Goal: Transaction & Acquisition: Purchase product/service

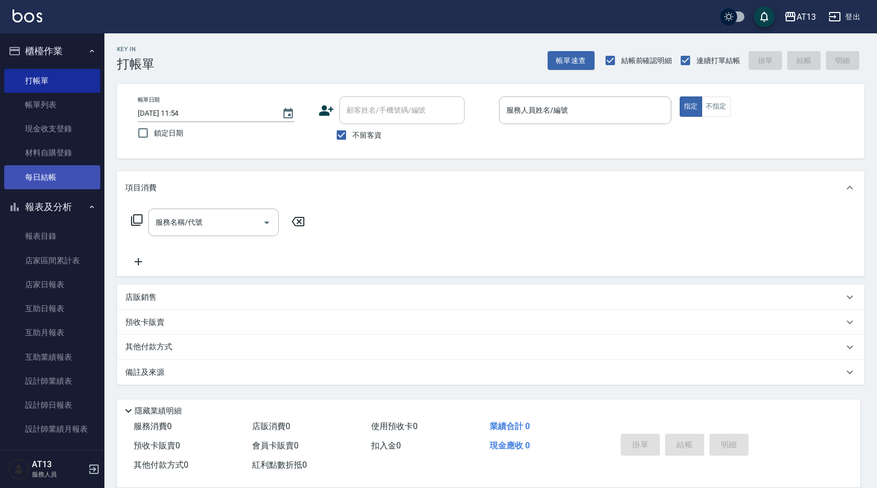
click at [53, 172] on link "每日結帳" at bounding box center [52, 177] width 96 height 24
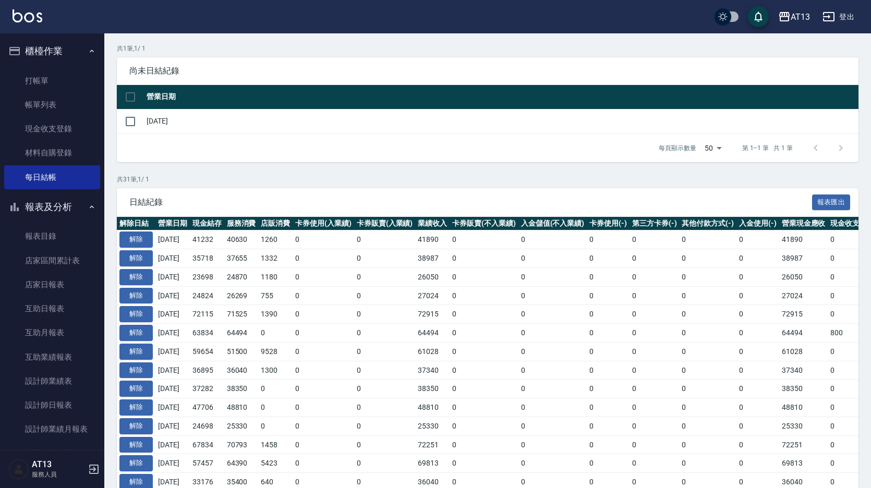
scroll to position [104, 0]
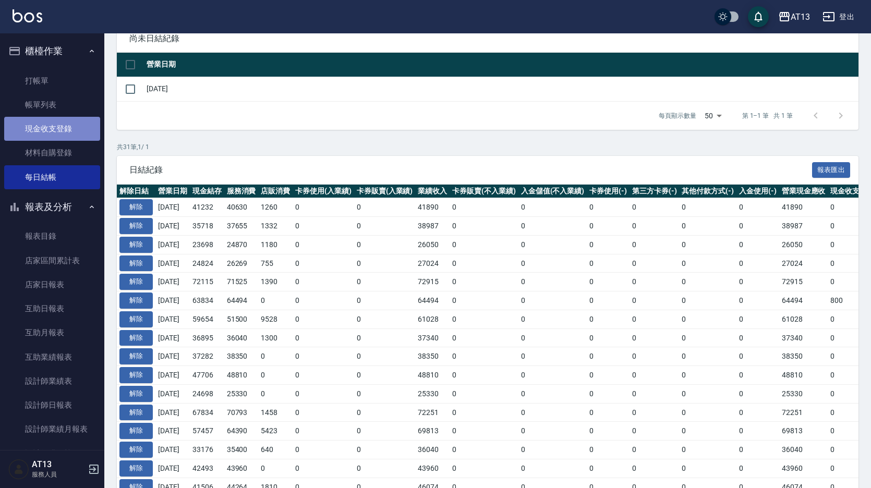
click at [59, 125] on link "現金收支登錄" at bounding box center [52, 129] width 96 height 24
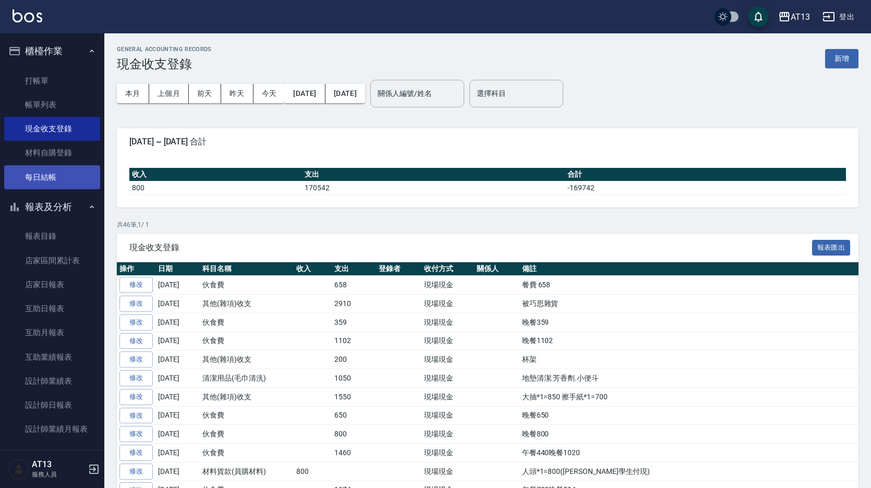
click at [39, 182] on link "每日結帳" at bounding box center [52, 177] width 96 height 24
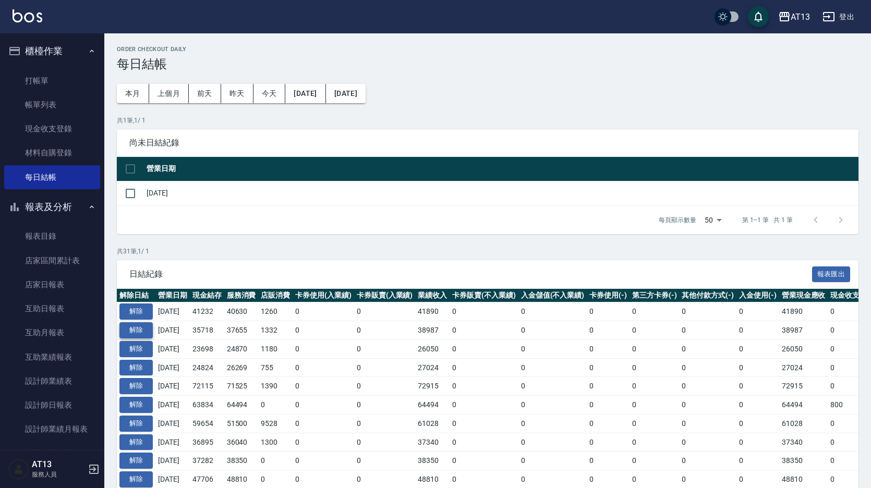
click at [135, 330] on button "解除" at bounding box center [135, 330] width 33 height 16
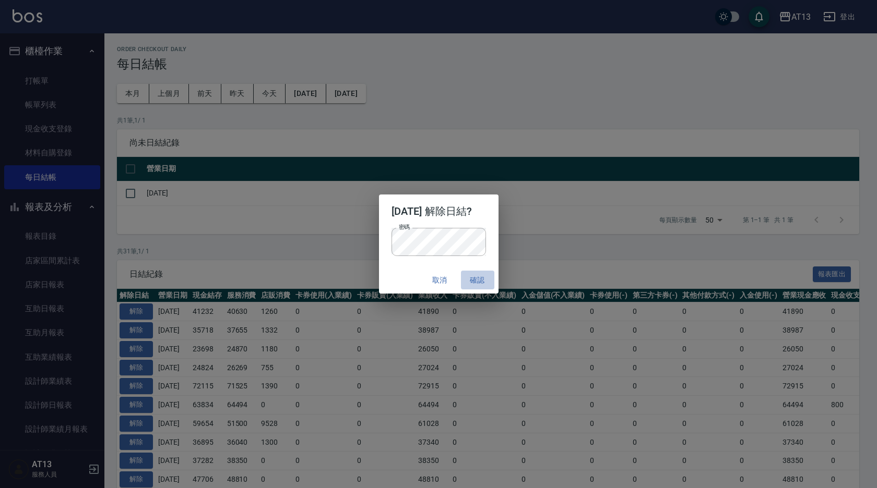
click at [476, 278] on button "確認" at bounding box center [477, 280] width 33 height 19
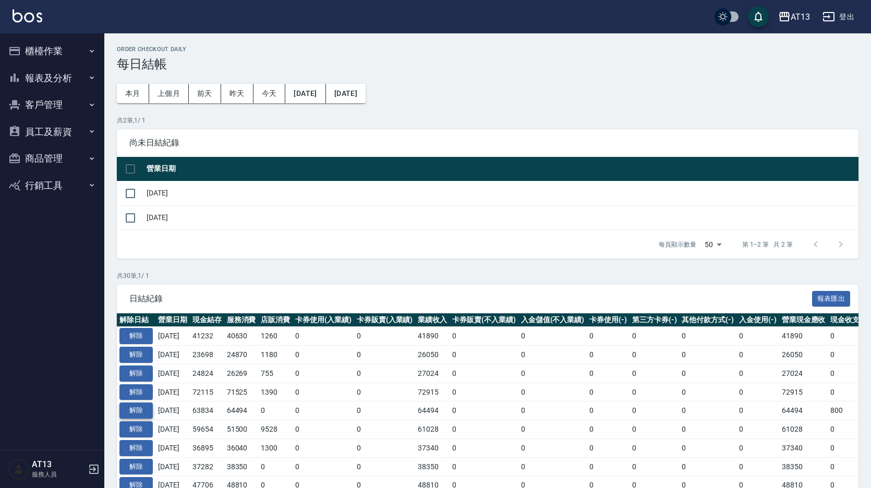
click at [145, 413] on button "解除" at bounding box center [135, 411] width 33 height 16
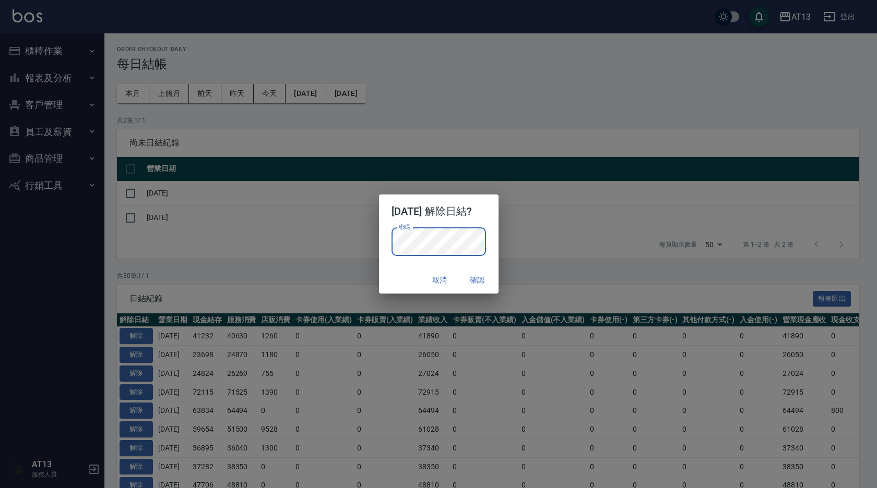
click at [482, 281] on button "確認" at bounding box center [477, 280] width 33 height 19
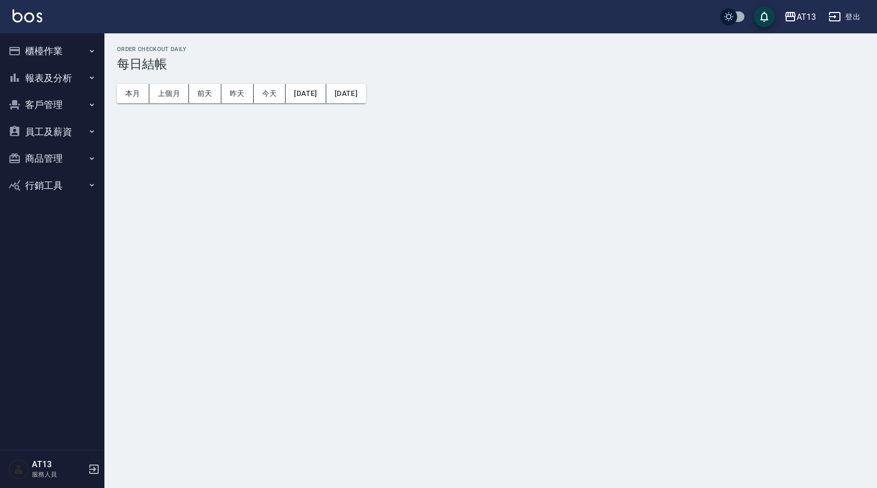
click at [52, 54] on button "櫃檯作業" at bounding box center [52, 51] width 96 height 27
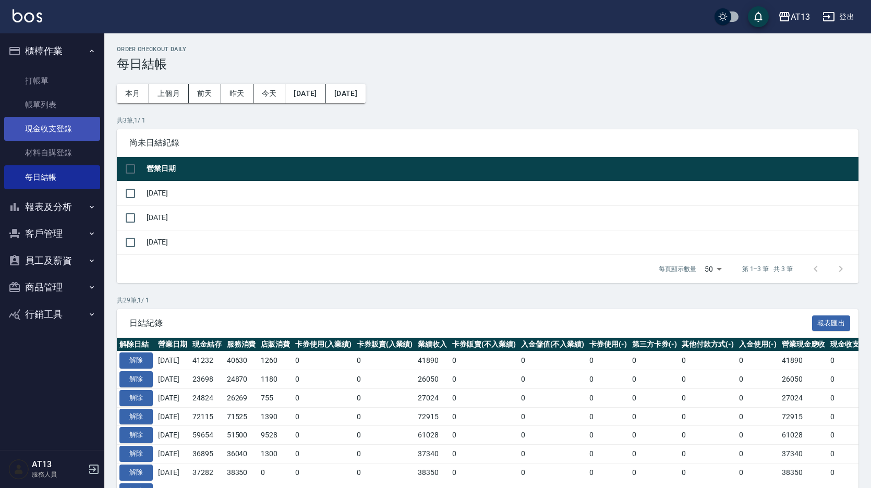
click at [68, 132] on link "現金收支登錄" at bounding box center [52, 129] width 96 height 24
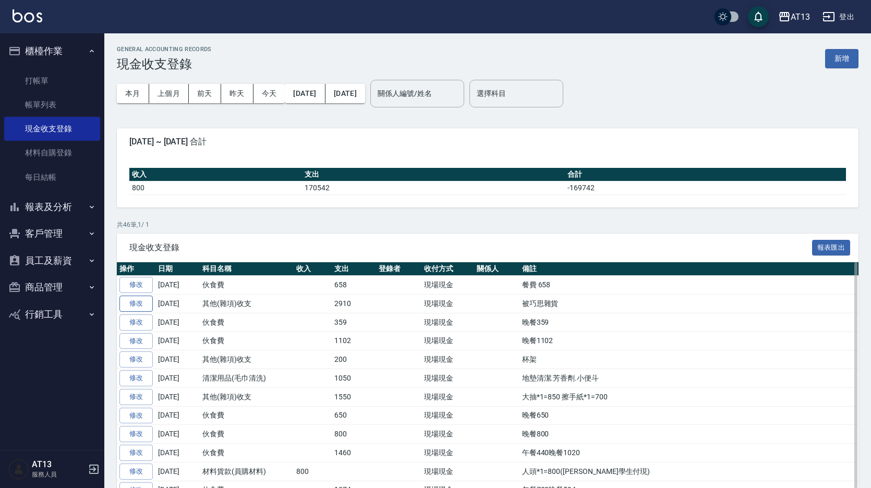
click at [134, 303] on link "修改" at bounding box center [135, 304] width 33 height 16
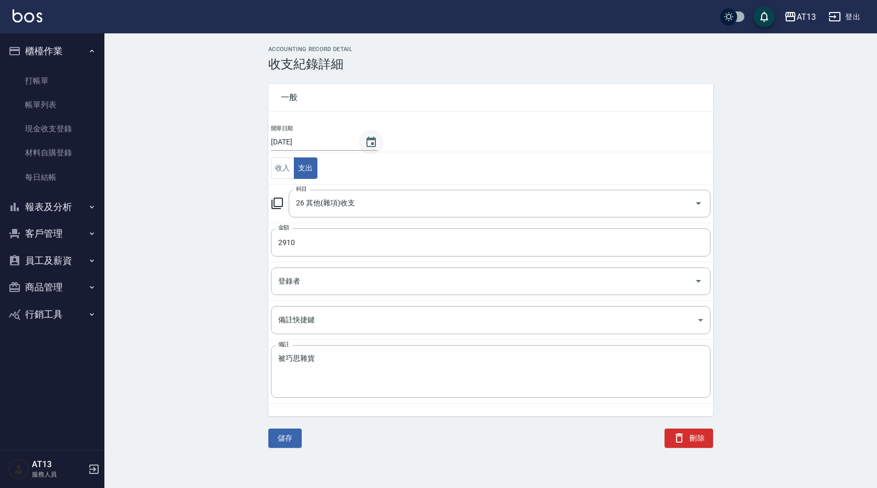
click at [368, 140] on icon "Choose date, selected date is 2025-08-20" at bounding box center [370, 142] width 9 height 10
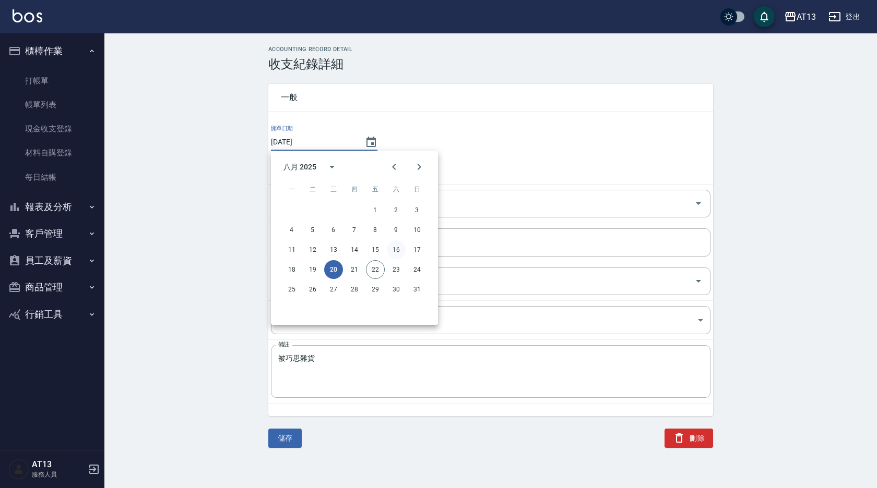
click at [396, 247] on button "16" at bounding box center [396, 250] width 19 height 19
type input "[DATE]"
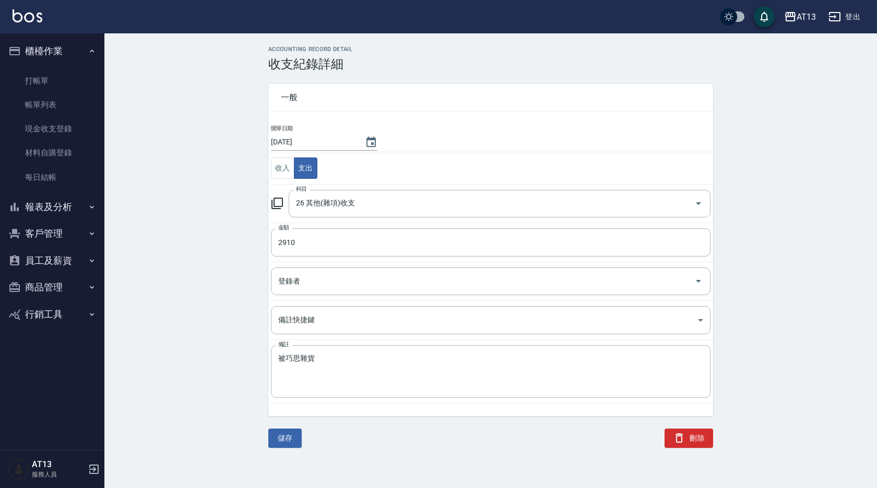
drag, startPoint x: 286, startPoint y: 432, endPoint x: 291, endPoint y: 426, distance: 7.8
click at [286, 432] on button "儲存" at bounding box center [284, 438] width 33 height 19
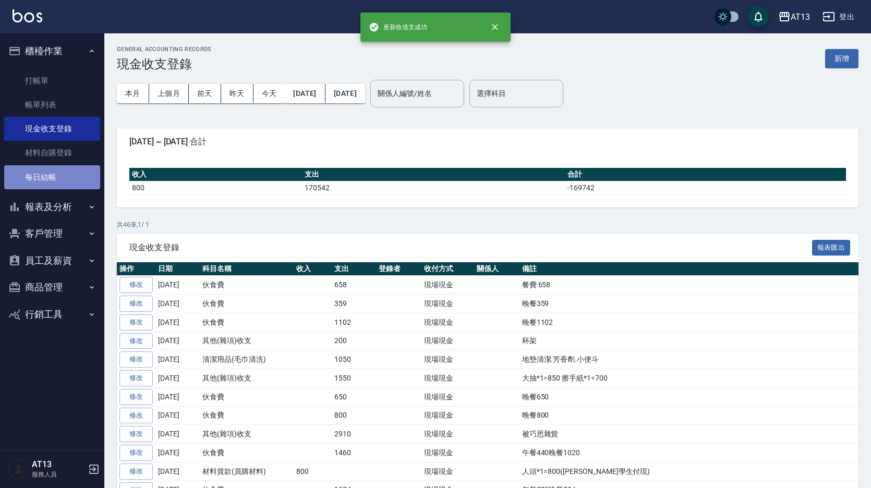
click at [51, 177] on link "每日結帳" at bounding box center [52, 177] width 96 height 24
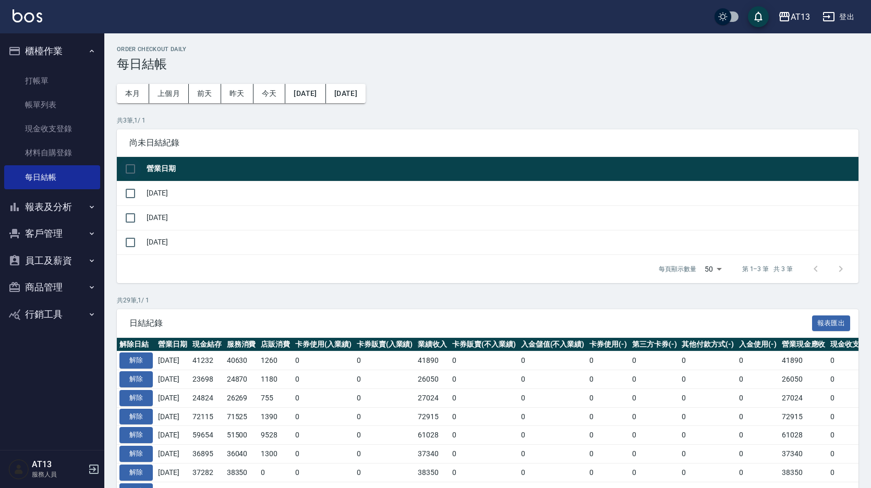
click at [131, 164] on input "checkbox" at bounding box center [130, 169] width 22 height 22
checkbox input "true"
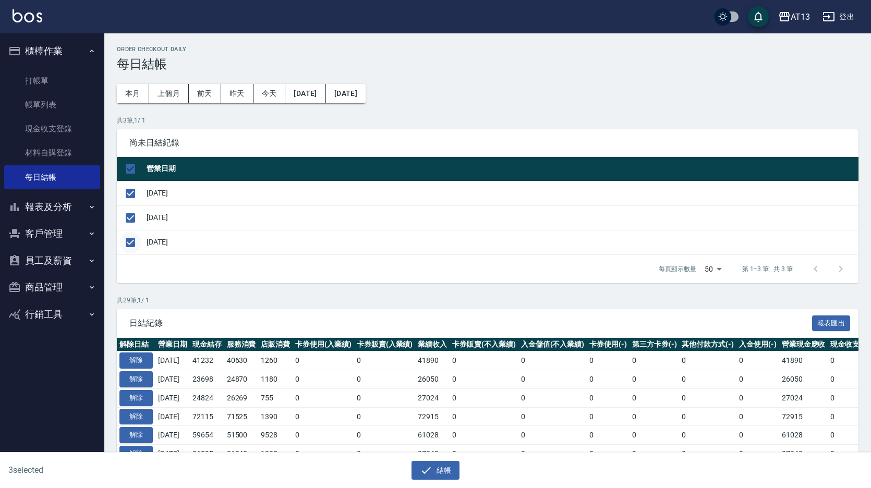
click at [127, 247] on input "checkbox" at bounding box center [130, 243] width 22 height 22
checkbox input "false"
click at [433, 474] on button "結帳" at bounding box center [436, 470] width 49 height 19
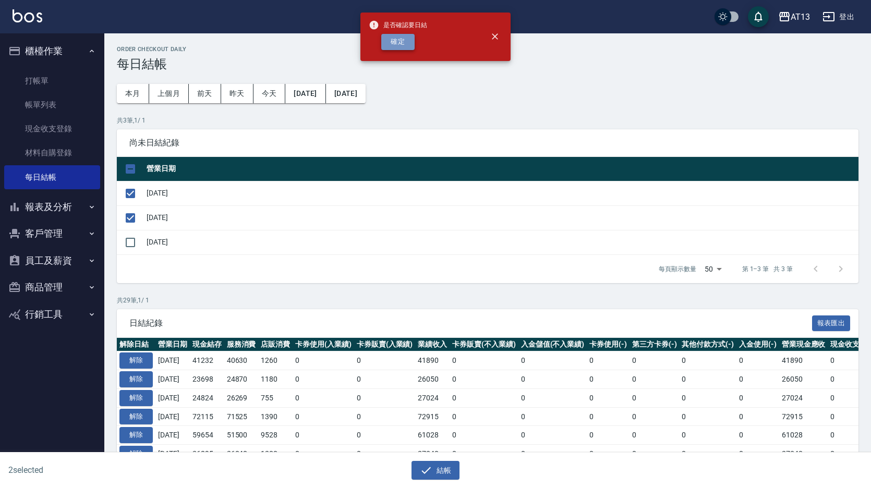
click at [412, 39] on button "確定" at bounding box center [397, 42] width 33 height 16
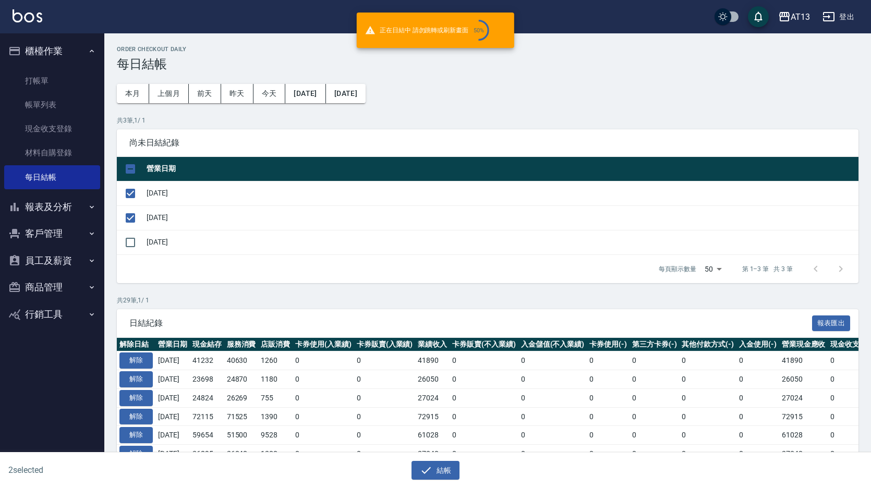
checkbox input "false"
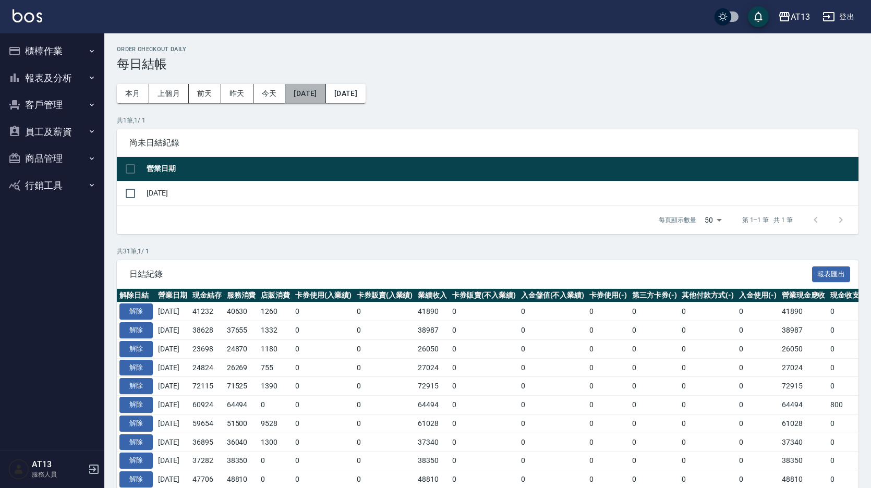
click at [326, 87] on button "[DATE]" at bounding box center [305, 93] width 40 height 19
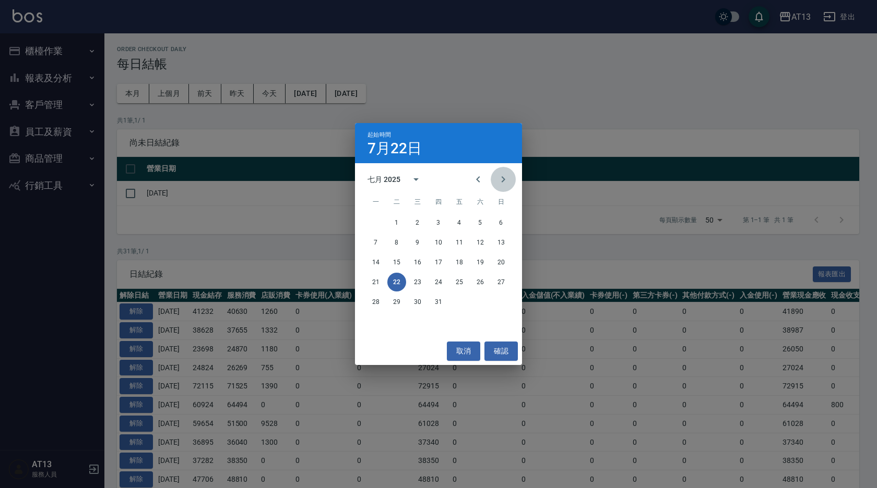
click at [505, 185] on icon "Next month" at bounding box center [503, 179] width 13 height 13
click at [483, 262] on button "16" at bounding box center [480, 262] width 19 height 19
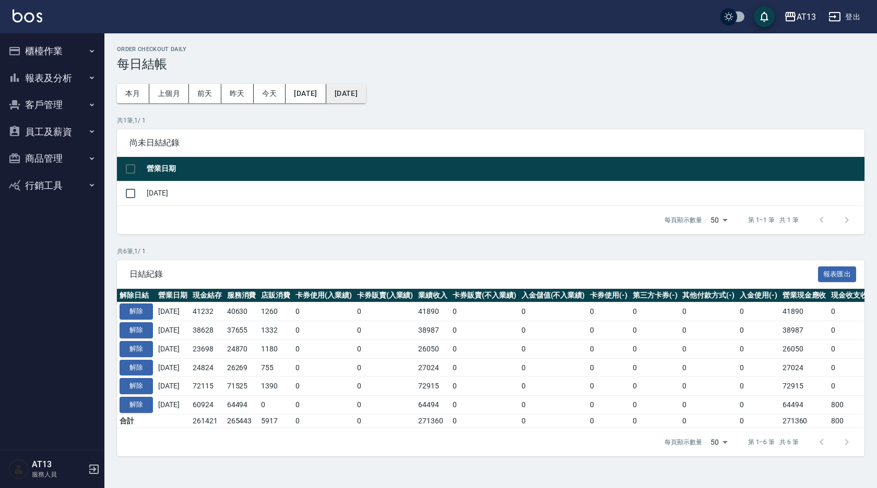
click at [366, 96] on button "[DATE]" at bounding box center [346, 93] width 40 height 19
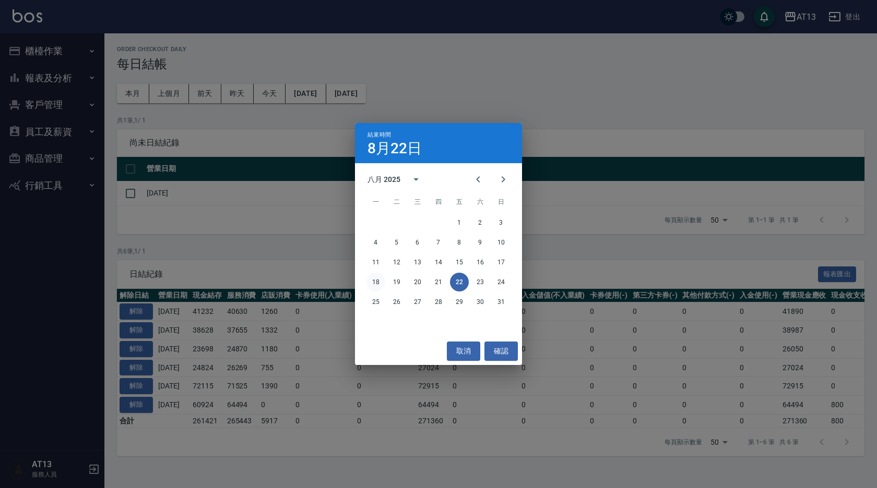
click at [380, 279] on button "18" at bounding box center [375, 282] width 19 height 19
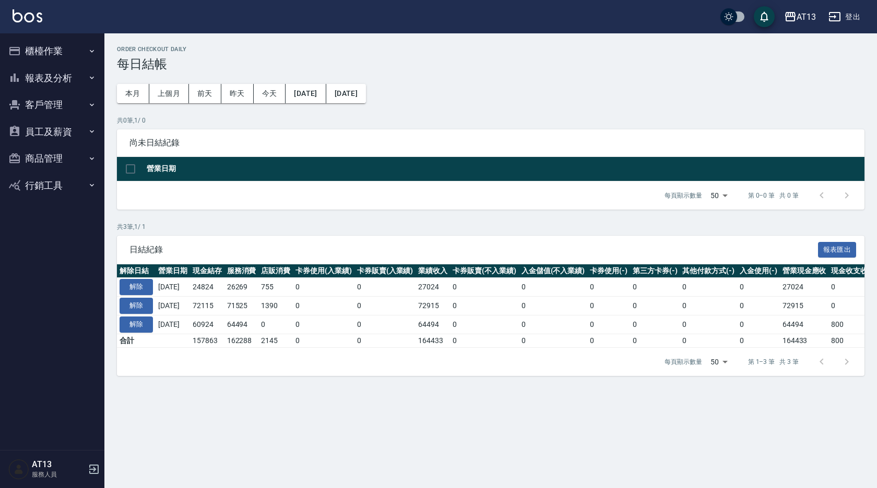
click at [52, 59] on button "櫃檯作業" at bounding box center [52, 51] width 96 height 27
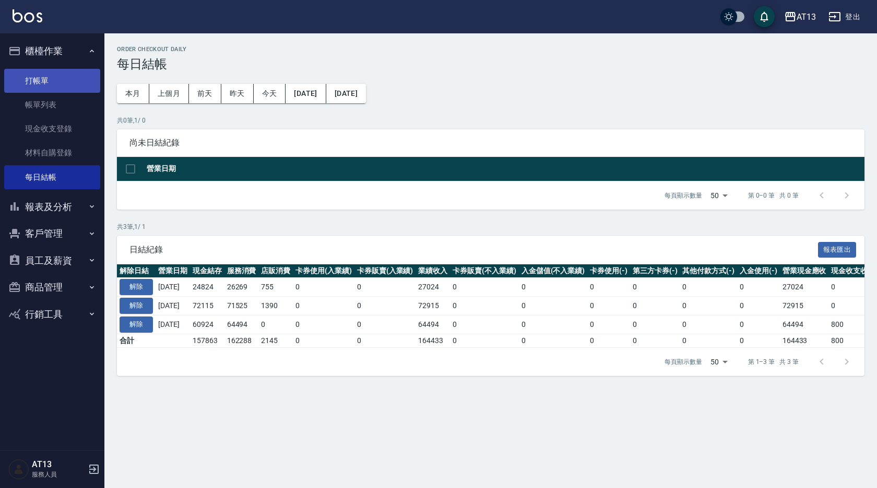
click at [45, 76] on link "打帳單" at bounding box center [52, 81] width 96 height 24
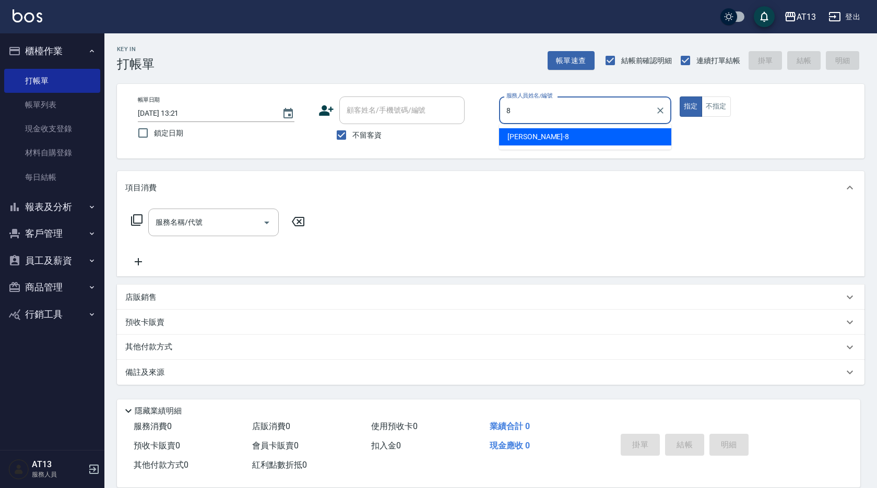
click at [533, 131] on div "[PERSON_NAME] -8" at bounding box center [585, 136] width 172 height 17
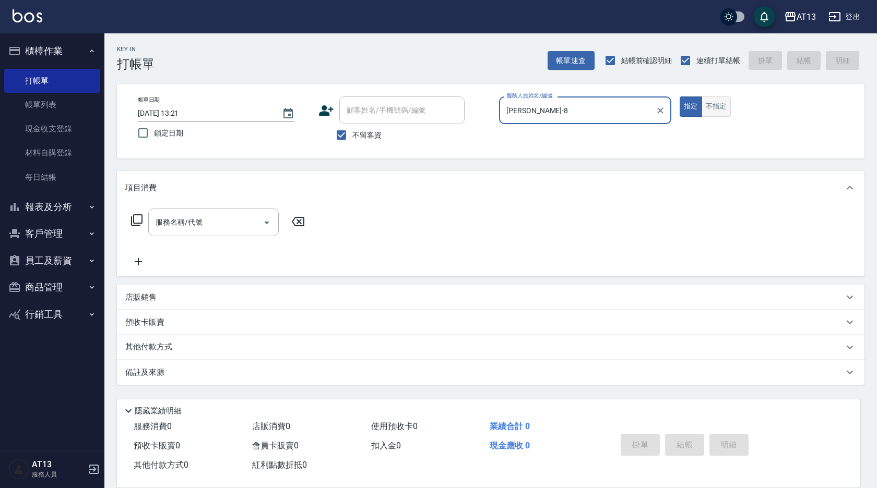
type input "[PERSON_NAME]-8"
click at [716, 107] on button "不指定" at bounding box center [715, 107] width 29 height 20
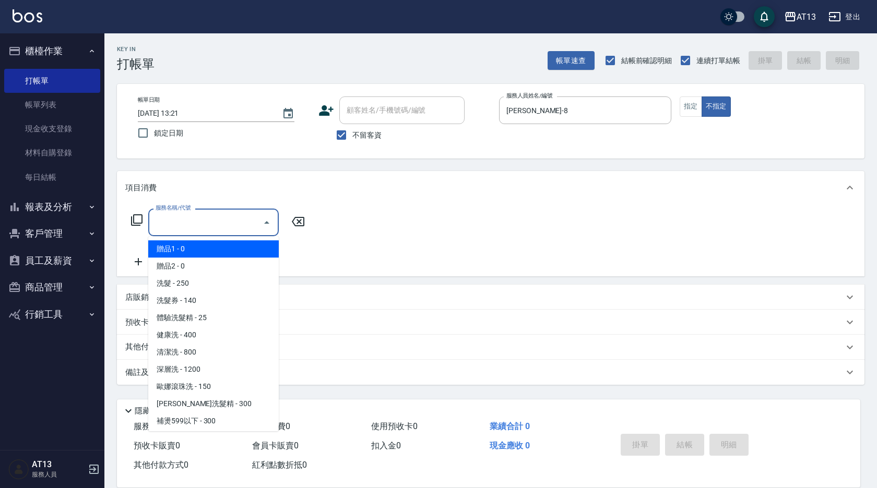
click at [181, 228] on input "服務名稱/代號" at bounding box center [205, 222] width 105 height 18
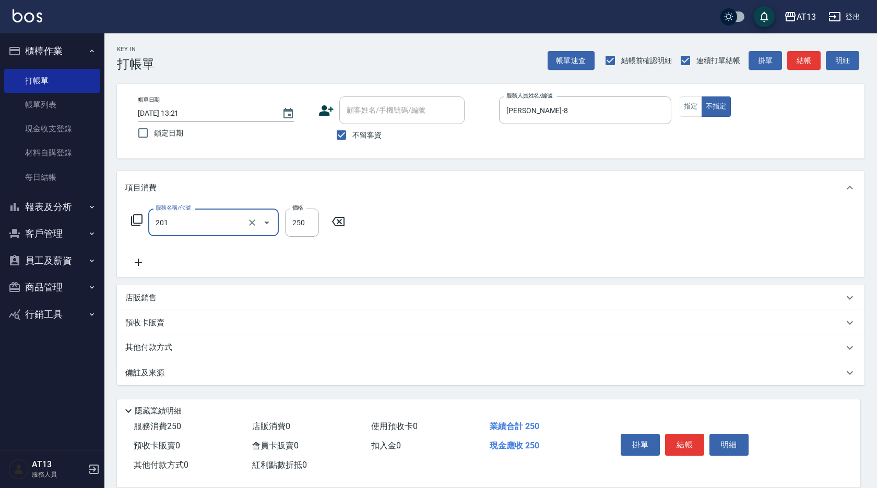
type input "洗髮(201)"
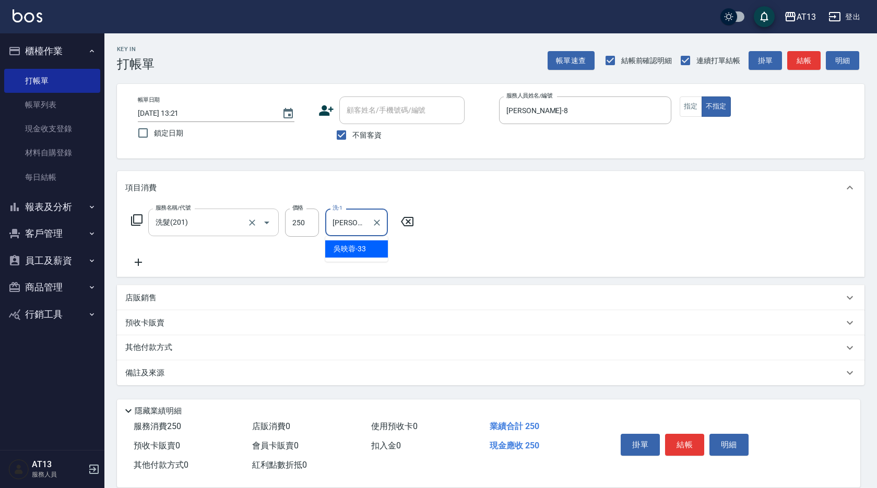
type input "[PERSON_NAME]-33"
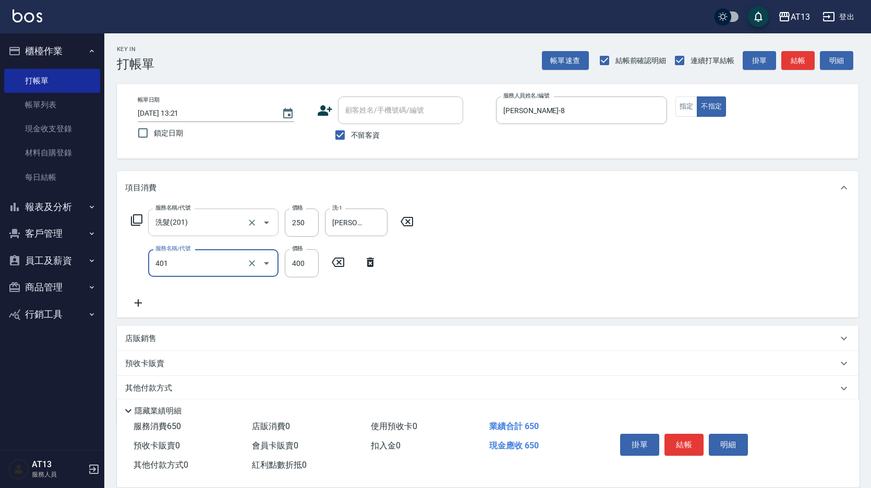
type input "剪髮(401)"
type input "200"
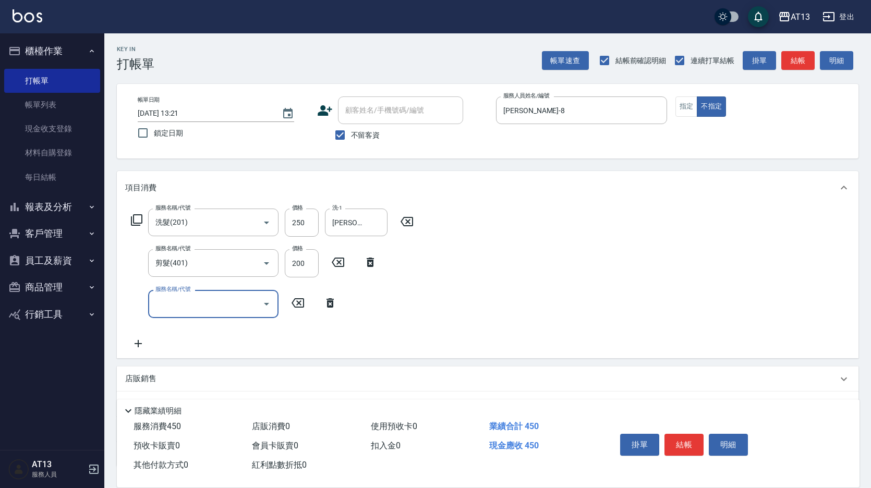
drag, startPoint x: 611, startPoint y: 310, endPoint x: 681, endPoint y: 420, distance: 130.0
click at [612, 312] on div "服務名稱/代號 洗髮(201) 服務名稱/代號 價格 250 價格 洗-1 [PERSON_NAME]-33 洗-1 服務名稱/代號 剪髮(401) 服務名稱…" at bounding box center [488, 281] width 742 height 153
click at [696, 438] on button "結帳" at bounding box center [684, 445] width 39 height 22
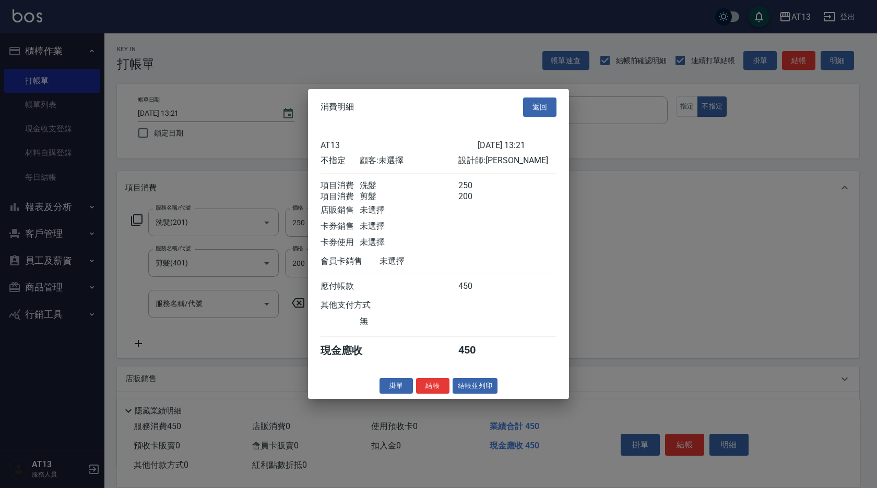
click at [438, 390] on button "結帳" at bounding box center [432, 386] width 33 height 16
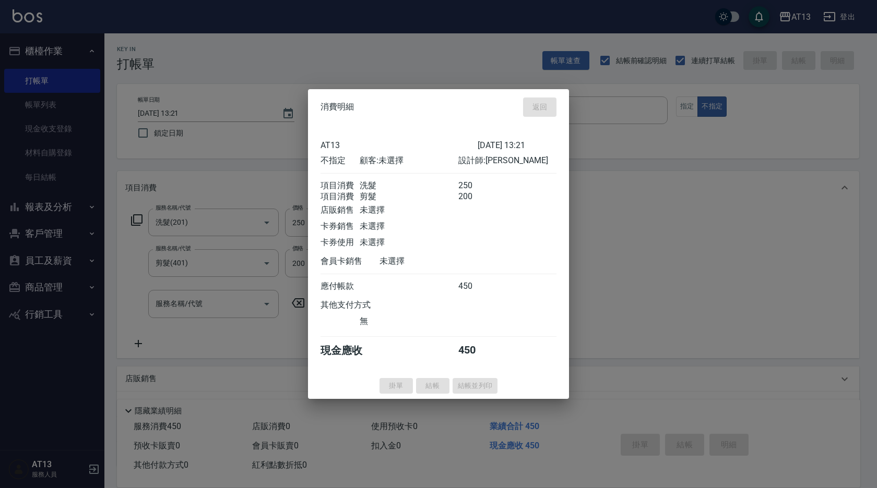
type input "[DATE] 13:41"
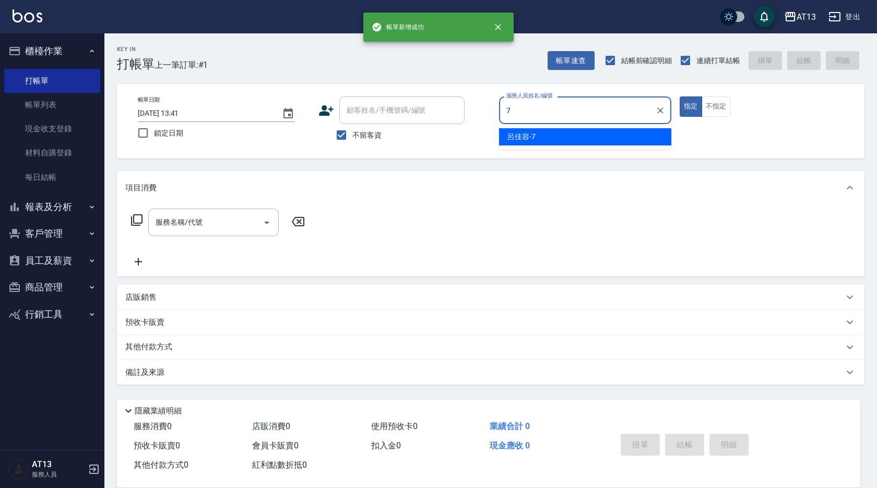
click at [639, 135] on div "呂佳容 -7" at bounding box center [585, 136] width 172 height 17
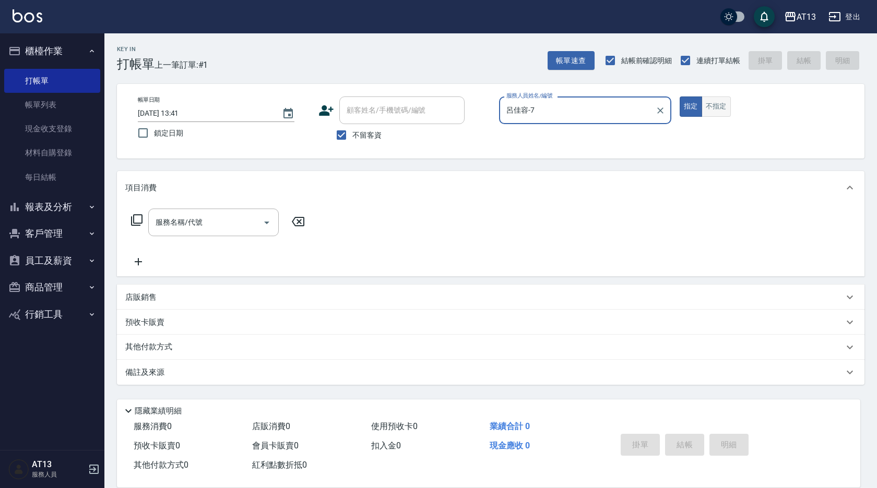
type input "呂佳容-7"
click at [707, 103] on button "不指定" at bounding box center [715, 107] width 29 height 20
click at [235, 228] on input "服務名稱/代號" at bounding box center [205, 222] width 105 height 18
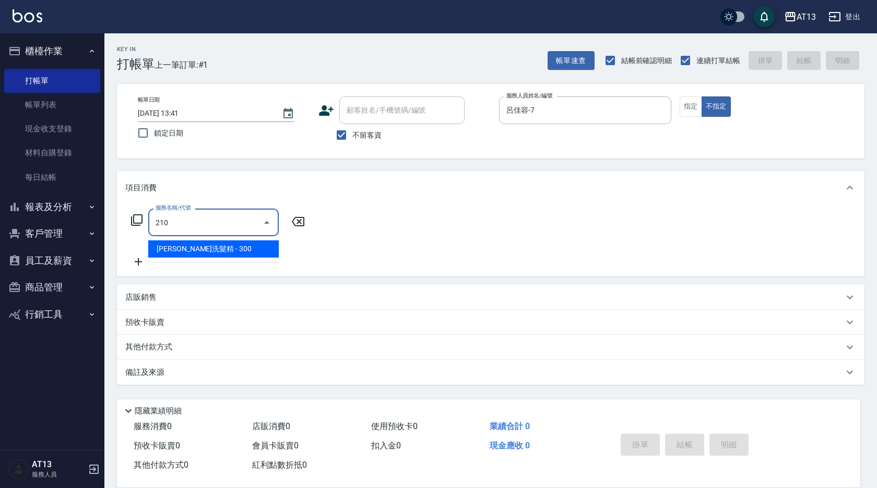
type input "歐娜洗髮精(210)"
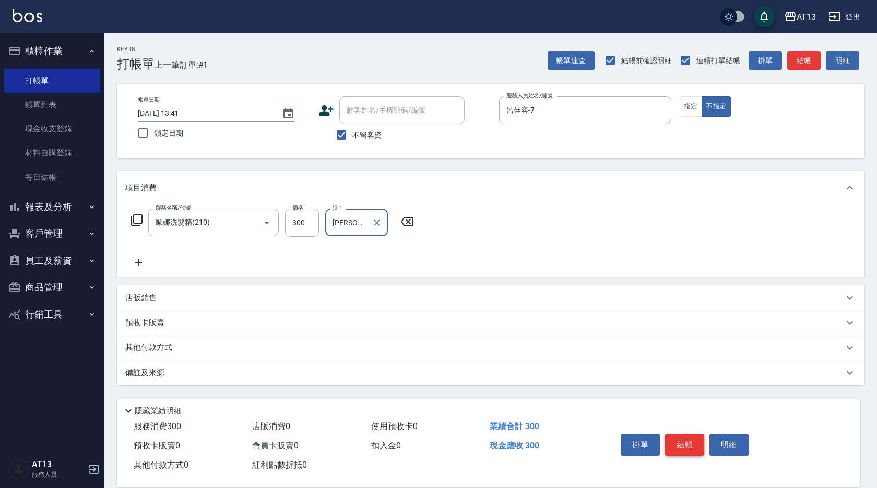
type input "[PERSON_NAME]-23"
click at [681, 439] on button "結帳" at bounding box center [684, 445] width 39 height 22
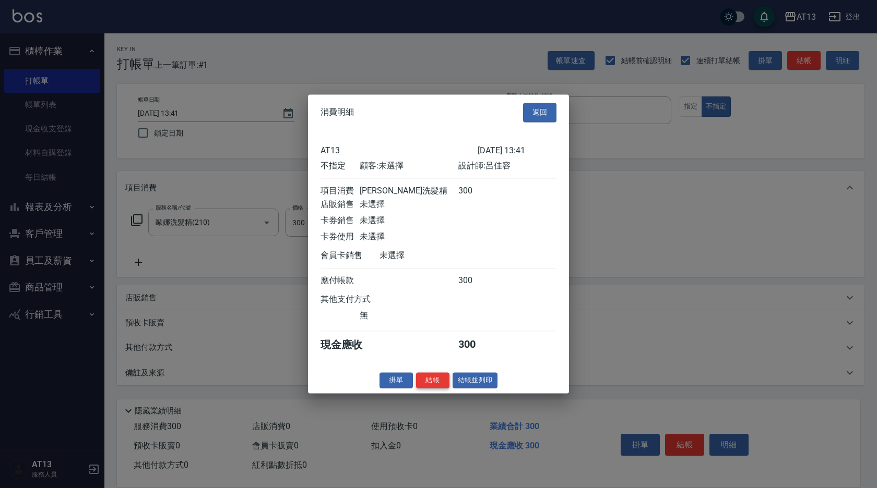
click at [436, 389] on button "結帳" at bounding box center [432, 381] width 33 height 16
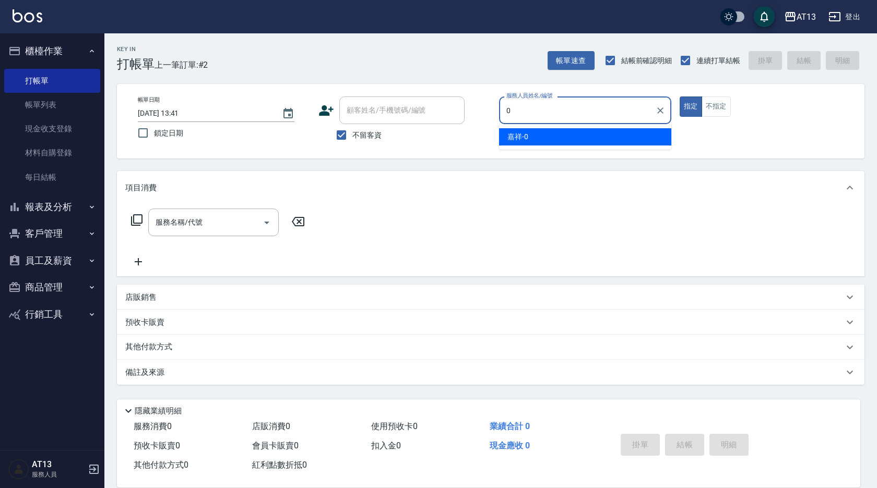
click at [559, 134] on div "嘉祥 -0" at bounding box center [585, 136] width 172 height 17
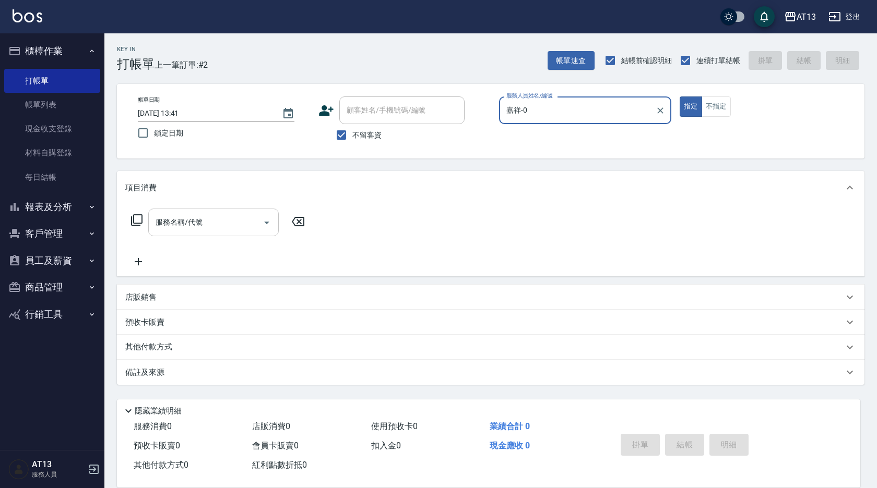
type input "嘉祥-0"
click at [210, 223] on input "服務名稱/代號" at bounding box center [205, 222] width 105 height 18
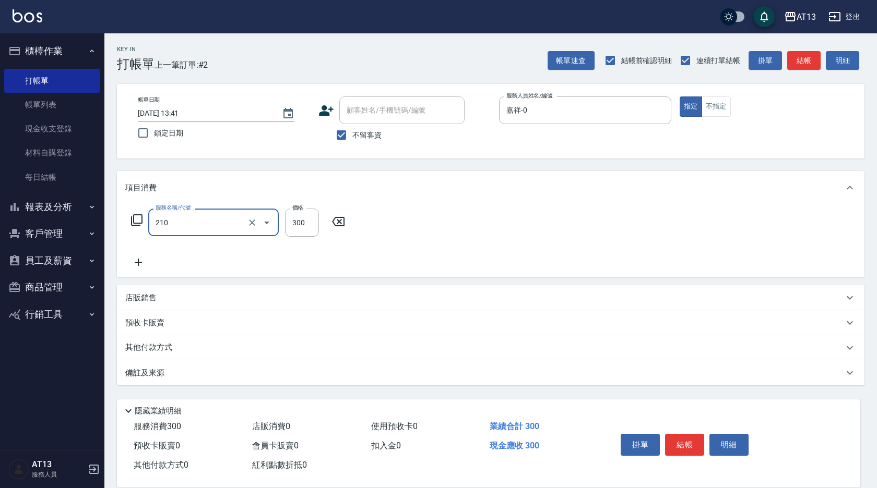
type input "歐娜洗髮精(210)"
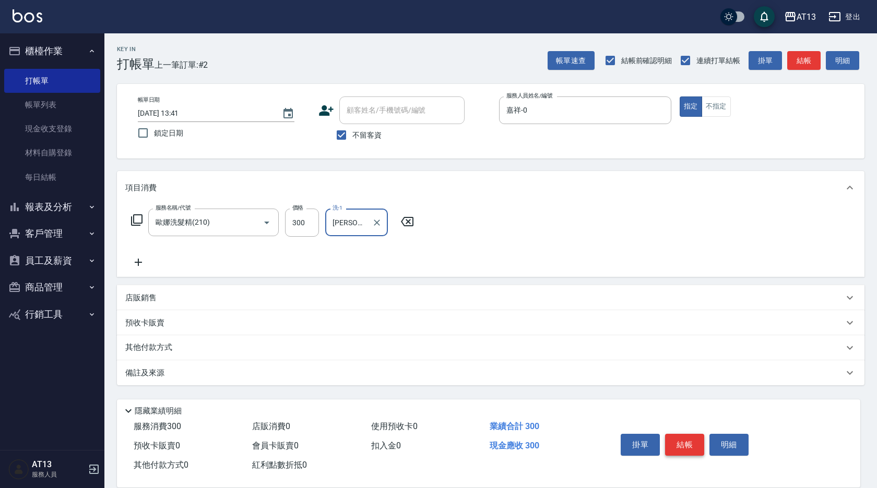
type input "[PERSON_NAME]-29"
drag, startPoint x: 676, startPoint y: 438, endPoint x: 638, endPoint y: 438, distance: 38.1
click at [675, 436] on button "結帳" at bounding box center [684, 445] width 39 height 22
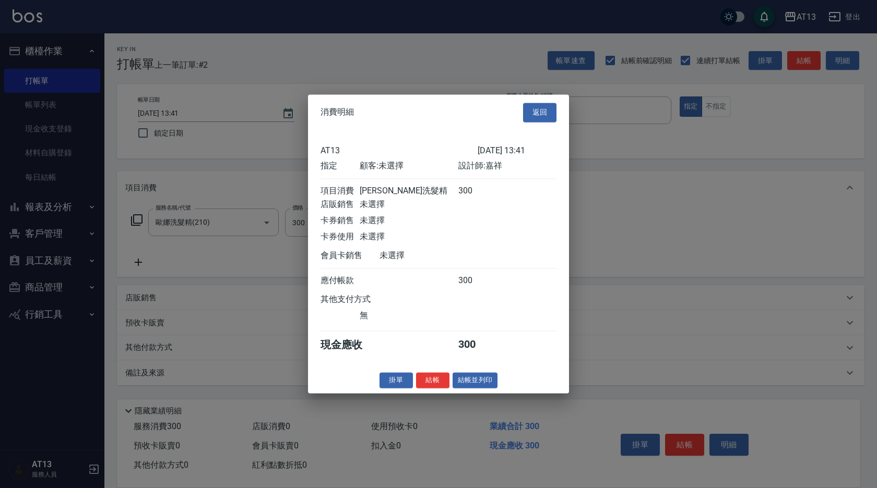
click at [433, 388] on button "結帳" at bounding box center [432, 381] width 33 height 16
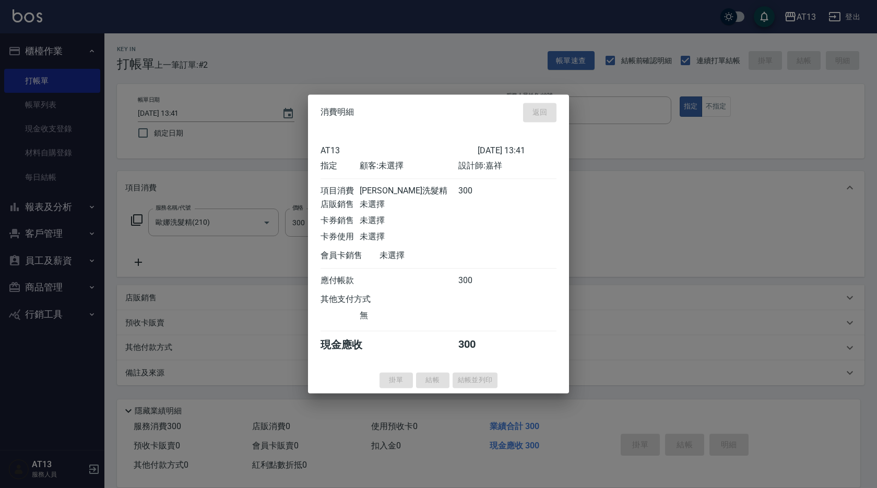
type input "[DATE] 13:42"
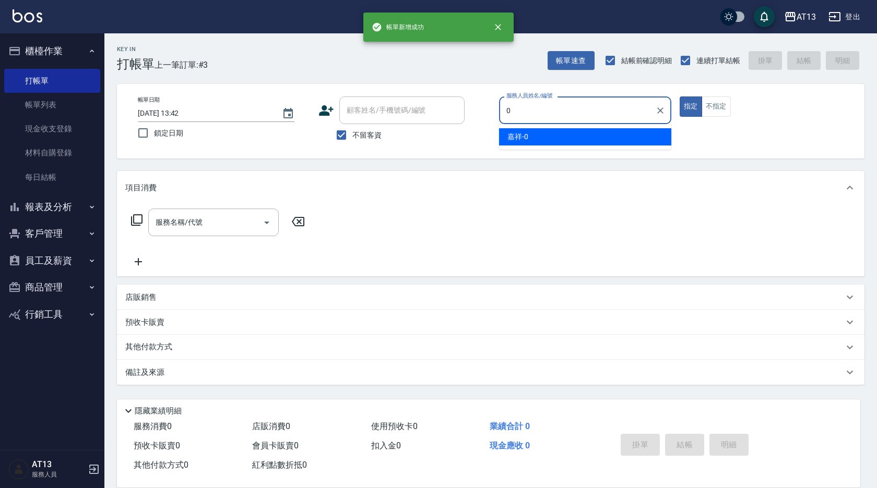
click at [540, 138] on div "嘉祥 -0" at bounding box center [585, 136] width 172 height 17
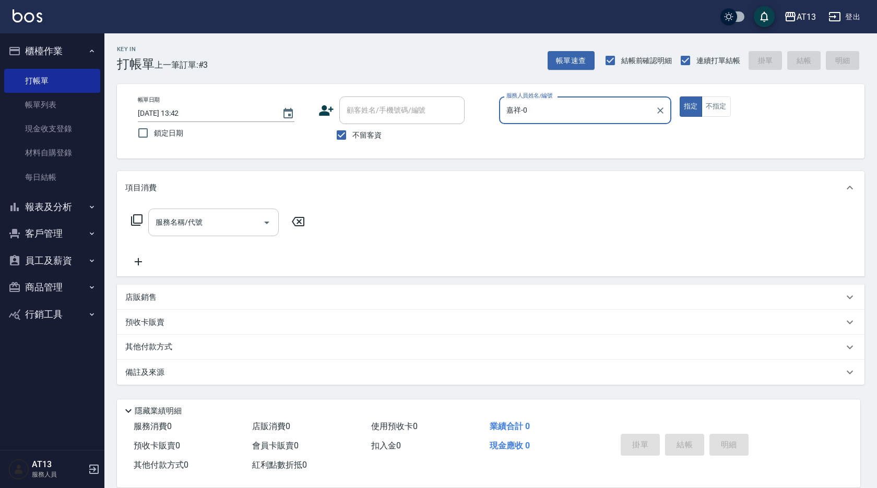
type input "嘉祥-0"
click at [194, 222] on div "服務名稱/代號 服務名稱/代號" at bounding box center [213, 223] width 130 height 28
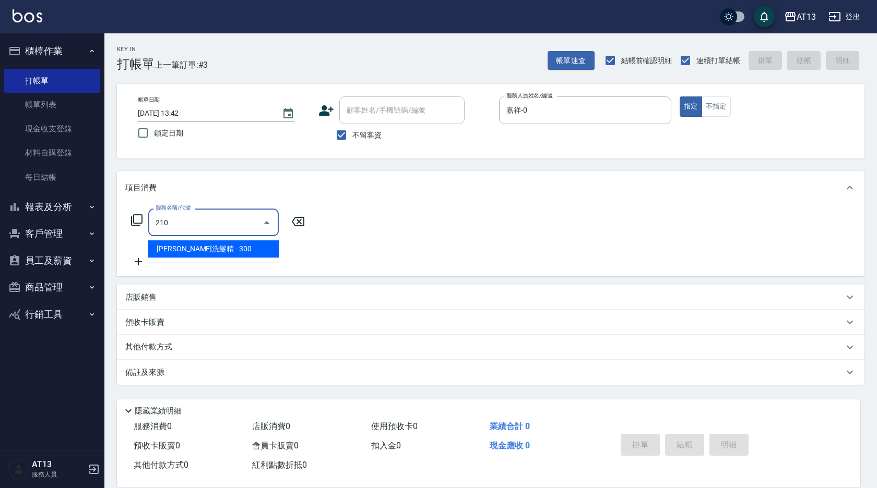
type input "歐娜洗髮精(210)"
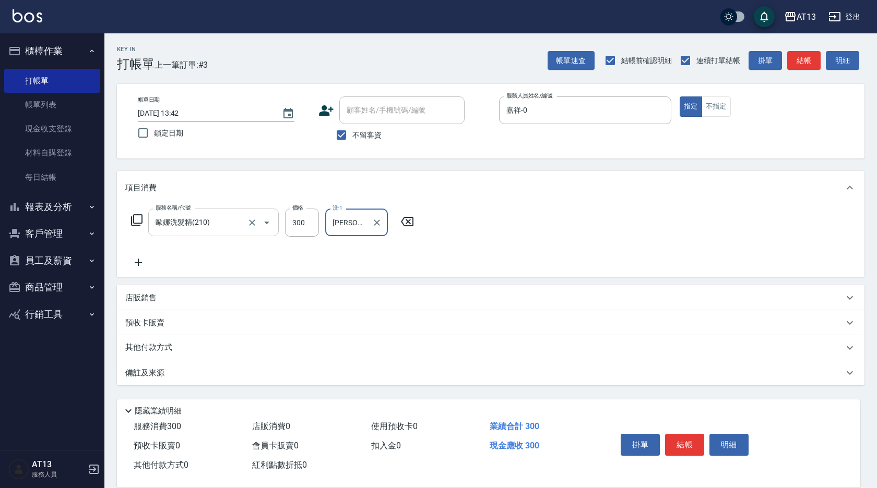
type input "[PERSON_NAME]-31"
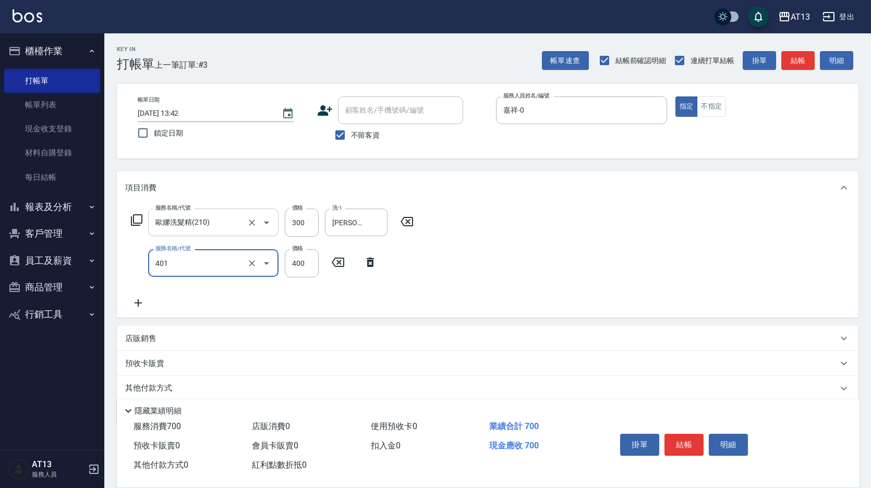
type input "剪髮(401)"
click at [472, 294] on div "服務名稱/代號 [PERSON_NAME]洗髮精(210) 服務名稱/代號 價格 300 價格 洗-1 [PERSON_NAME]-31 洗-1 服務名稱/代…" at bounding box center [488, 261] width 742 height 113
click at [691, 441] on button "結帳" at bounding box center [684, 445] width 39 height 22
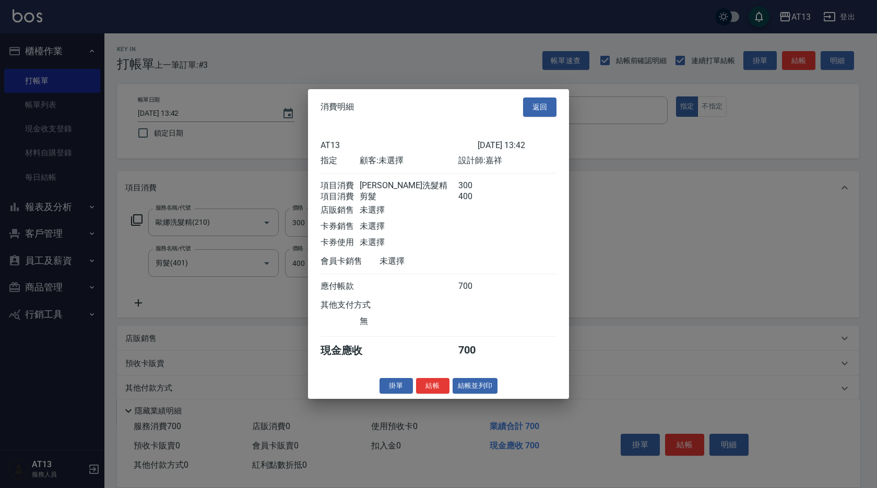
click at [441, 394] on div "掛單 結帳 結帳並列印" at bounding box center [438, 386] width 261 height 16
click at [435, 394] on button "結帳" at bounding box center [432, 386] width 33 height 16
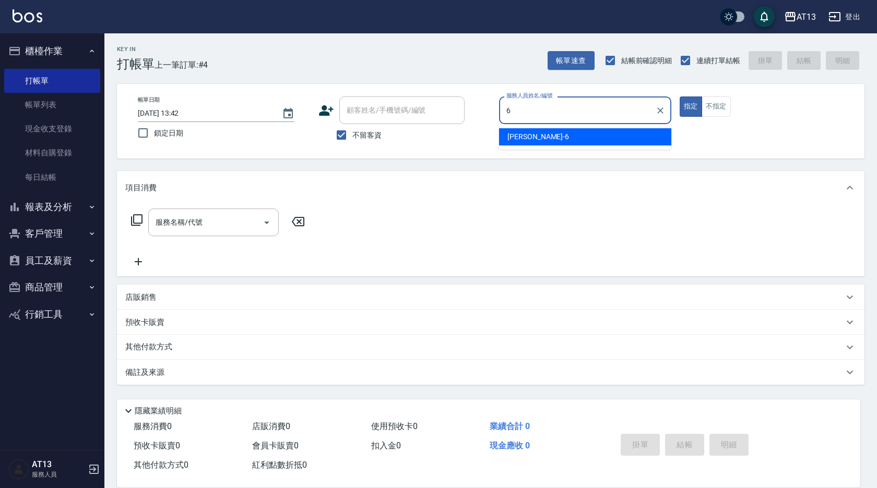
click at [549, 134] on div "亭妤 -6" at bounding box center [585, 136] width 172 height 17
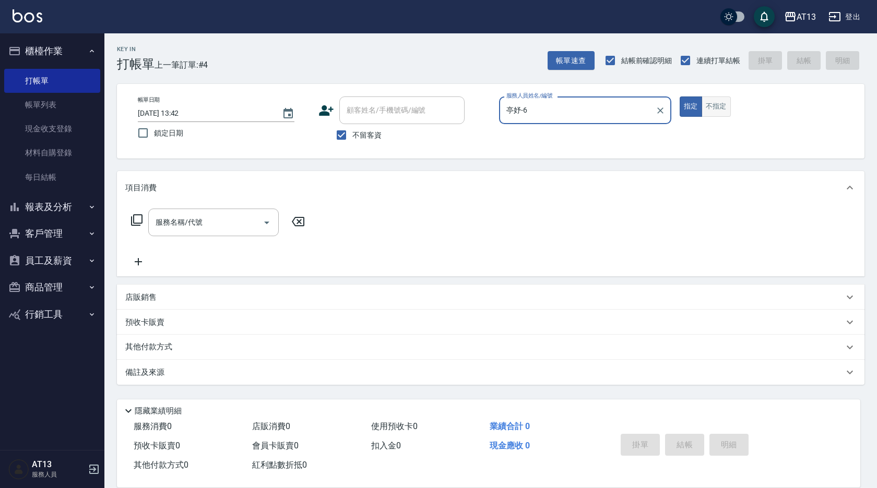
type input "亭妤-6"
click at [717, 107] on button "不指定" at bounding box center [715, 107] width 29 height 20
click at [230, 210] on div "服務名稱/代號" at bounding box center [213, 223] width 130 height 28
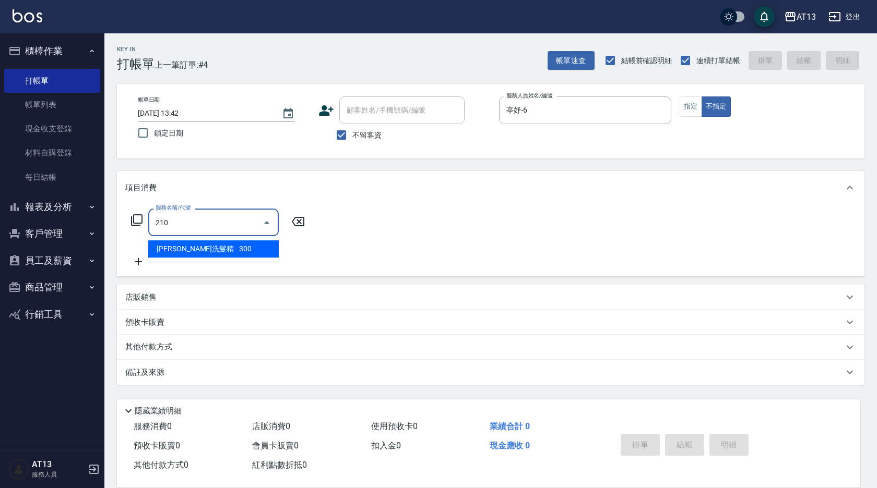
type input "歐娜洗髮精(210)"
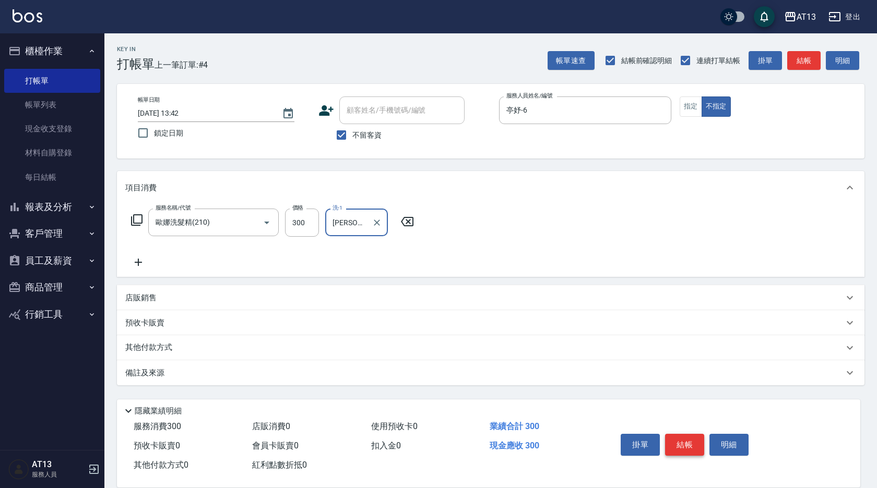
type input "[PERSON_NAME]-33"
click at [686, 442] on button "結帳" at bounding box center [684, 445] width 39 height 22
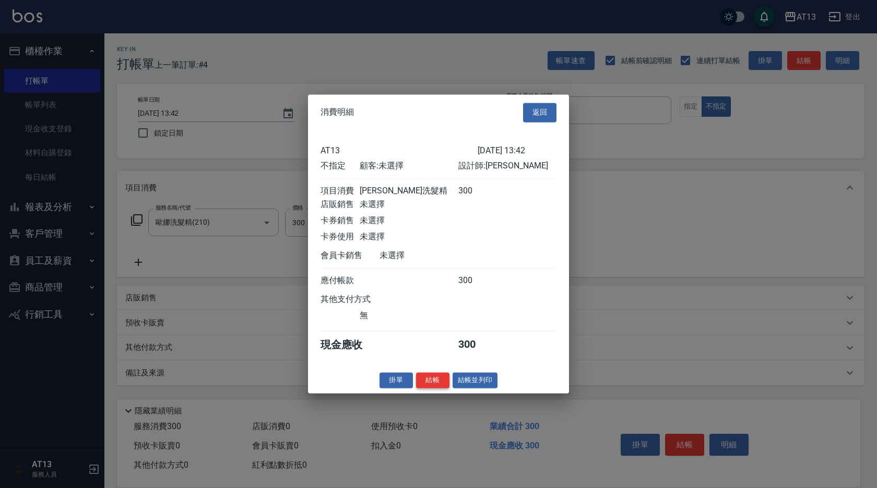
click at [432, 380] on button "結帳" at bounding box center [432, 381] width 33 height 16
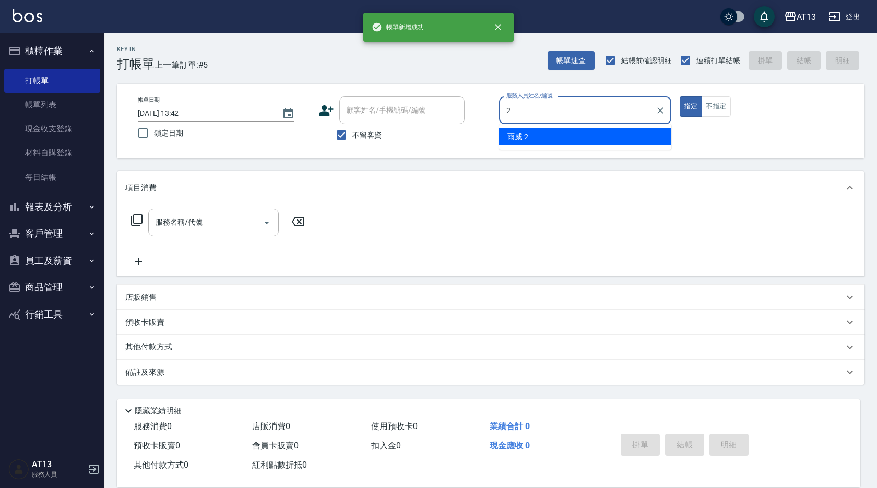
click at [599, 137] on div "雨威 -2" at bounding box center [585, 136] width 172 height 17
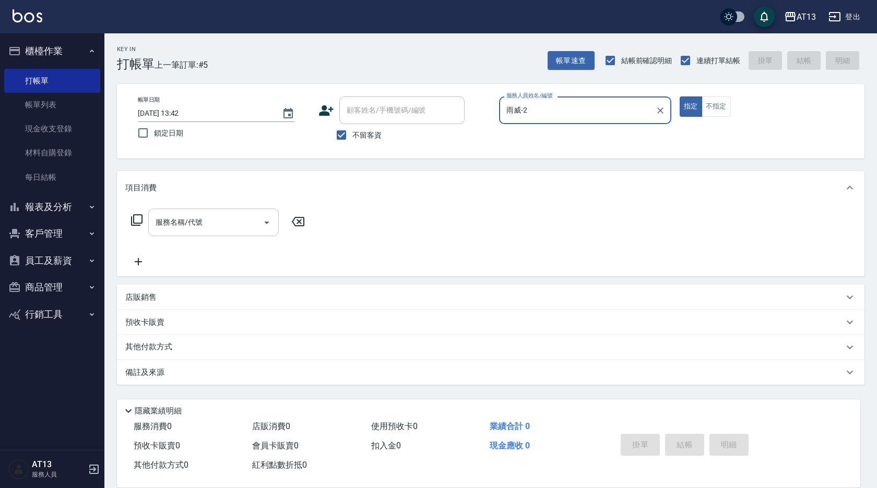
type input "雨威-2"
click at [243, 222] on input "服務名稱/代號" at bounding box center [205, 222] width 105 height 18
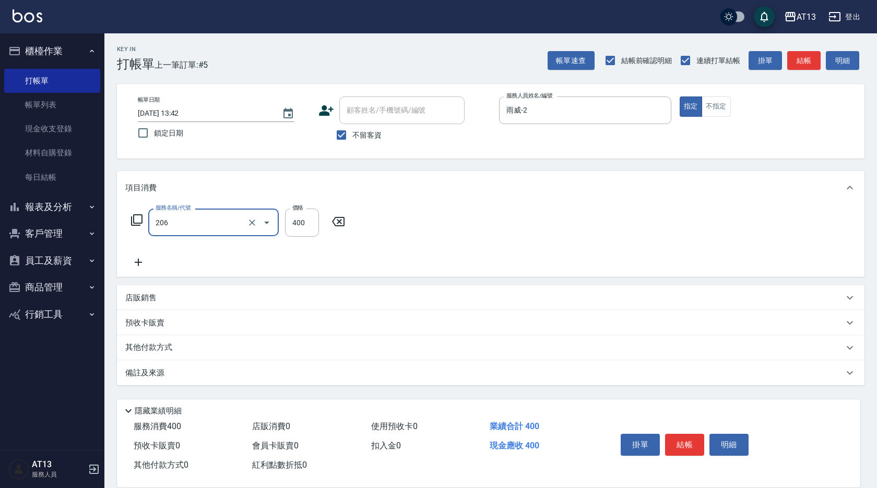
type input "健康洗(206)"
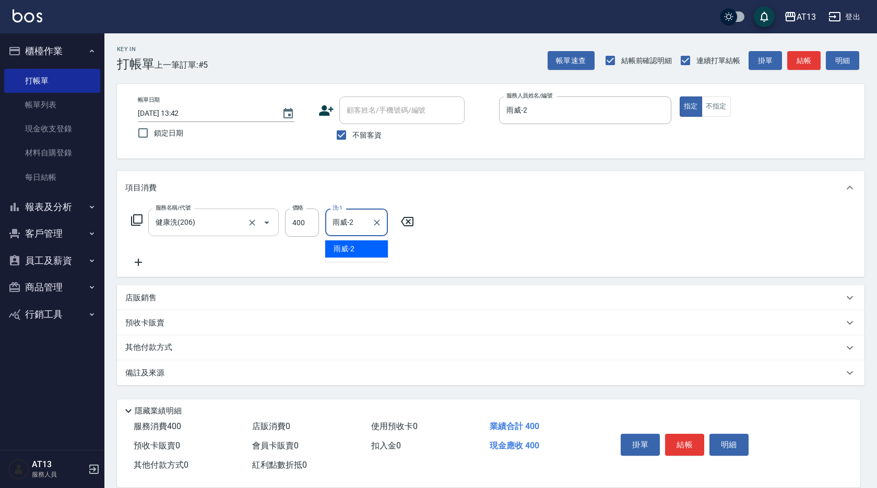
type input "雨威-2"
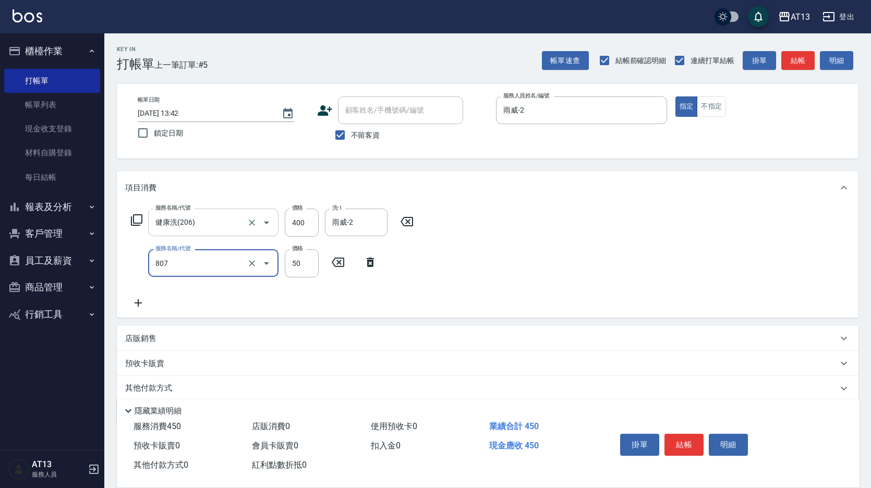
type input "TG護髮素(潤絲)(807)"
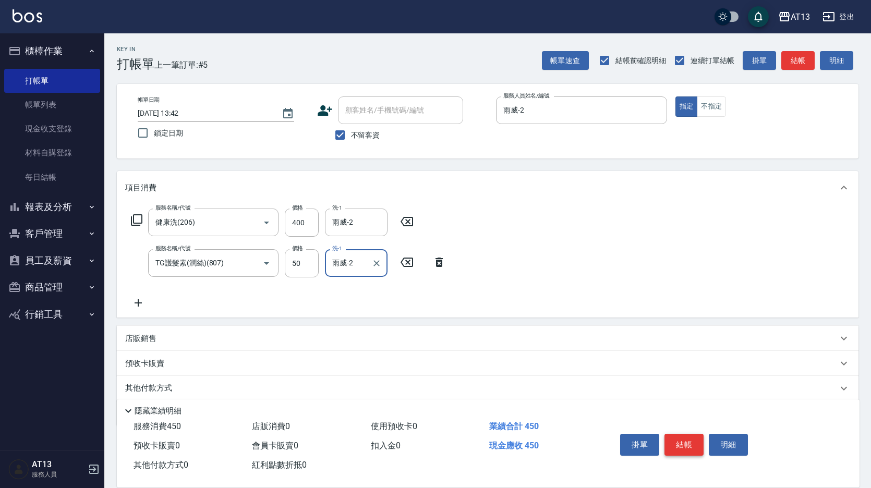
type input "雨威-2"
click at [677, 435] on button "結帳" at bounding box center [684, 445] width 39 height 22
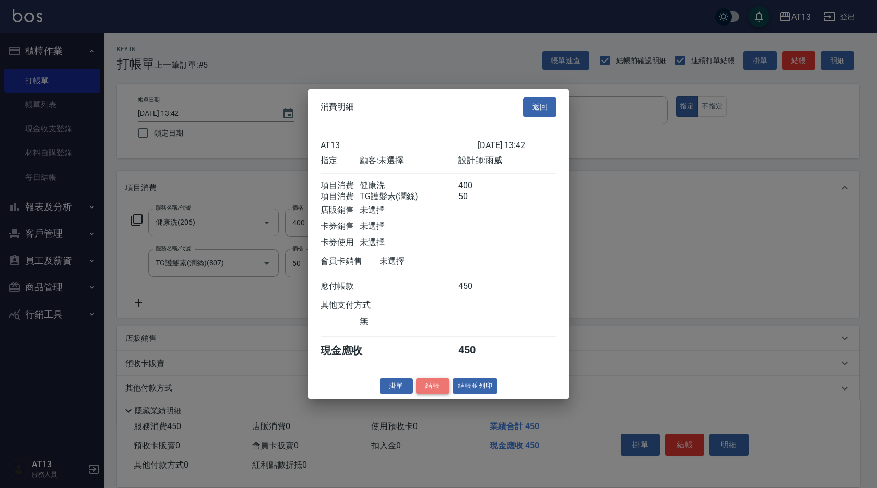
click at [422, 390] on button "結帳" at bounding box center [432, 386] width 33 height 16
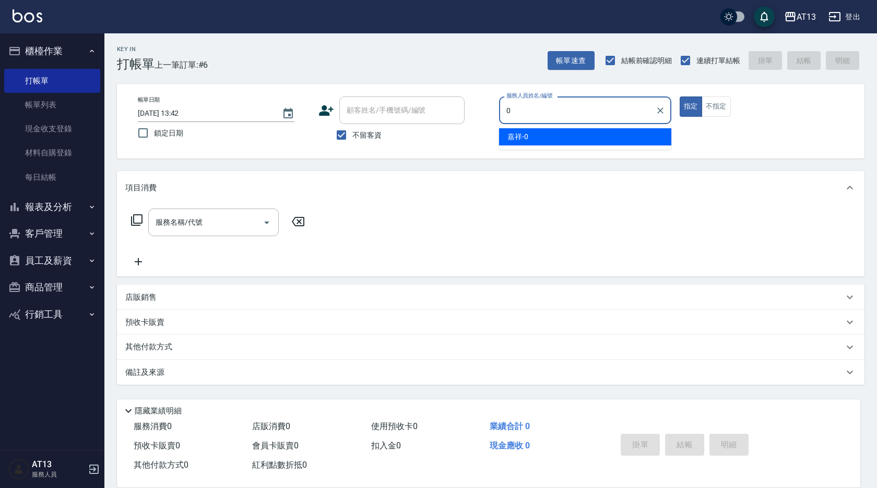
click at [525, 134] on span "嘉祥 -0" at bounding box center [517, 136] width 21 height 11
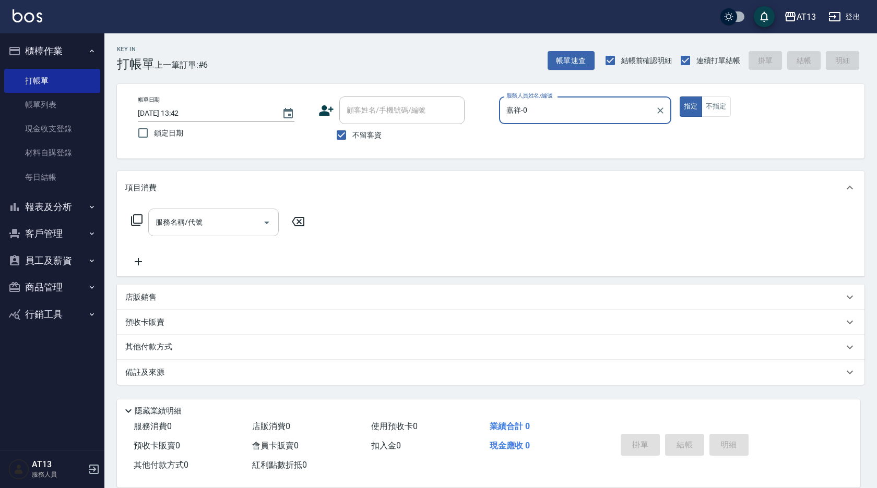
type input "嘉祥-0"
click at [207, 230] on input "服務名稱/代號" at bounding box center [205, 222] width 105 height 18
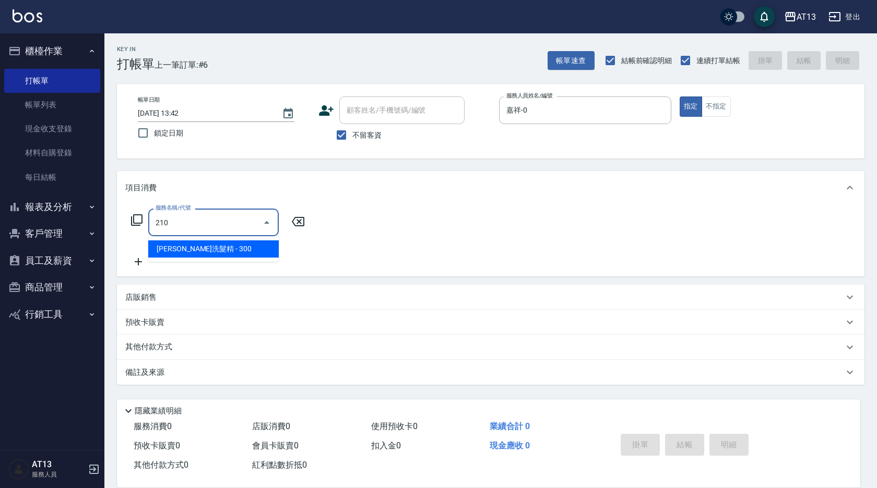
type input "歐娜洗髮精(210)"
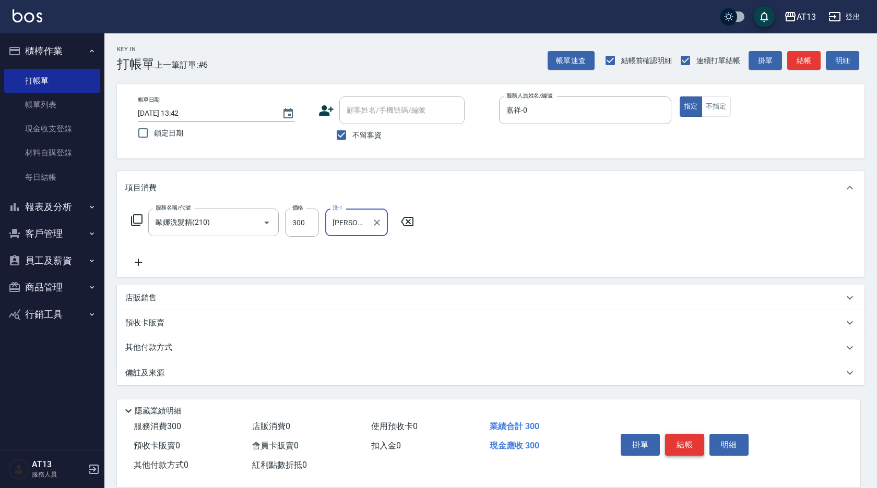
type input "[PERSON_NAME]-29"
click at [671, 446] on button "結帳" at bounding box center [684, 445] width 39 height 22
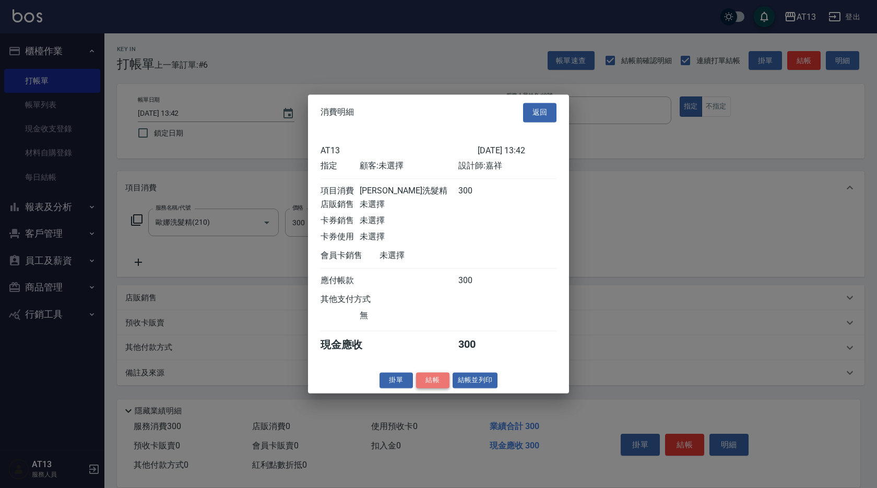
click at [447, 389] on button "結帳" at bounding box center [432, 381] width 33 height 16
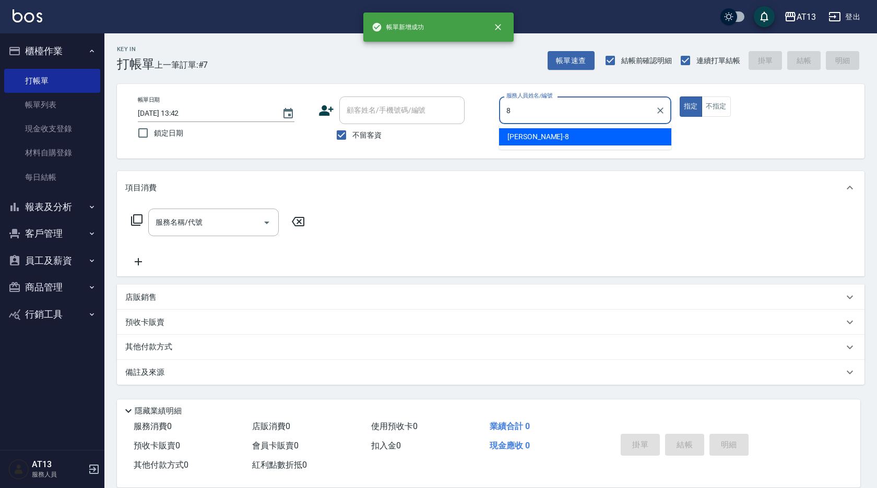
click at [529, 130] on div "[PERSON_NAME] -8" at bounding box center [585, 136] width 172 height 17
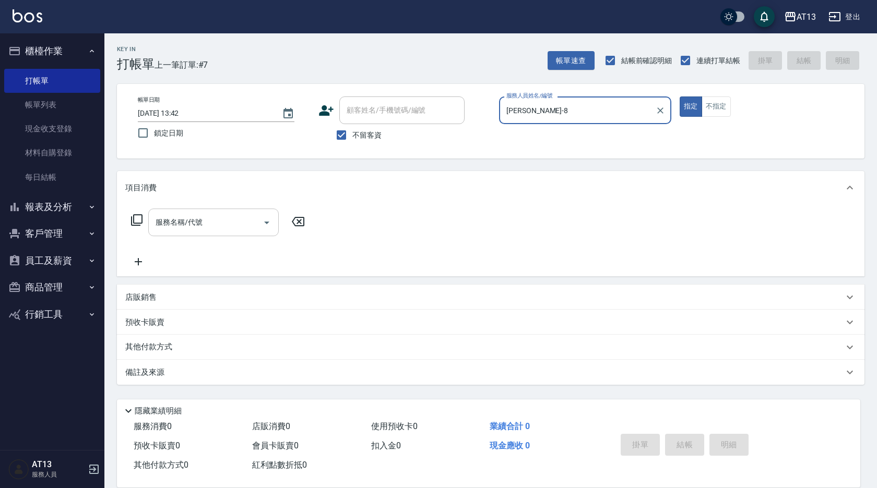
type input "[PERSON_NAME]-8"
click at [220, 227] on input "服務名稱/代號" at bounding box center [205, 222] width 105 height 18
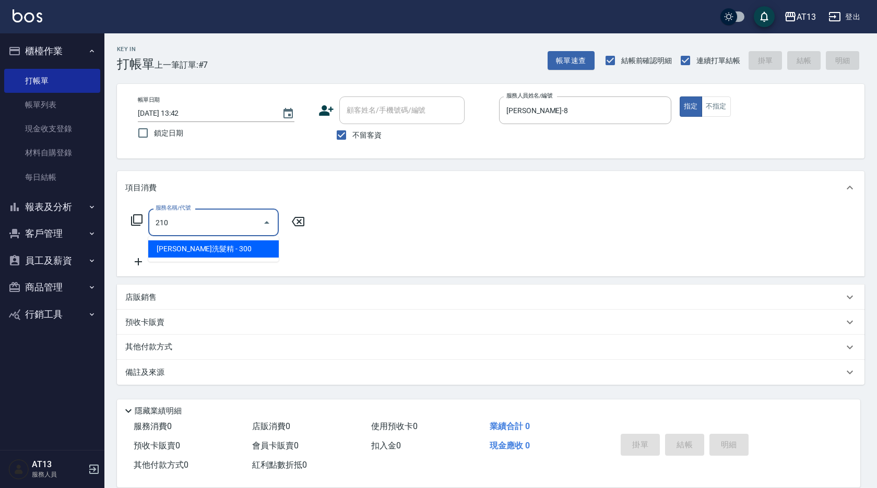
type input "歐娜洗髮精(210)"
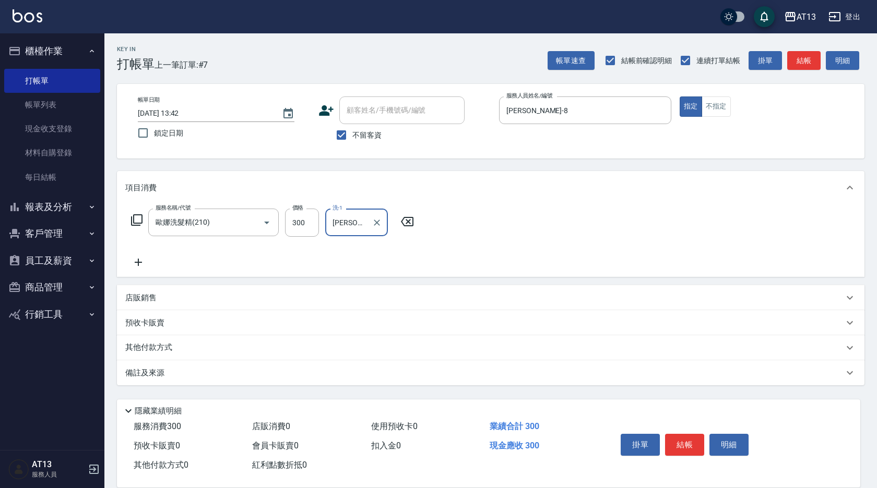
type input "[PERSON_NAME]-8"
drag, startPoint x: 516, startPoint y: 257, endPoint x: 590, endPoint y: 304, distance: 87.7
click at [517, 257] on div "服務名稱/代號 [PERSON_NAME]洗髮精(210) 服務名稱/代號 價格 300 價格 洗-1 [PERSON_NAME]-8 洗-1" at bounding box center [490, 241] width 747 height 73
click at [684, 436] on button "結帳" at bounding box center [684, 445] width 39 height 22
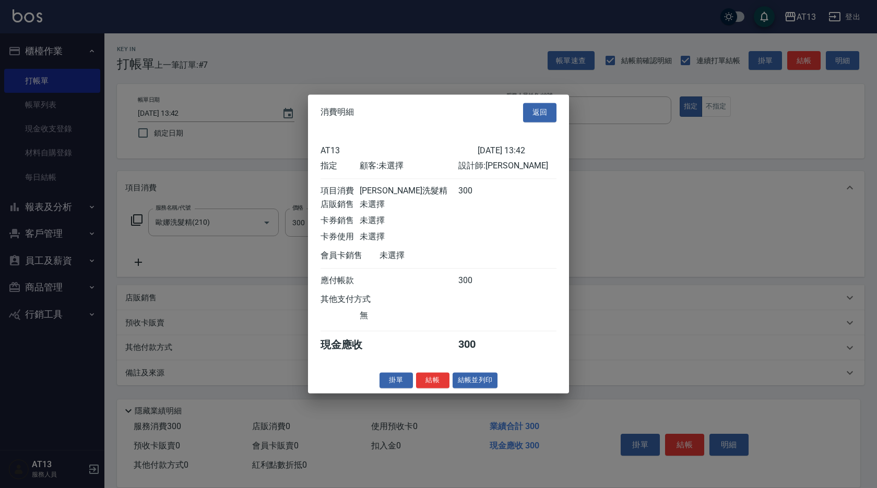
click at [440, 389] on div "掛單 結帳 結帳並列印" at bounding box center [438, 381] width 261 height 16
click at [435, 389] on button "結帳" at bounding box center [432, 381] width 33 height 16
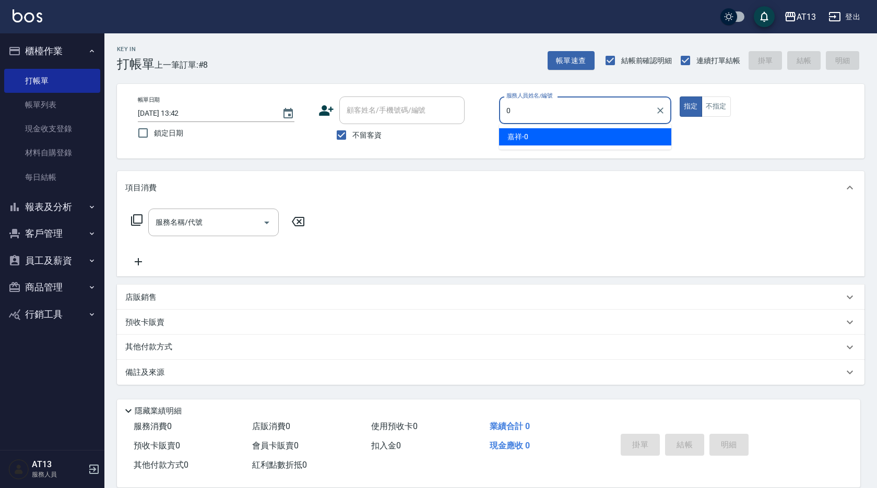
click at [539, 125] on ul "嘉祥 -0" at bounding box center [585, 137] width 172 height 26
click at [536, 130] on div "嘉祥 -0" at bounding box center [585, 136] width 172 height 17
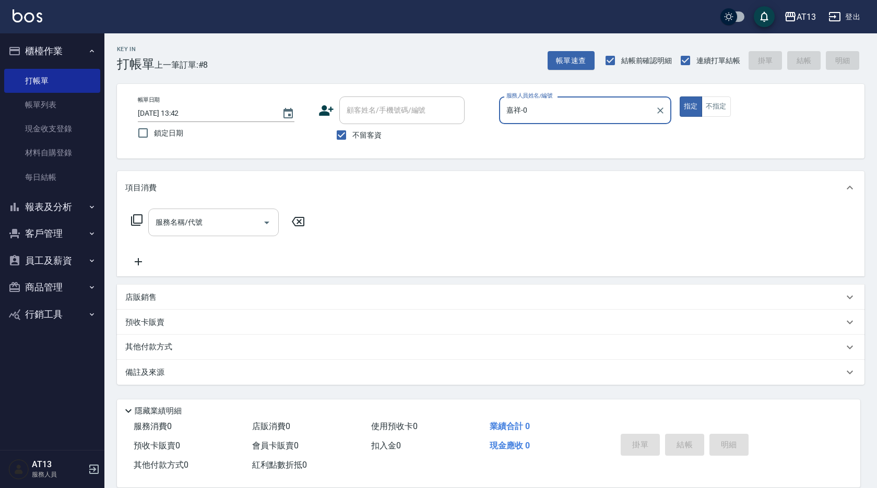
type input "嘉祥-0"
click at [222, 224] on input "服務名稱/代號" at bounding box center [205, 222] width 105 height 18
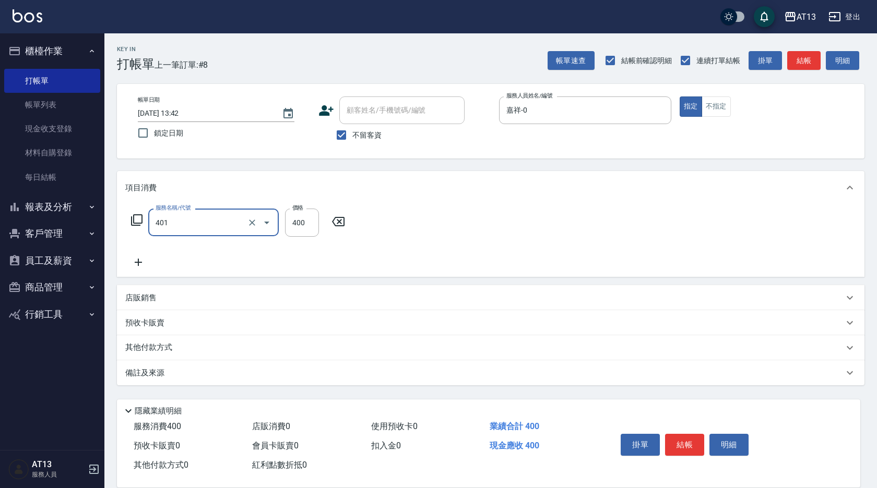
type input "剪髮(401)"
type input "300"
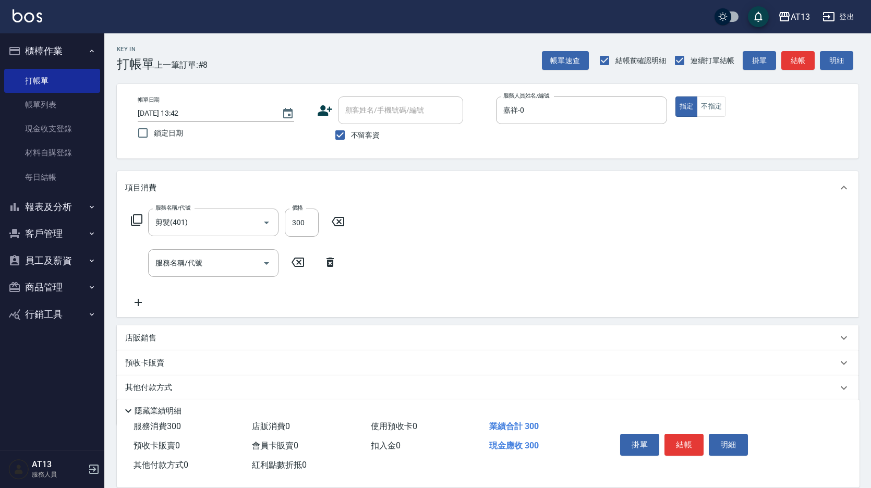
click at [584, 245] on div "服務名稱/代號 剪髮(401) 服務名稱/代號 價格 300 價格 服務名稱/代號 服務名稱/代號" at bounding box center [488, 261] width 742 height 113
click at [679, 430] on div "掛單 結帳 明細" at bounding box center [684, 446] width 136 height 33
drag, startPoint x: 684, startPoint y: 436, endPoint x: 667, endPoint y: 427, distance: 18.9
click at [684, 437] on button "結帳" at bounding box center [684, 445] width 39 height 22
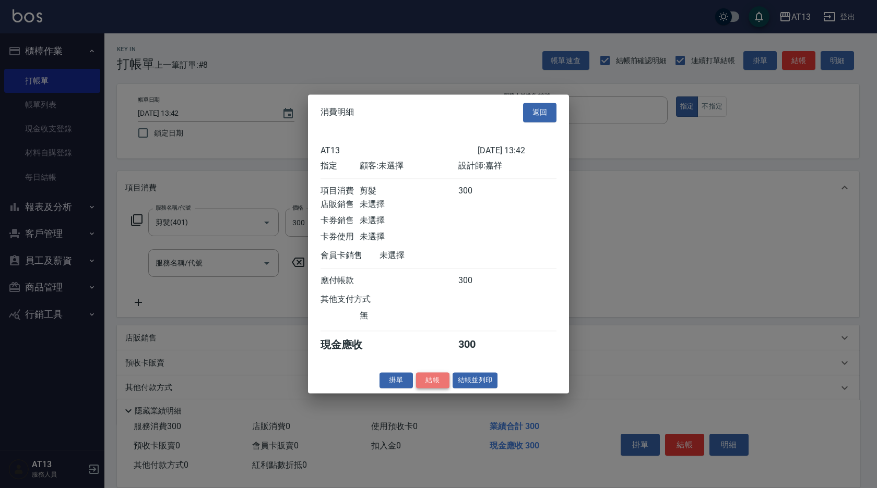
click at [430, 386] on button "結帳" at bounding box center [432, 381] width 33 height 16
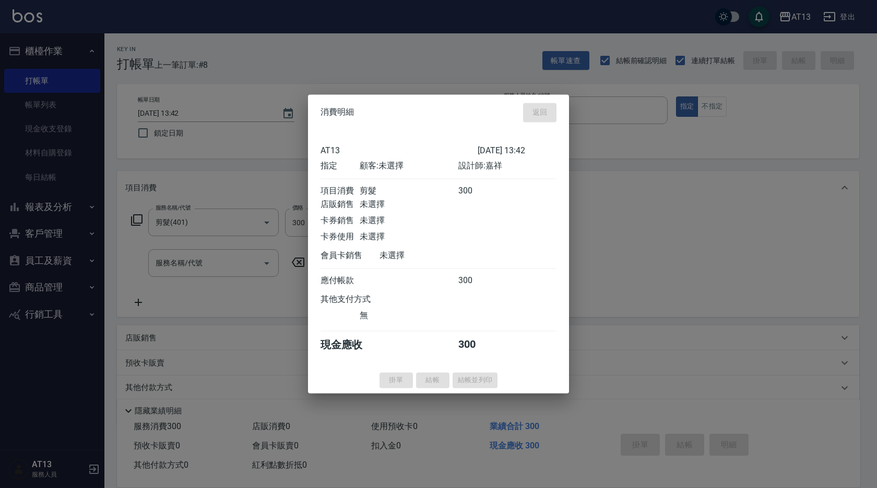
type input "[DATE] 13:43"
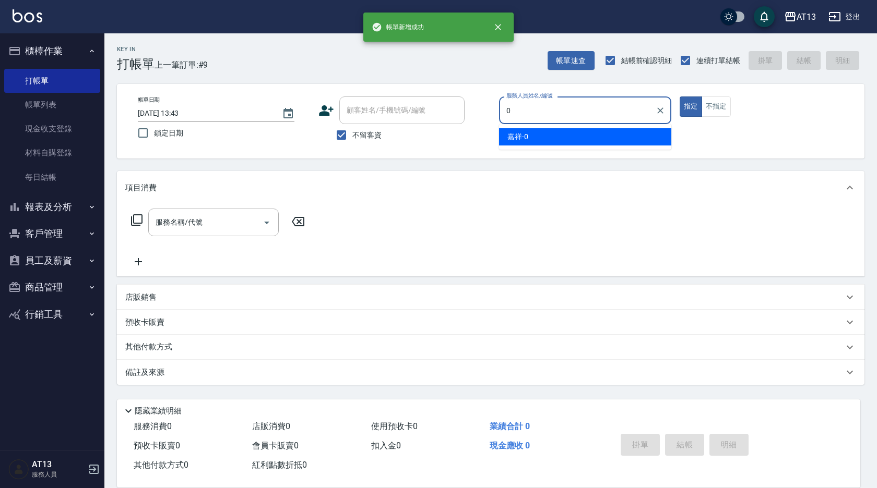
click at [518, 131] on span "嘉祥 -0" at bounding box center [517, 136] width 21 height 11
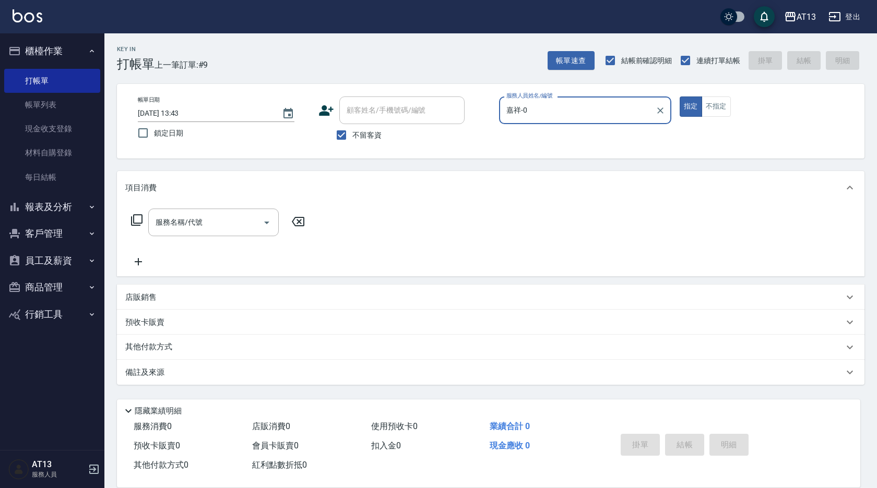
type input "嘉祥-0"
click at [200, 222] on div "服務名稱/代號 服務名稱/代號" at bounding box center [213, 223] width 130 height 28
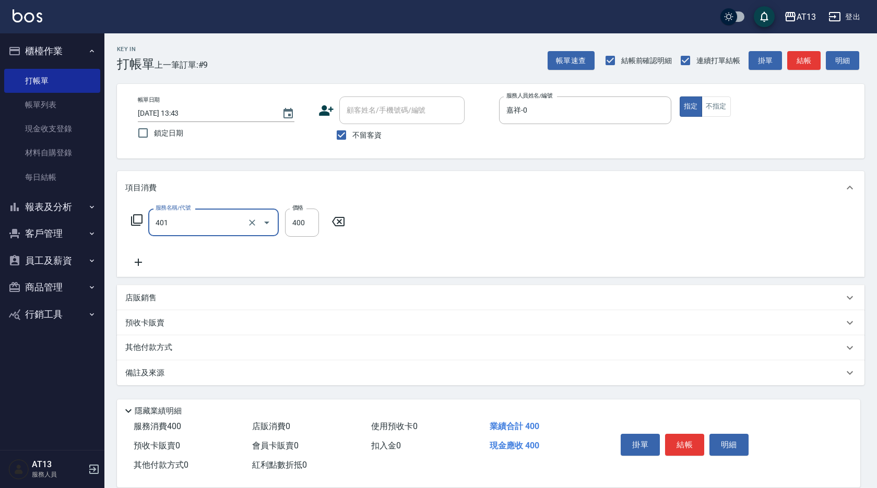
type input "剪髮(401)"
type input "300"
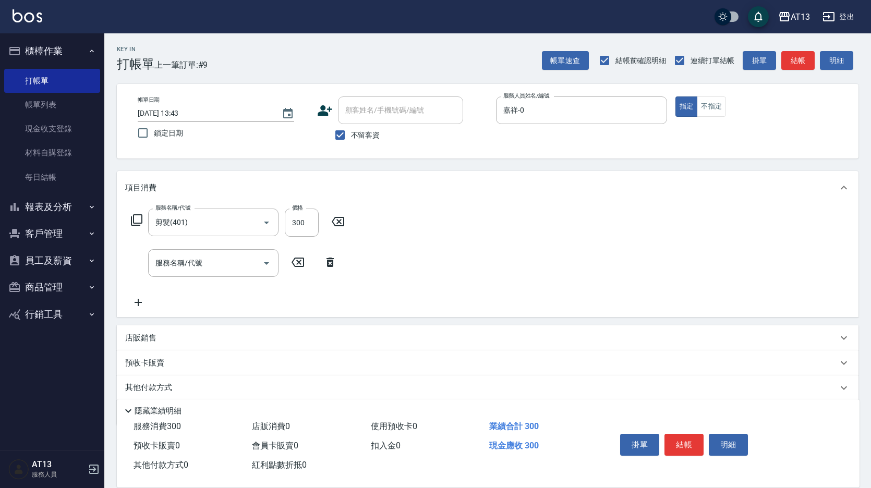
drag, startPoint x: 462, startPoint y: 256, endPoint x: 509, endPoint y: 306, distance: 67.9
click at [464, 256] on div "服務名稱/代號 剪髮(401) 服務名稱/代號 價格 300 價格 服務名稱/代號 服務名稱/代號" at bounding box center [488, 261] width 742 height 113
click at [695, 434] on button "結帳" at bounding box center [684, 445] width 39 height 22
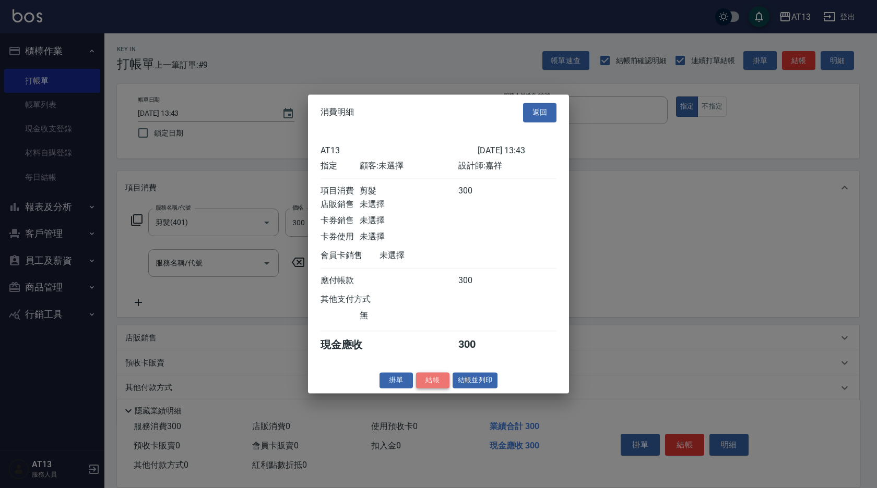
click at [423, 387] on button "結帳" at bounding box center [432, 381] width 33 height 16
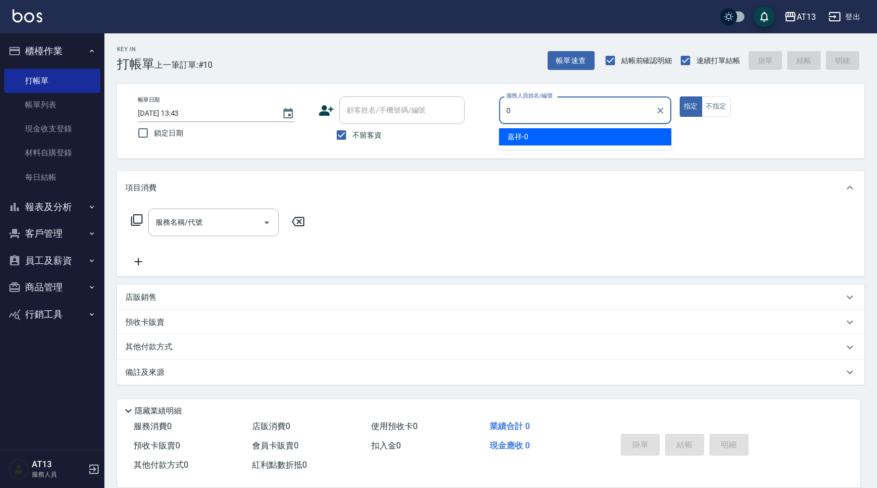
click at [574, 131] on div "嘉祥 -0" at bounding box center [585, 136] width 172 height 17
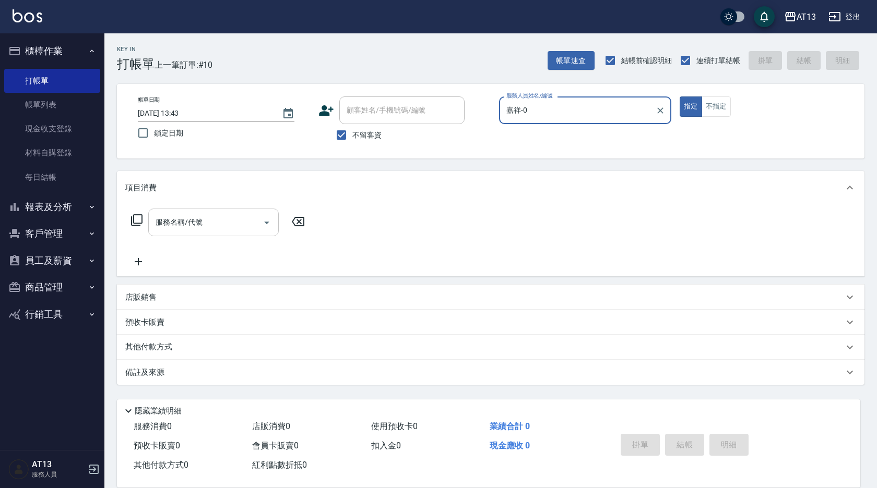
type input "嘉祥-0"
click at [181, 226] on input "服務名稱/代號" at bounding box center [205, 222] width 105 height 18
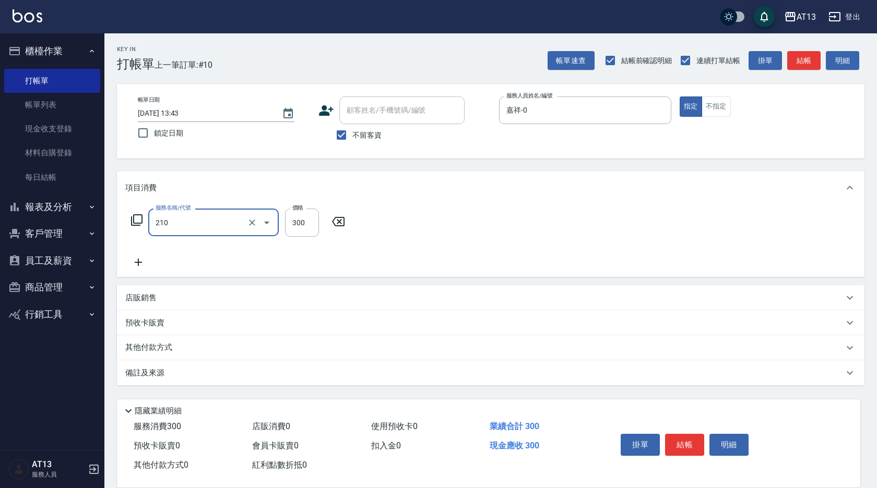
type input "歐娜洗髮精(210)"
type input "[PERSON_NAME]妡-30"
click at [522, 242] on div "服務名稱/代號 [PERSON_NAME]洗髮精(210) 服務名稱/代號 價格 300 價格 洗-1 [PERSON_NAME]妡-30 洗-1" at bounding box center [490, 241] width 747 height 73
click at [681, 435] on button "結帳" at bounding box center [684, 445] width 39 height 22
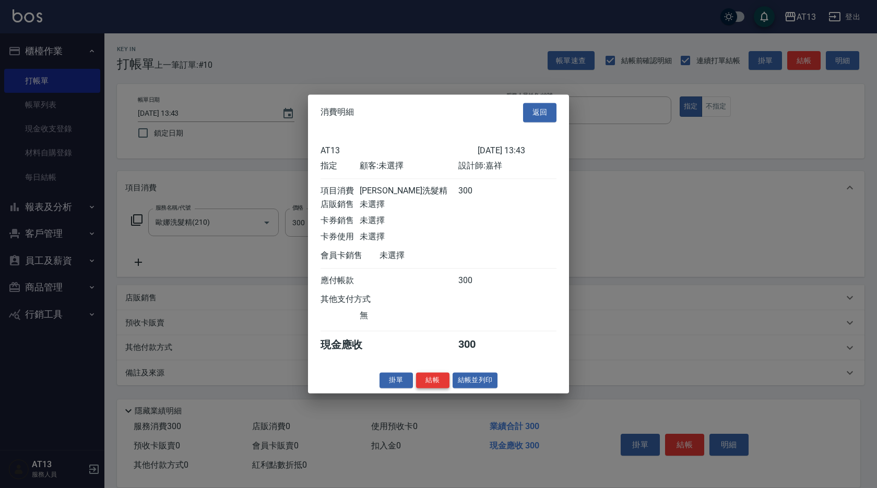
click at [424, 389] on button "結帳" at bounding box center [432, 381] width 33 height 16
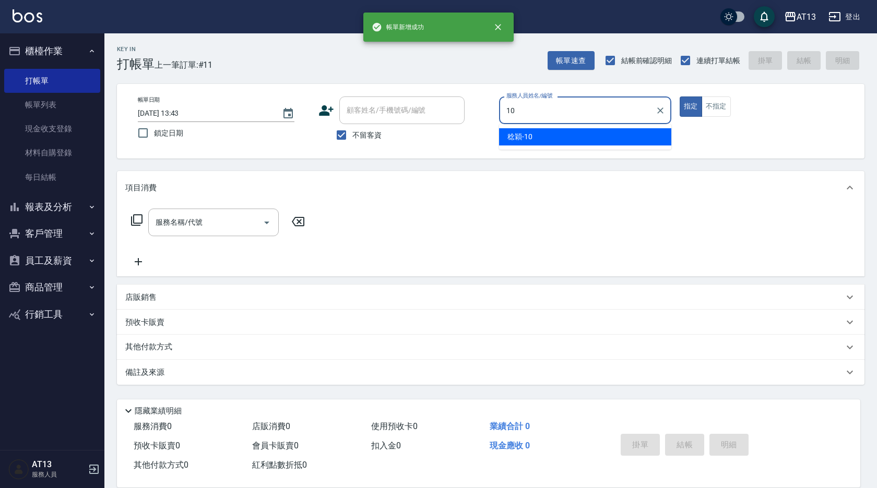
click at [548, 139] on div "[PERSON_NAME] -10" at bounding box center [585, 136] width 172 height 17
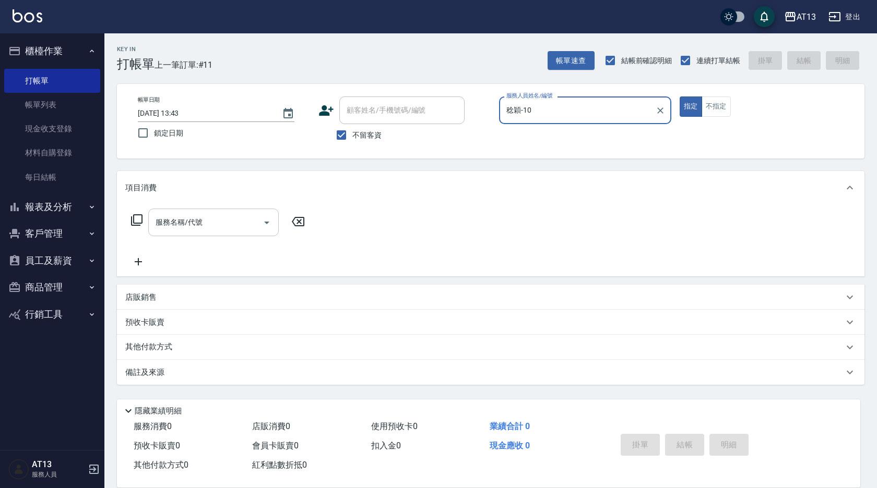
type input "稔穎-10"
drag, startPoint x: 245, startPoint y: 221, endPoint x: 239, endPoint y: 228, distance: 8.9
click at [244, 221] on input "服務名稱/代號" at bounding box center [205, 222] width 105 height 18
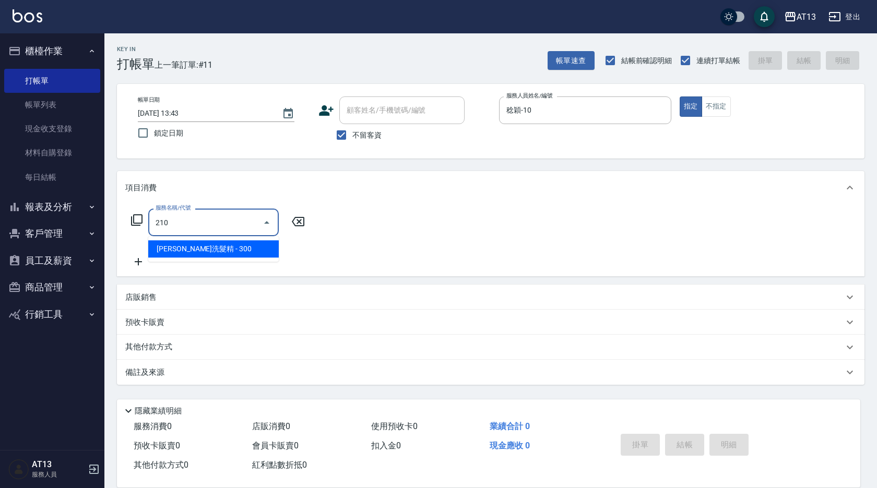
type input "歐娜洗髮精(210)"
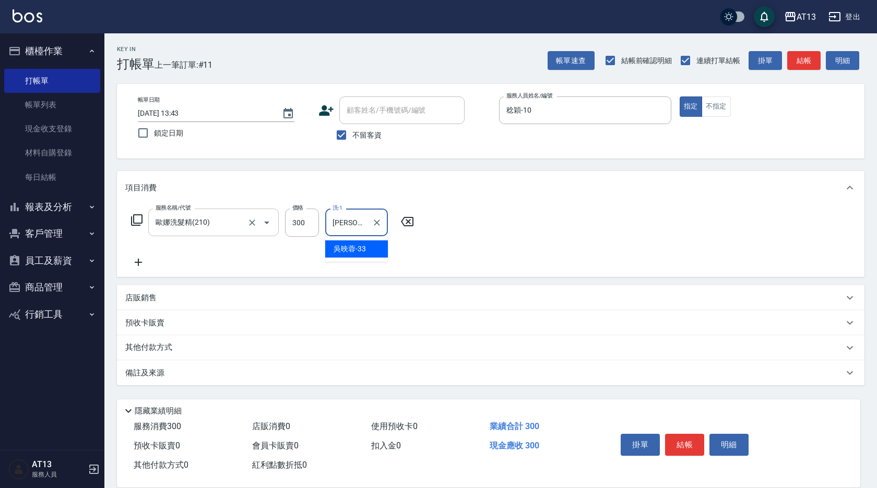
type input "[PERSON_NAME]-33"
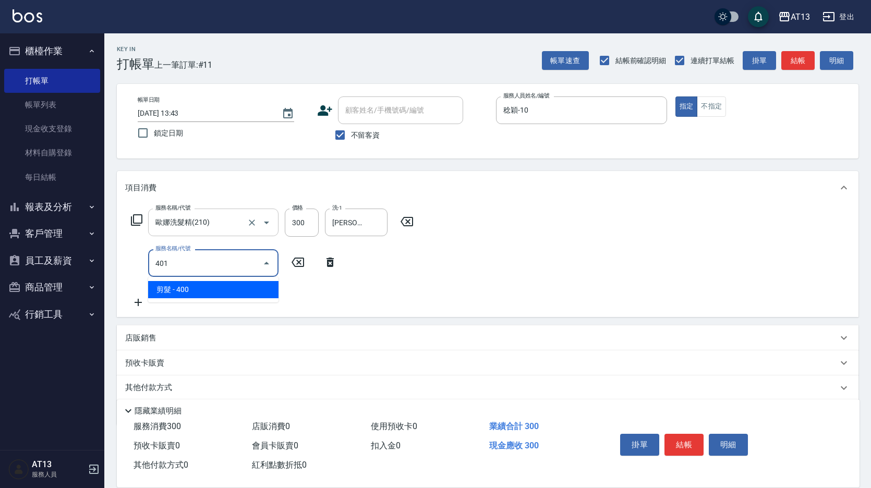
type input "剪髮(401)"
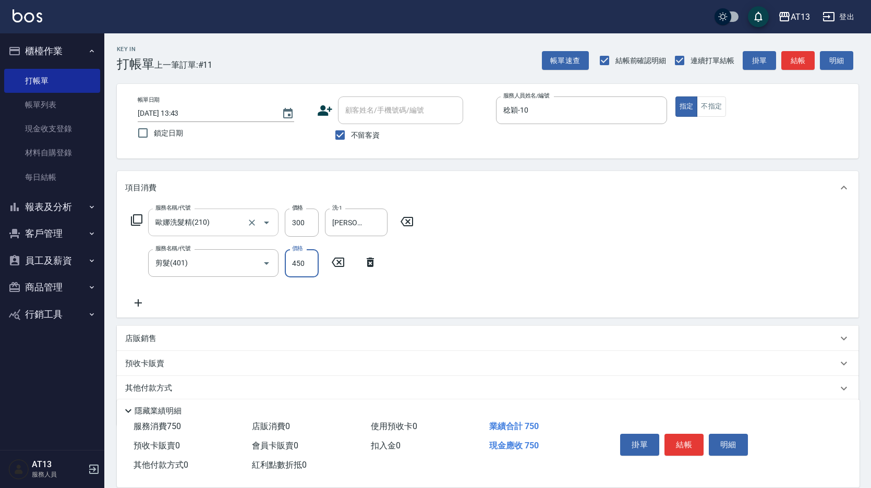
type input "450"
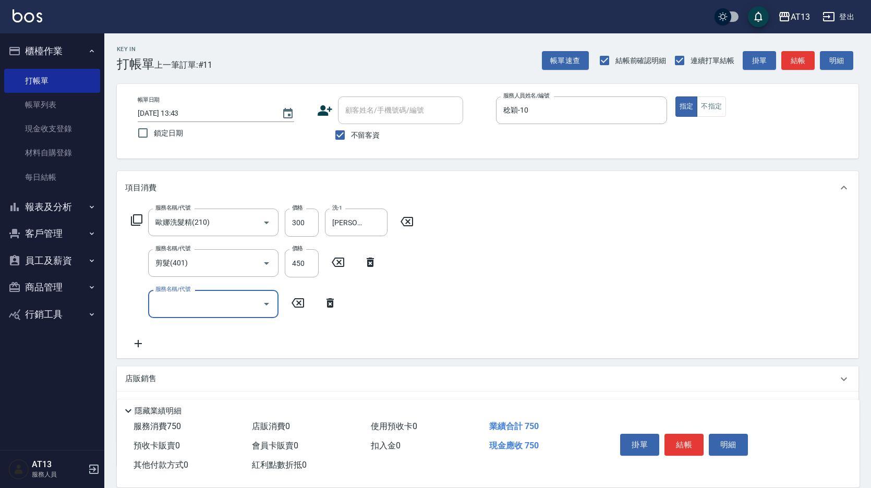
click at [426, 258] on div "服務名稱/代號 [PERSON_NAME]洗髮精(210) 服務名稱/代號 價格 300 價格 洗-1 [PERSON_NAME]-33 洗-1 服務名稱/代…" at bounding box center [488, 281] width 742 height 153
click at [673, 449] on button "結帳" at bounding box center [684, 445] width 39 height 22
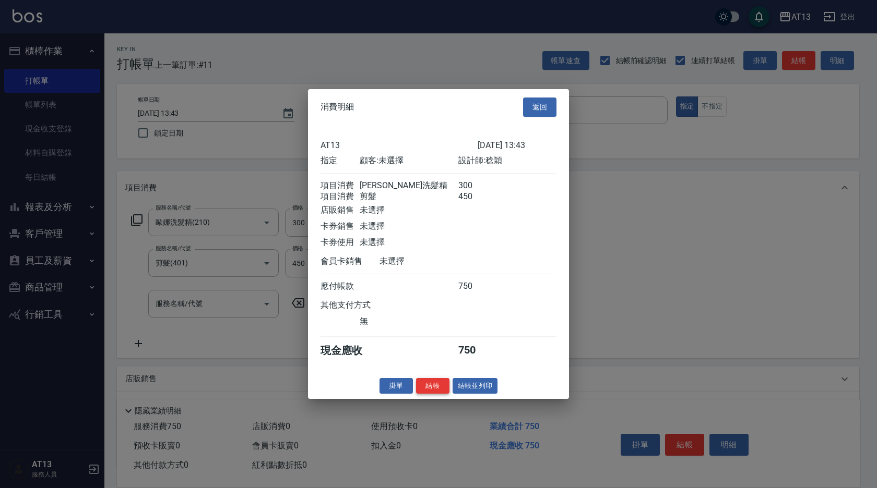
click at [438, 392] on button "結帳" at bounding box center [432, 386] width 33 height 16
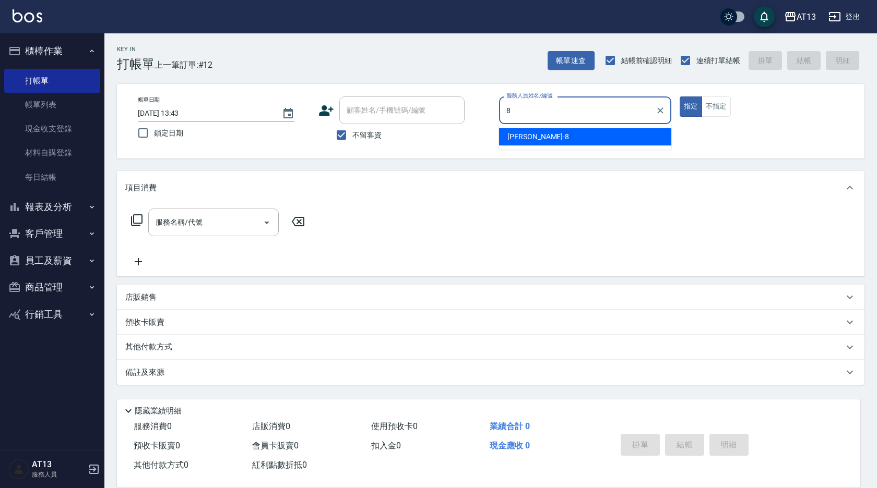
drag, startPoint x: 525, startPoint y: 132, endPoint x: 449, endPoint y: 173, distance: 86.4
click at [526, 132] on span "[PERSON_NAME] -8" at bounding box center [538, 136] width 62 height 11
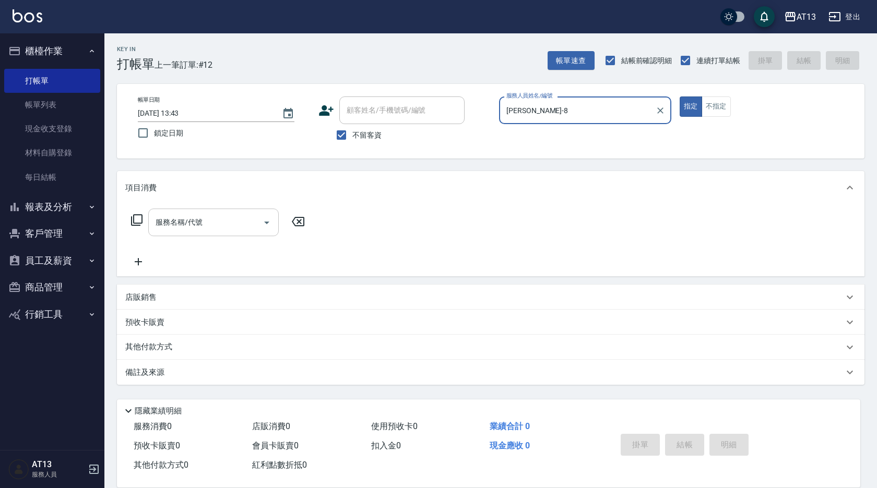
type input "[PERSON_NAME]-8"
click at [173, 220] on div "服務名稱/代號 服務名稱/代號" at bounding box center [213, 223] width 130 height 28
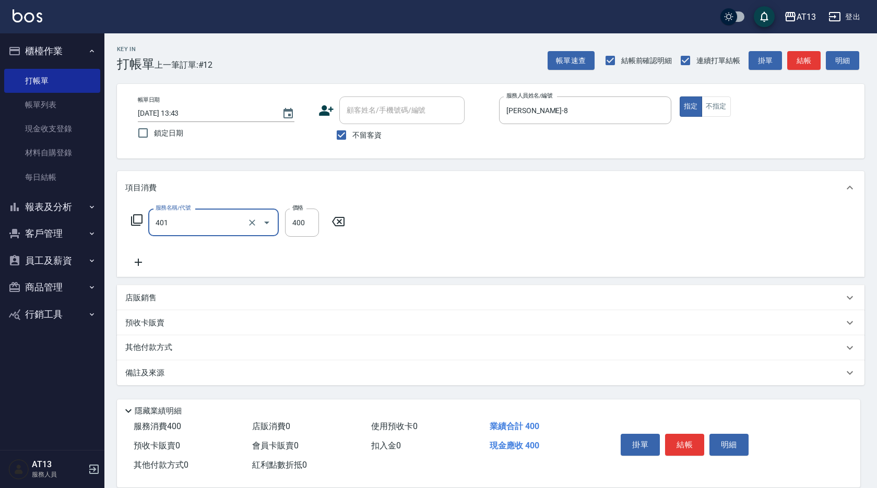
type input "剪髮(401)"
type input "300"
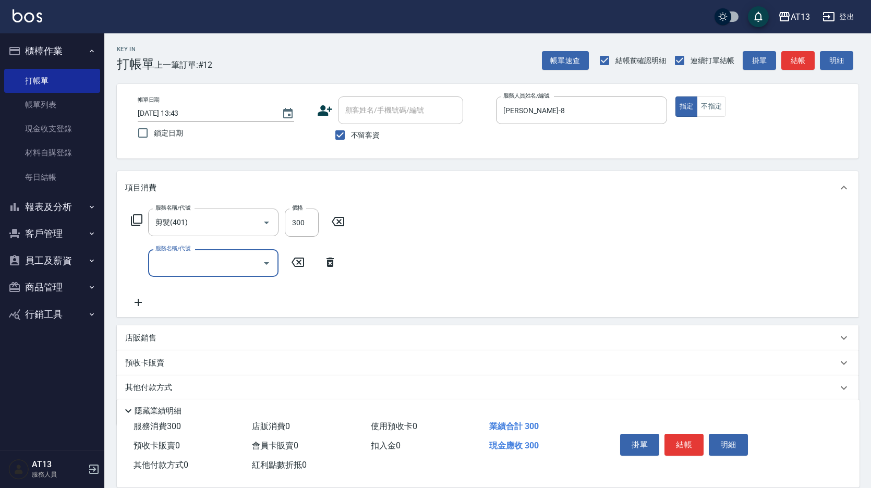
click at [317, 250] on div "服務名稱/代號 服務名稱/代號" at bounding box center [234, 263] width 218 height 28
click at [685, 434] on button "結帳" at bounding box center [684, 445] width 39 height 22
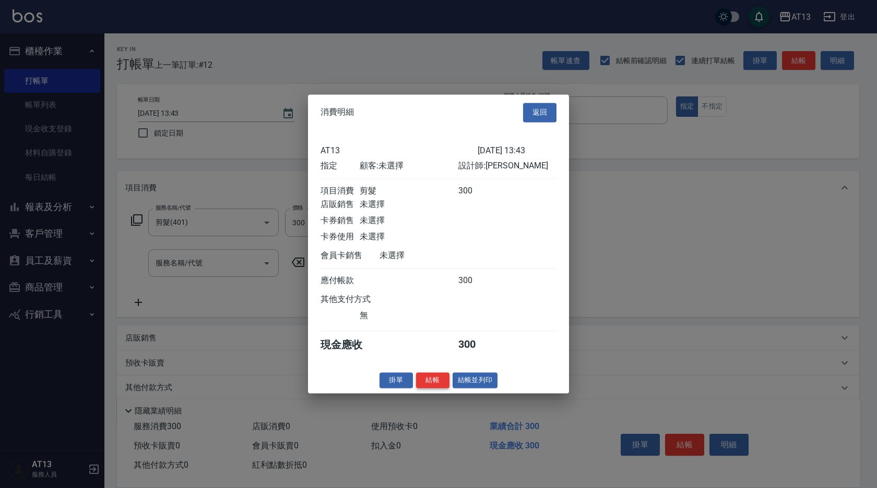
click at [425, 388] on button "結帳" at bounding box center [432, 381] width 33 height 16
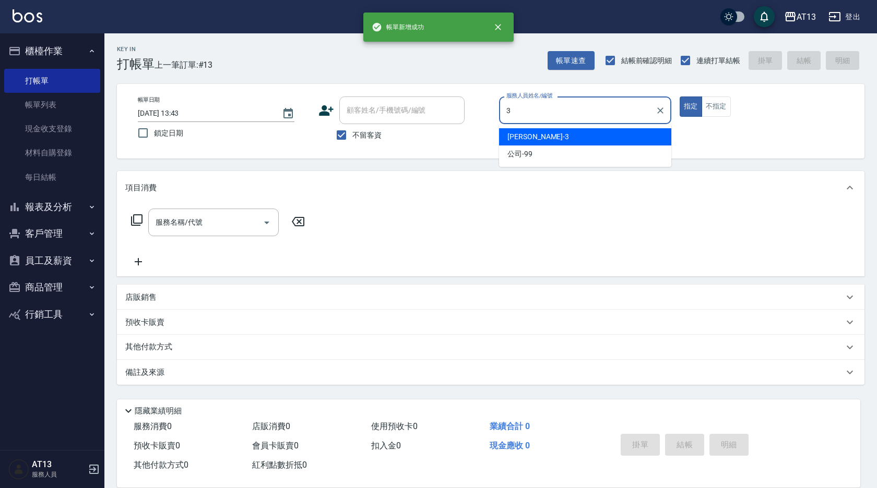
click at [537, 130] on div "[PERSON_NAME] -3" at bounding box center [585, 136] width 172 height 17
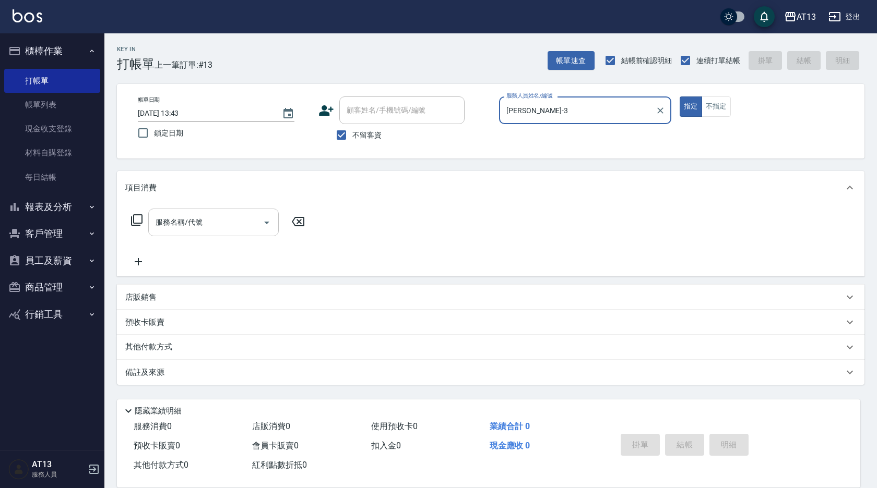
type input "[PERSON_NAME]-3"
click at [237, 221] on input "服務名稱/代號" at bounding box center [205, 222] width 105 height 18
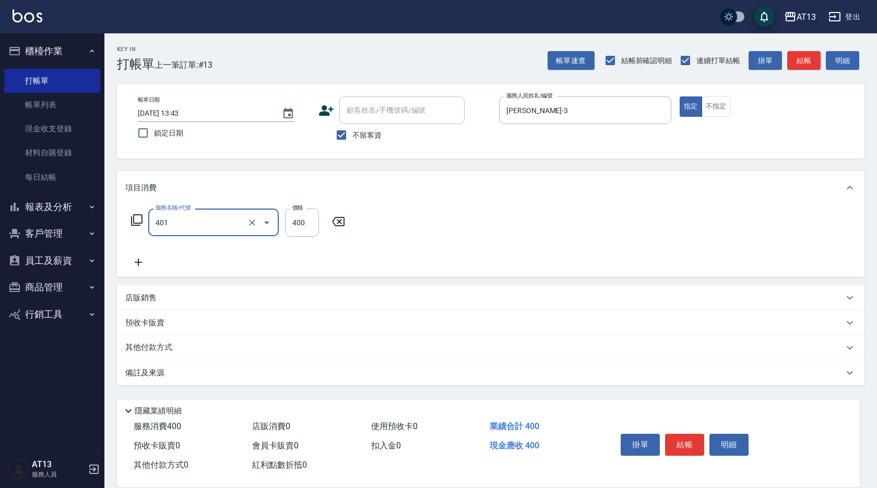
type input "剪髮(401)"
type input "350"
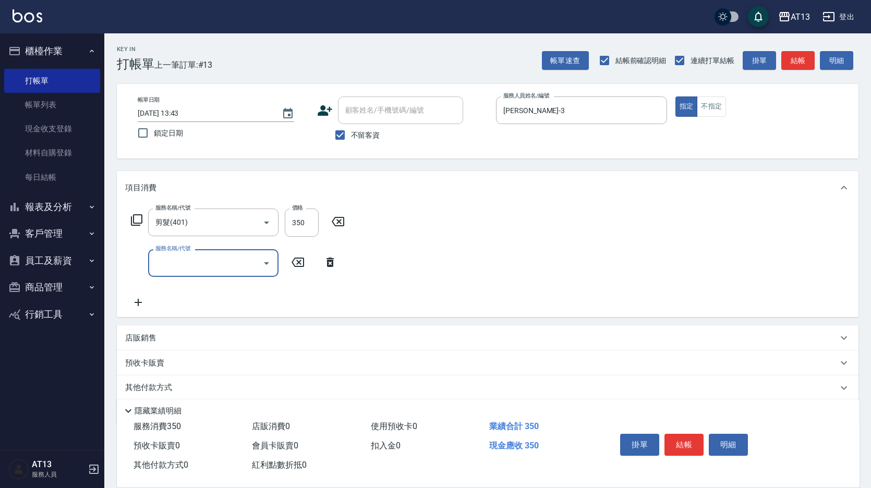
click at [552, 297] on div "服務名稱/代號 剪髮(401) 服務名稱/代號 價格 350 價格 服務名稱/代號 服務名稱/代號" at bounding box center [488, 261] width 742 height 113
click at [697, 450] on button "結帳" at bounding box center [684, 445] width 39 height 22
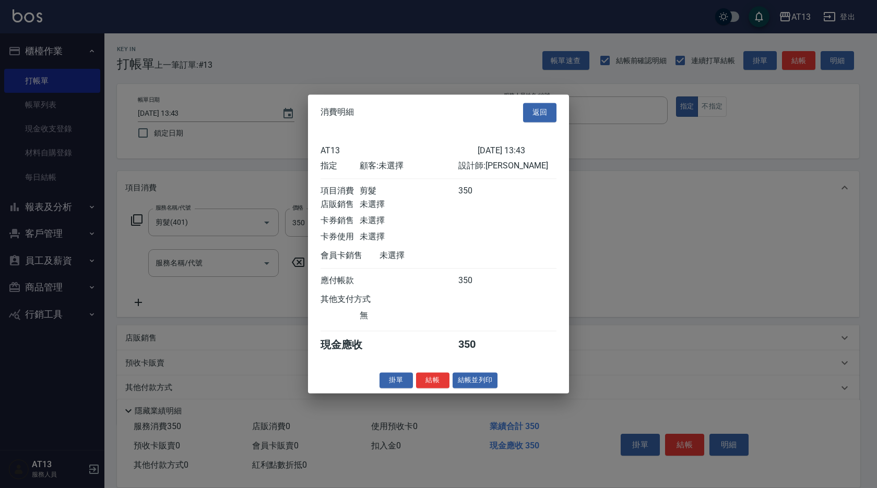
click at [435, 387] on button "結帳" at bounding box center [432, 381] width 33 height 16
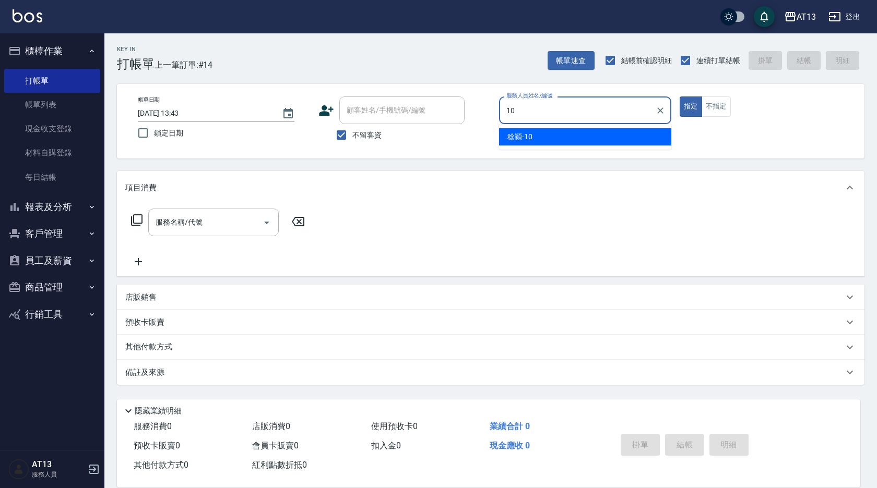
click at [540, 133] on div "[PERSON_NAME] -10" at bounding box center [585, 136] width 172 height 17
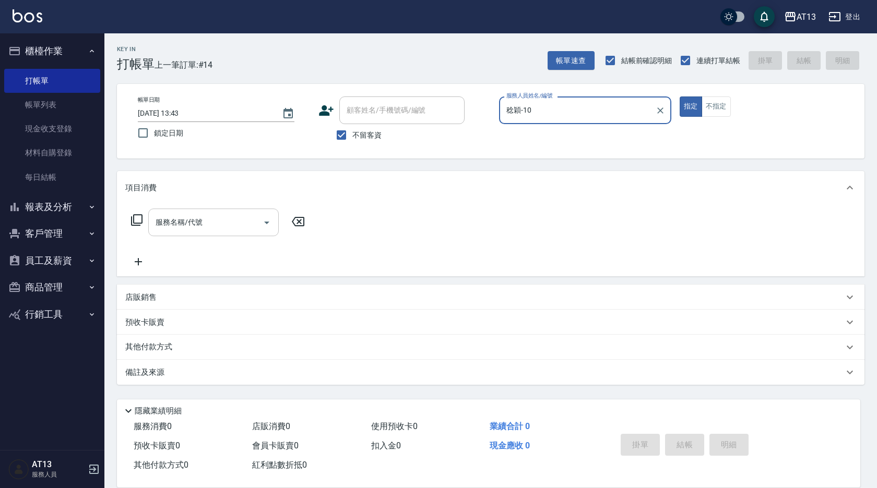
type input "稔穎-10"
click at [202, 222] on input "服務名稱/代號" at bounding box center [205, 222] width 105 height 18
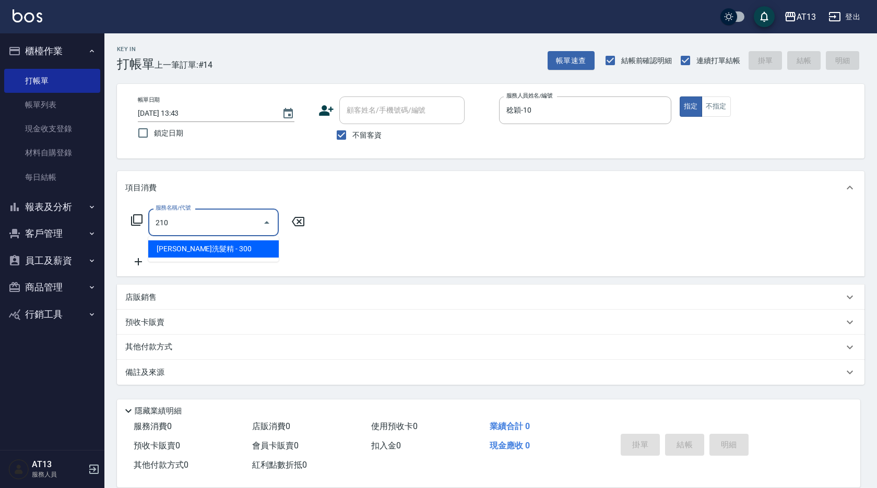
type input "歐娜洗髮精(210)"
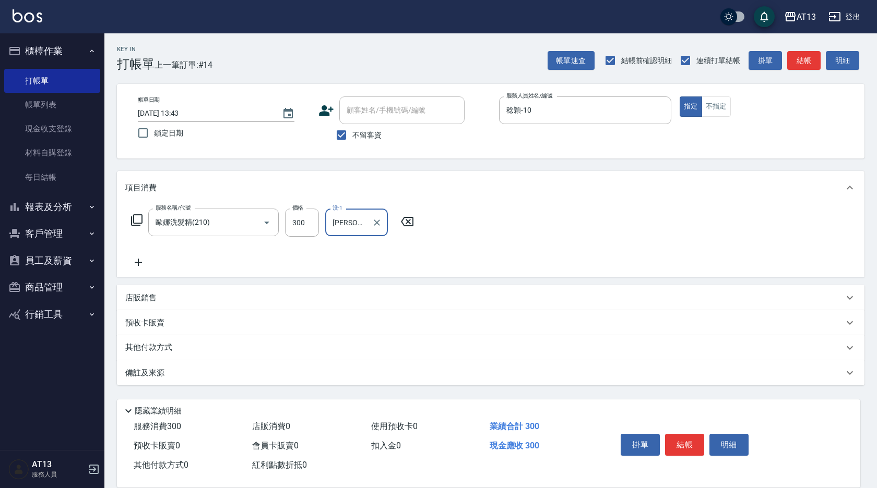
type input "[PERSON_NAME]-29"
click at [474, 244] on div "服務名稱/代號 [PERSON_NAME]洗髮精(210) 服務名稱/代號 價格 300 價格 洗-1 妤宸-29 洗-1" at bounding box center [490, 241] width 747 height 73
click at [675, 436] on button "結帳" at bounding box center [684, 445] width 39 height 22
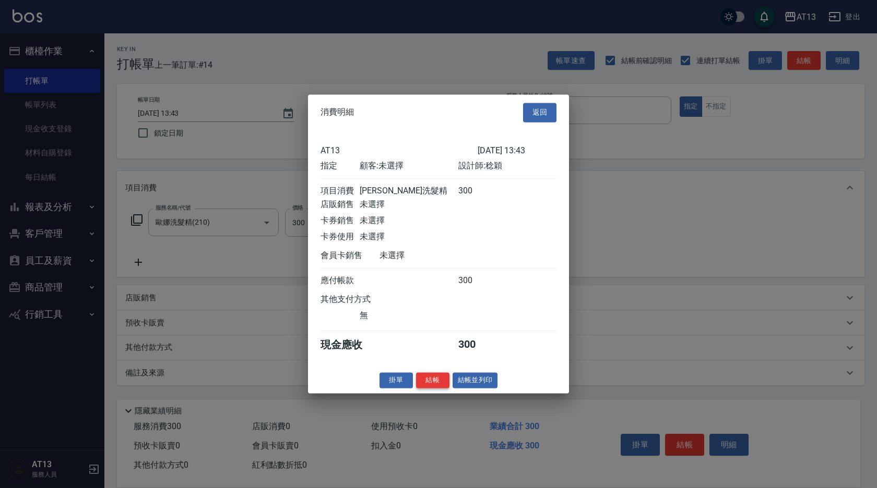
click at [418, 381] on button "結帳" at bounding box center [432, 381] width 33 height 16
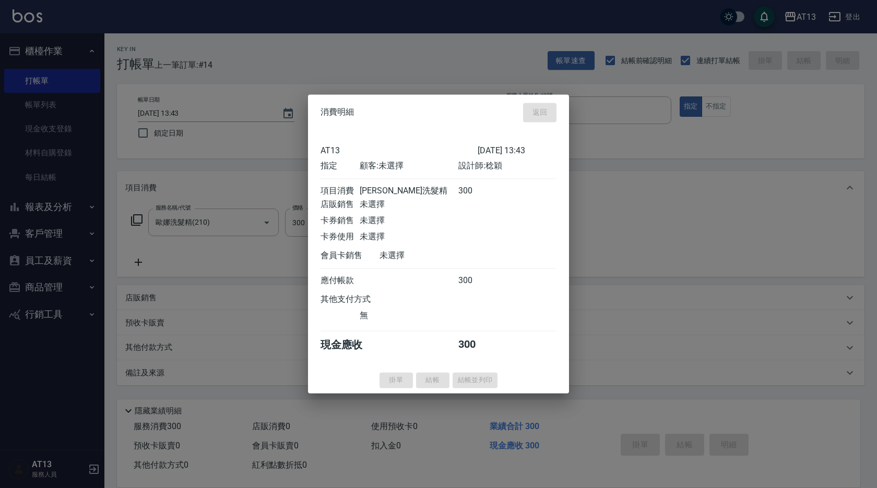
type input "[DATE] 13:44"
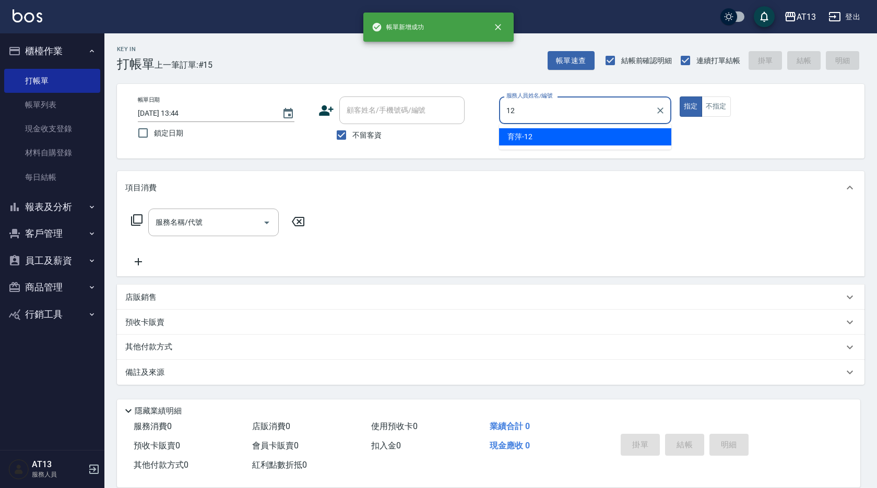
click at [569, 140] on div "育萍 -12" at bounding box center [585, 136] width 172 height 17
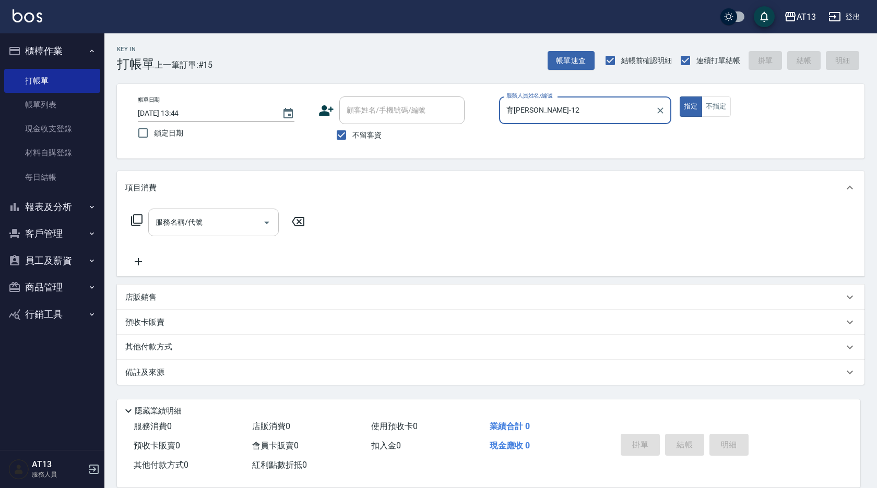
type input "育[PERSON_NAME]-12"
drag, startPoint x: 224, startPoint y: 225, endPoint x: 216, endPoint y: 235, distance: 13.4
click at [223, 226] on input "服務名稱/代號" at bounding box center [205, 222] width 105 height 18
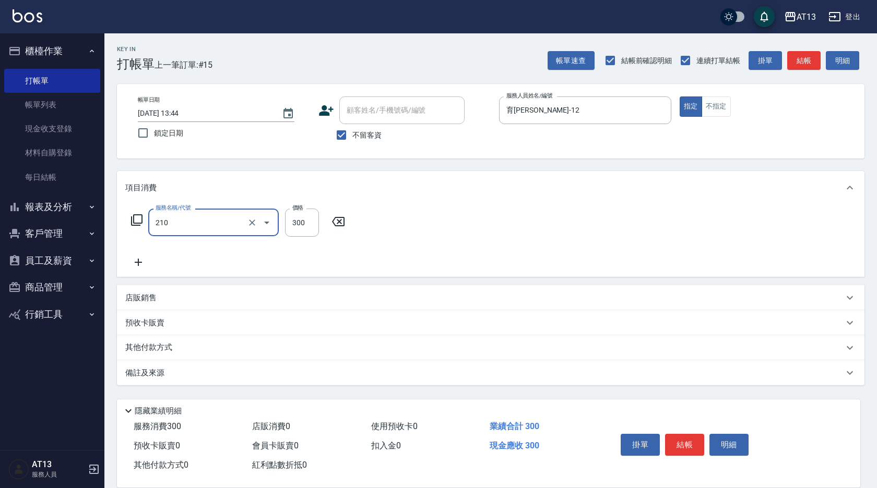
type input "歐娜洗髮精(210)"
type input "[PERSON_NAME]-33"
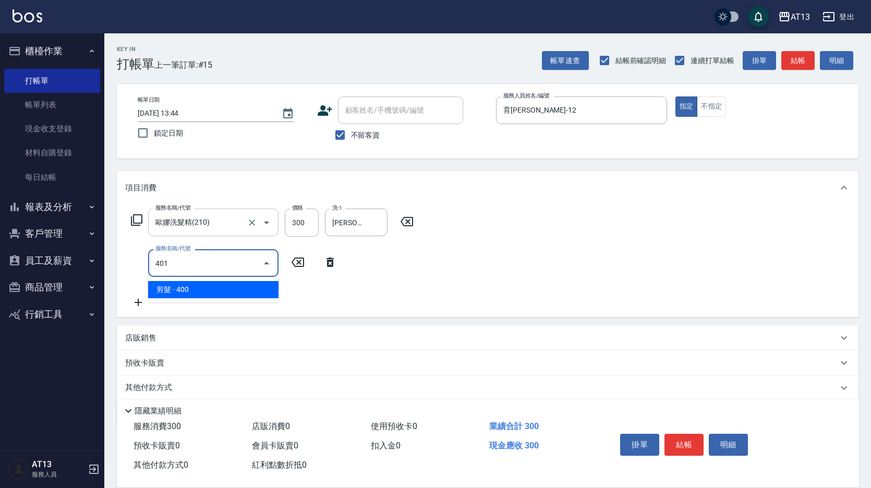
type input "剪髮(401)"
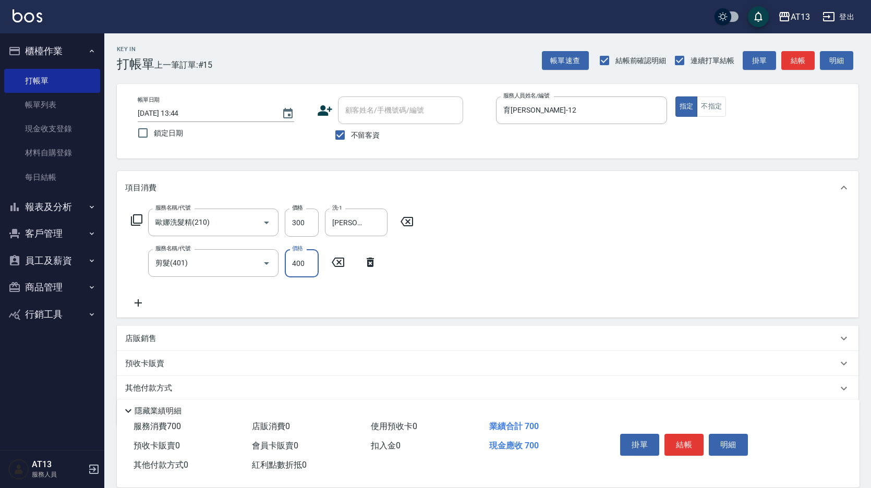
drag, startPoint x: 487, startPoint y: 275, endPoint x: 529, endPoint y: 299, distance: 48.6
click at [489, 274] on div "服務名稱/代號 [PERSON_NAME]洗髮精(210) 服務名稱/代號 價格 300 價格 洗-1 [PERSON_NAME]-33 洗-1 服務名稱/代…" at bounding box center [488, 261] width 742 height 113
click at [683, 442] on button "結帳" at bounding box center [684, 445] width 39 height 22
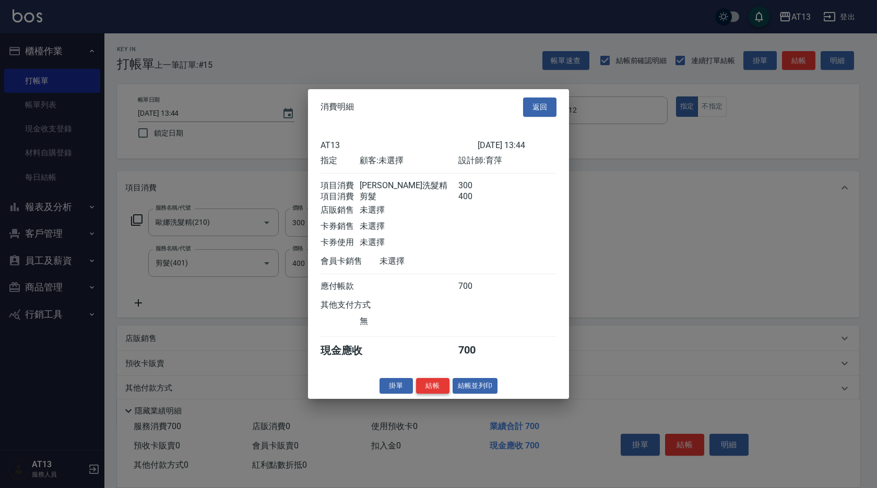
drag, startPoint x: 432, startPoint y: 388, endPoint x: 423, endPoint y: 399, distance: 14.1
click at [432, 388] on button "結帳" at bounding box center [432, 386] width 33 height 16
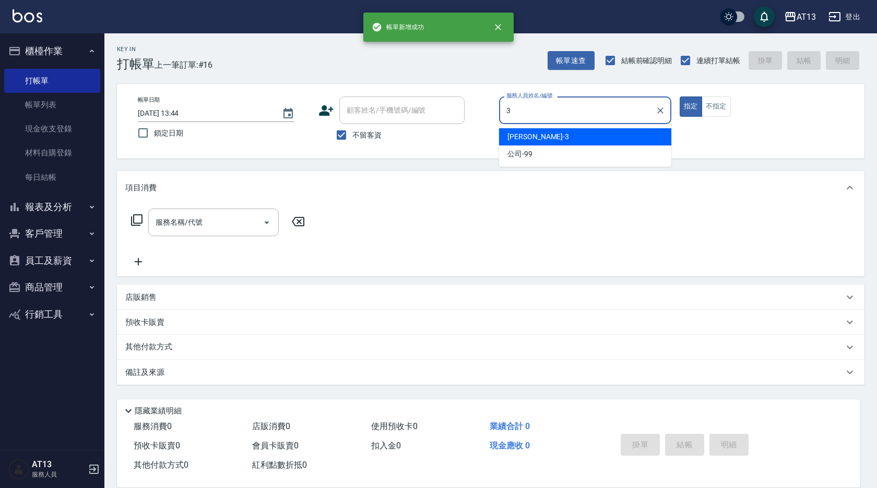
click at [557, 141] on div "[PERSON_NAME] -3" at bounding box center [585, 136] width 172 height 17
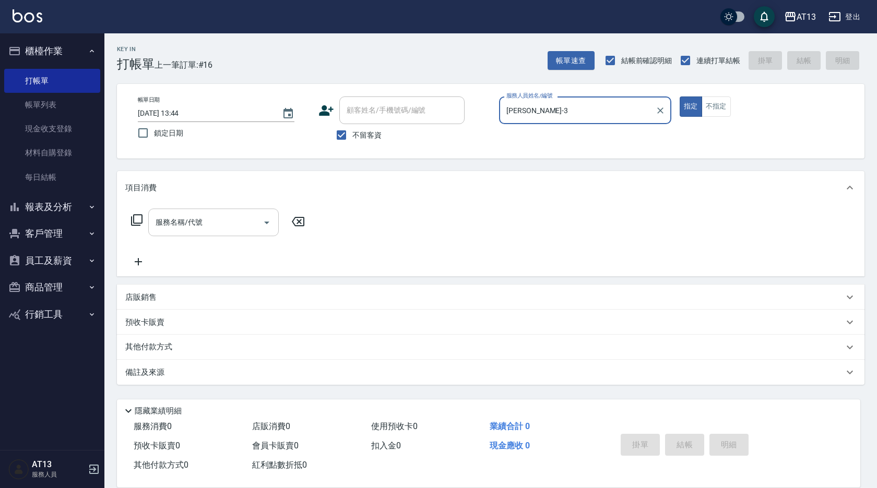
type input "[PERSON_NAME]-3"
click at [190, 219] on div "服務名稱/代號 服務名稱/代號" at bounding box center [213, 223] width 130 height 28
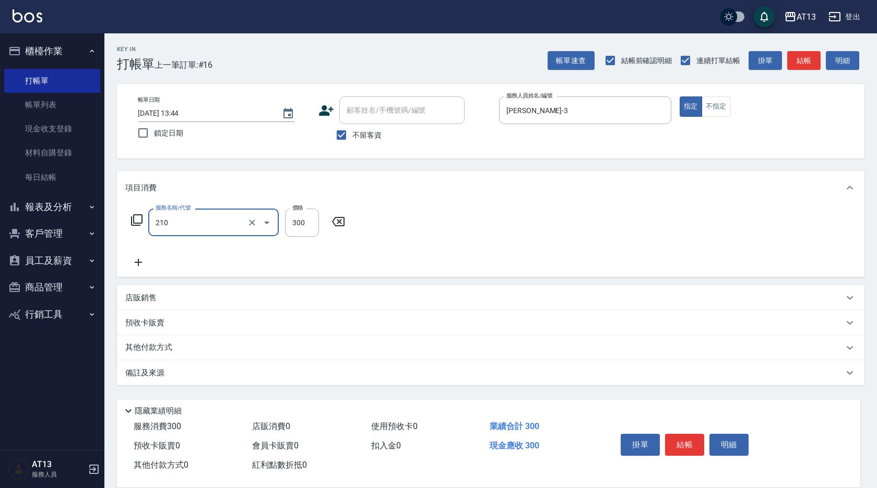
type input "歐娜洗髮精(210)"
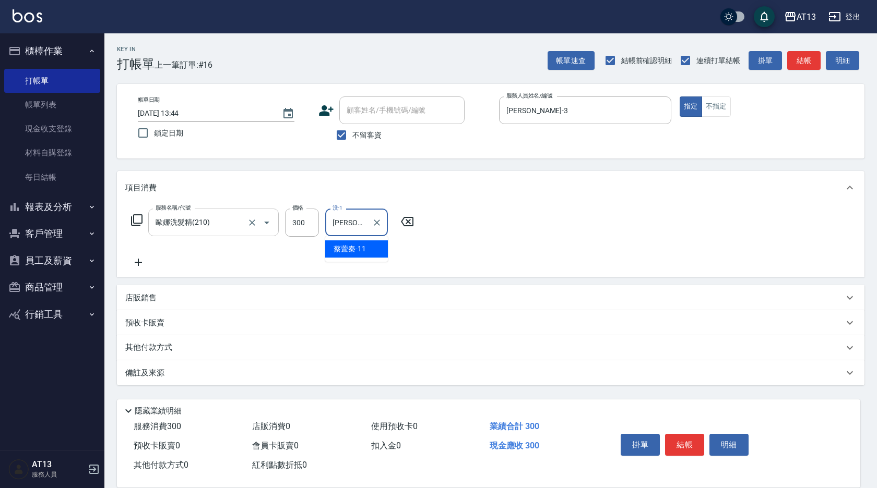
type input "[PERSON_NAME]-11"
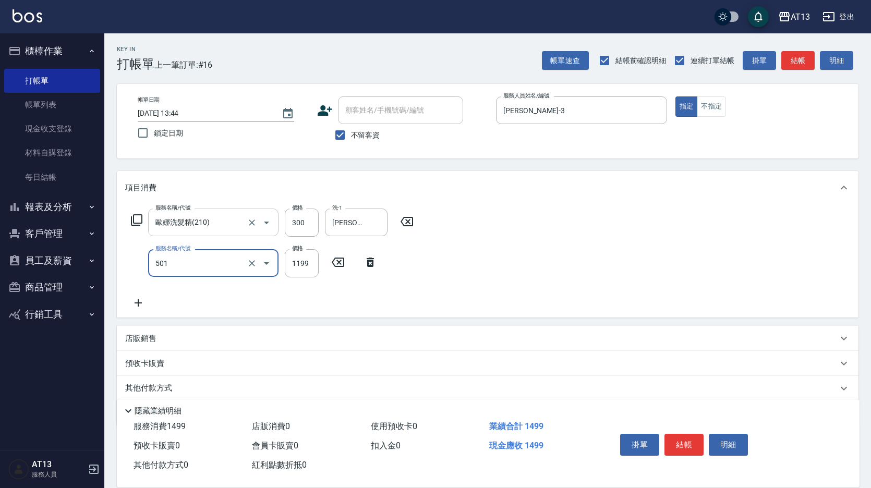
type input "染髮(501)"
type input "1200"
type input "[PERSON_NAME]-11"
drag, startPoint x: 637, startPoint y: 291, endPoint x: 675, endPoint y: 348, distance: 67.7
click at [637, 292] on div "服務名稱/代號 [PERSON_NAME]洗髮精(210) 服務名稱/代號 價格 300 價格 洗-1 [PERSON_NAME]-11 洗-1 服務名稱/代…" at bounding box center [488, 261] width 742 height 113
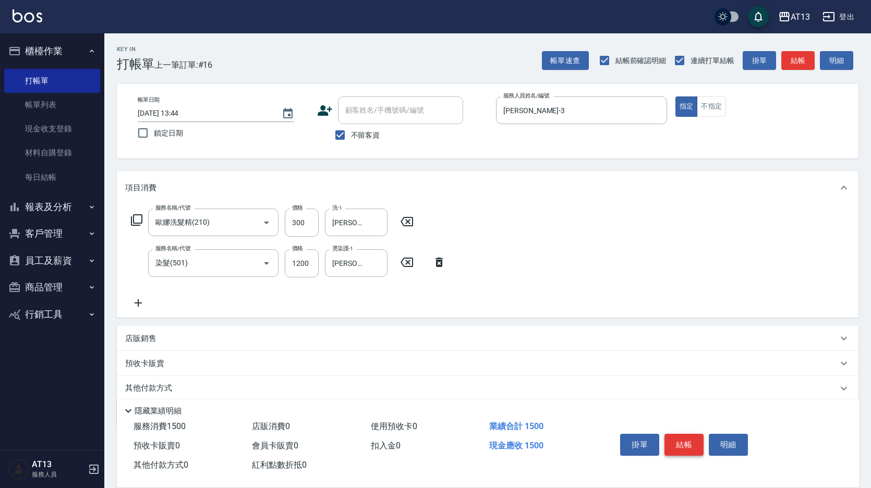
click at [686, 434] on button "結帳" at bounding box center [684, 445] width 39 height 22
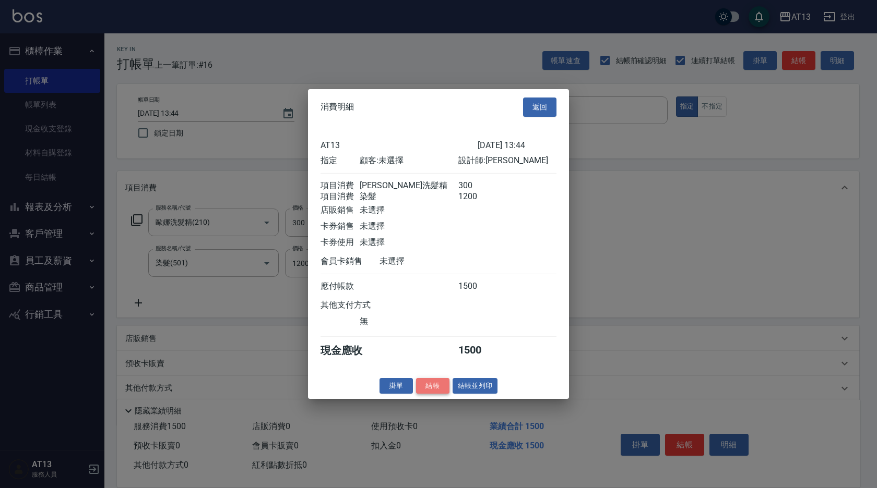
click at [436, 394] on button "結帳" at bounding box center [432, 386] width 33 height 16
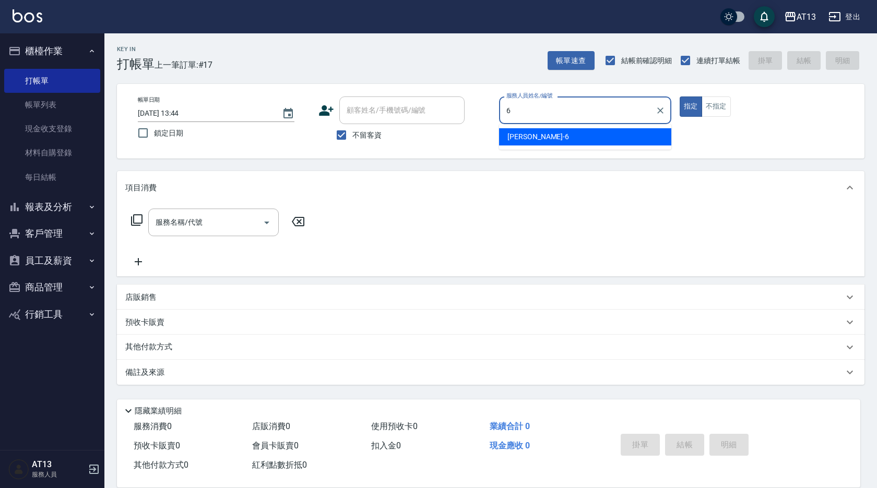
click at [507, 134] on span "亭妤 -6" at bounding box center [538, 136] width 62 height 11
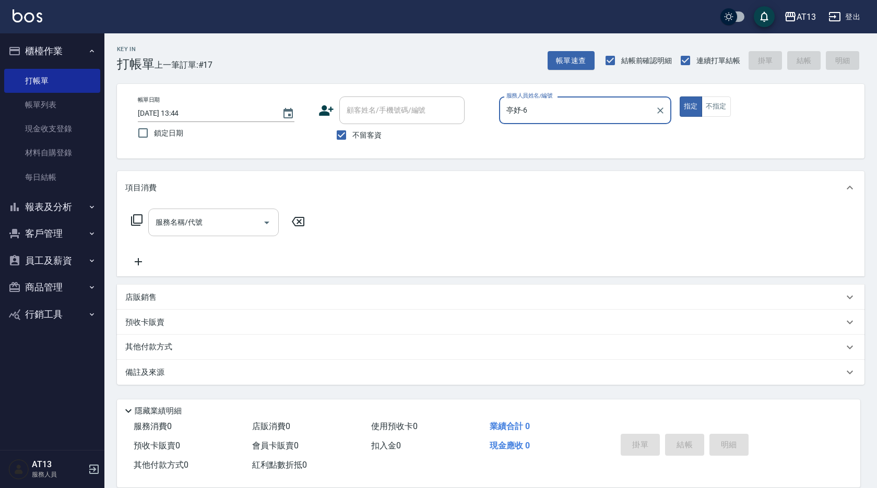
click at [258, 228] on div at bounding box center [266, 223] width 16 height 28
type input "亭妤-6"
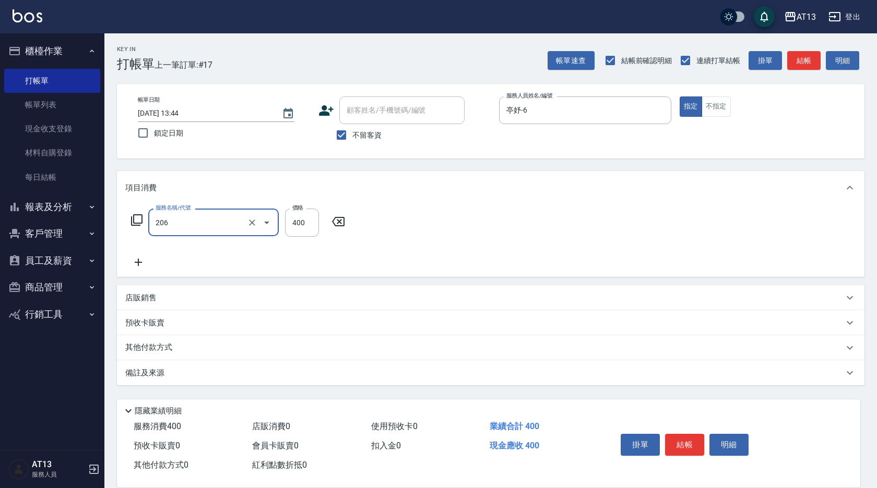
type input "健康洗(206)"
type input "[PERSON_NAME]-33"
click at [525, 219] on div "服務名稱/代號 健康洗(206) 服務名稱/代號 價格 400 價格 洗-1 [PERSON_NAME]-33 洗-1" at bounding box center [490, 241] width 747 height 73
click at [668, 441] on button "結帳" at bounding box center [684, 445] width 39 height 22
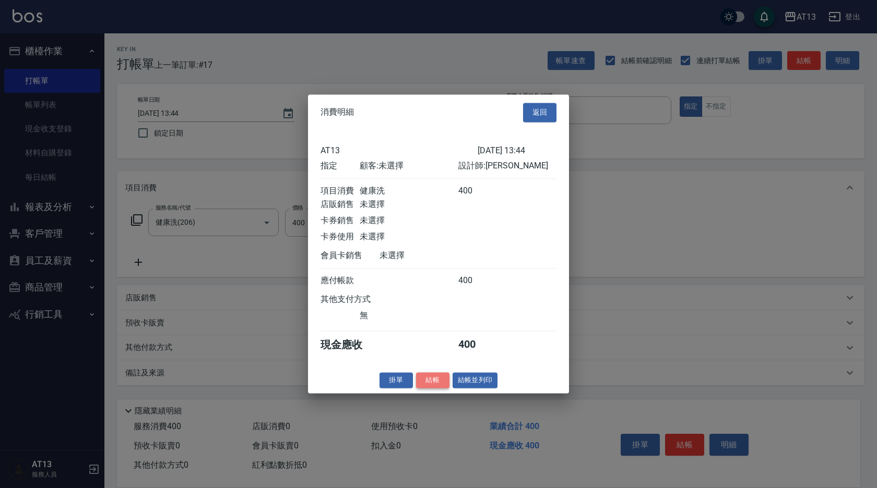
click at [444, 387] on button "結帳" at bounding box center [432, 381] width 33 height 16
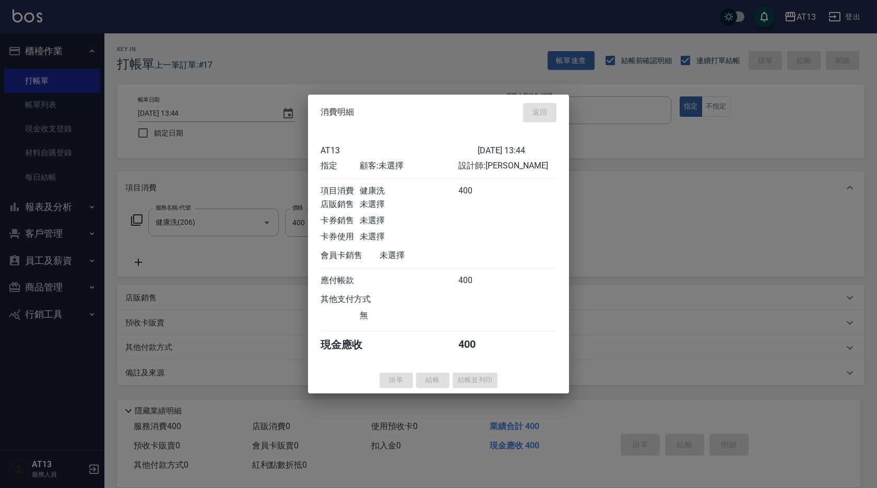
type input "[DATE] 14:07"
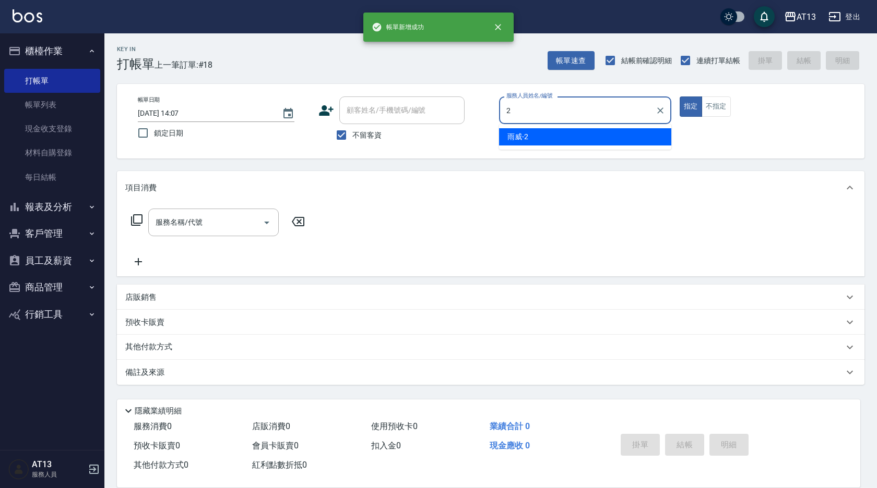
click at [540, 133] on div "雨威 -2" at bounding box center [585, 136] width 172 height 17
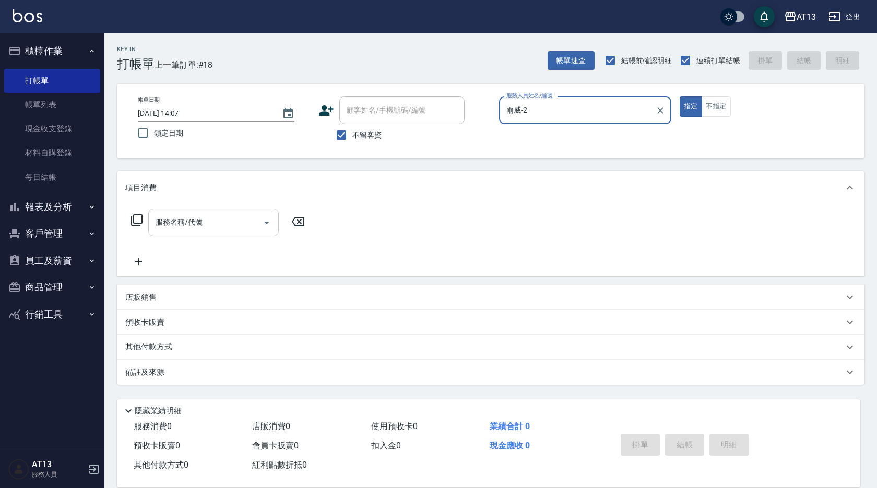
type input "雨威-2"
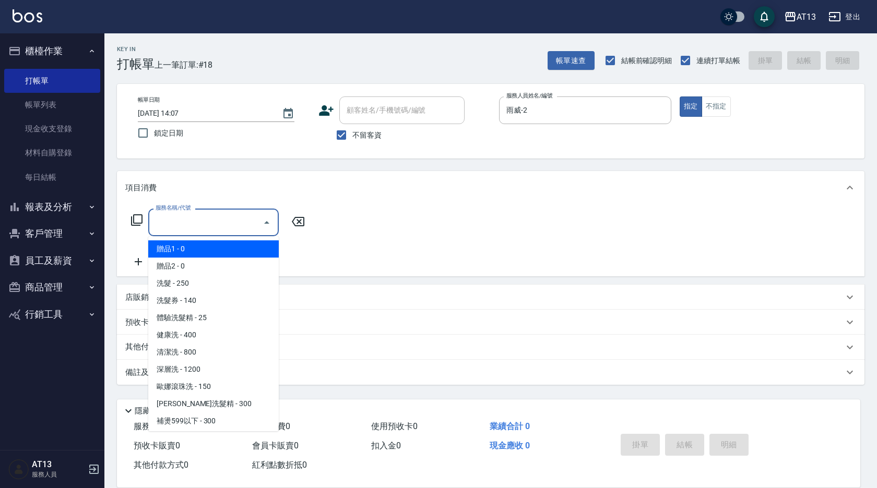
click at [228, 218] on input "服務名稱/代號" at bounding box center [205, 222] width 105 height 18
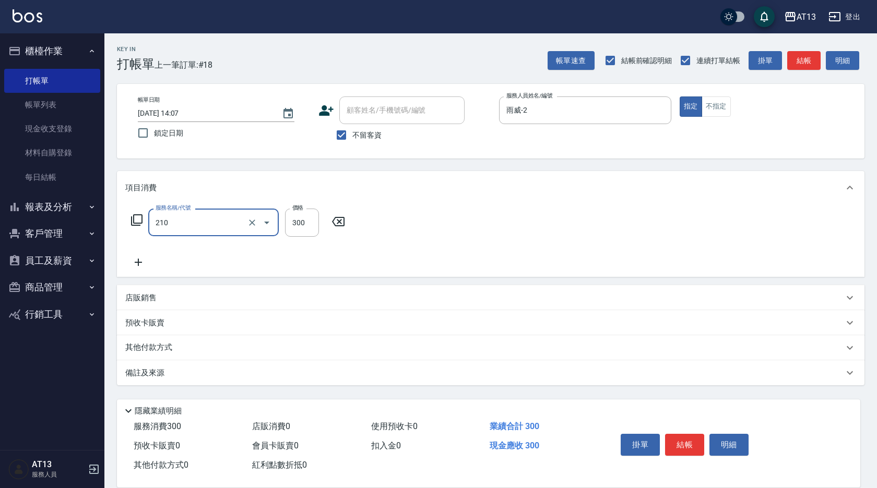
type input "歐娜洗髮精(210)"
type input "雨威-2"
click at [577, 278] on div "項目消費 服務名稱/代號 歐娜洗髮精(210) 服務名稱/代號 價格 300 價格 洗-1 雨威-2 洗-1 店販銷售 服務人員姓名/編號 服務人員姓名/編號…" at bounding box center [490, 278] width 747 height 214
click at [680, 434] on button "結帳" at bounding box center [684, 445] width 39 height 22
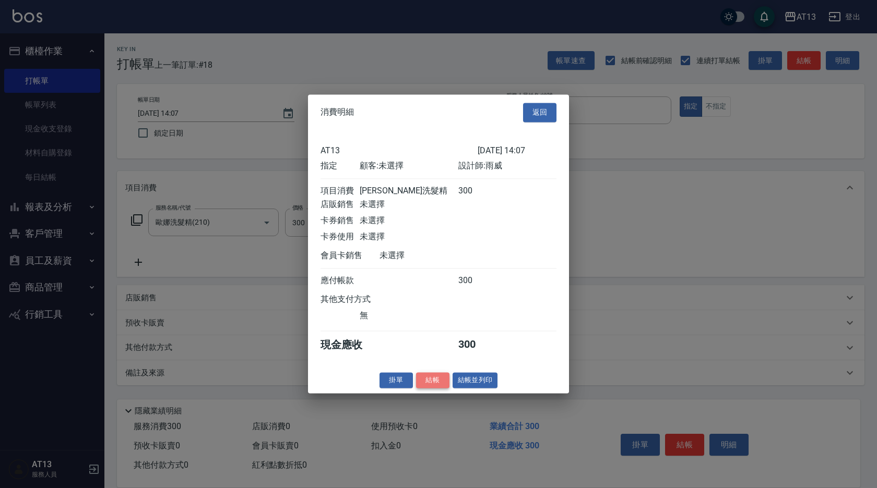
click at [430, 387] on button "結帳" at bounding box center [432, 381] width 33 height 16
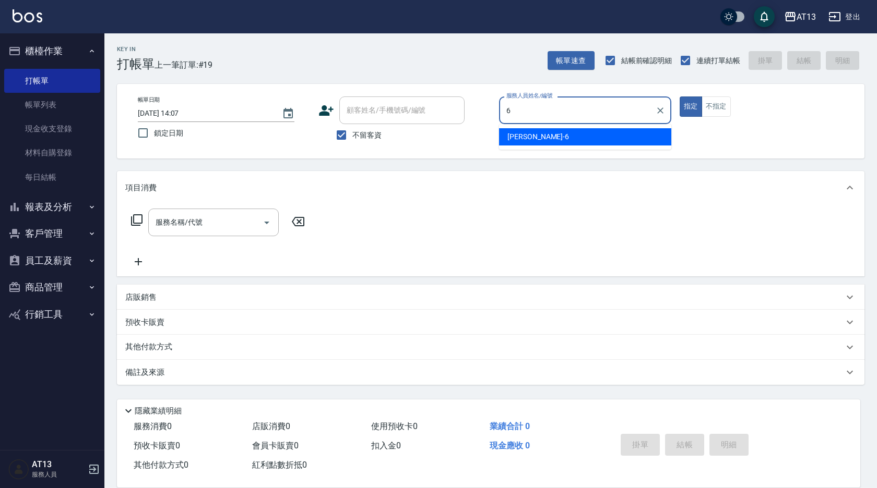
click at [540, 142] on div "亭妤 -6" at bounding box center [585, 136] width 172 height 17
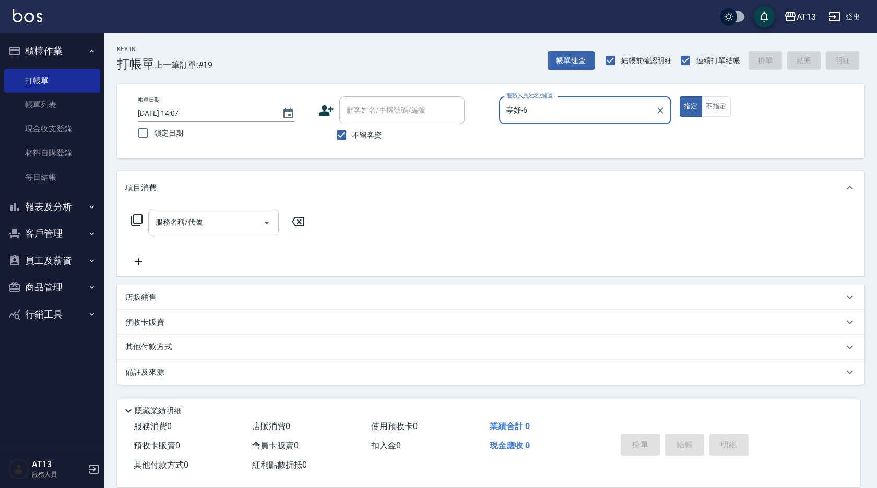
type input "亭妤-6"
click at [237, 219] on input "服務名稱/代號" at bounding box center [205, 222] width 105 height 18
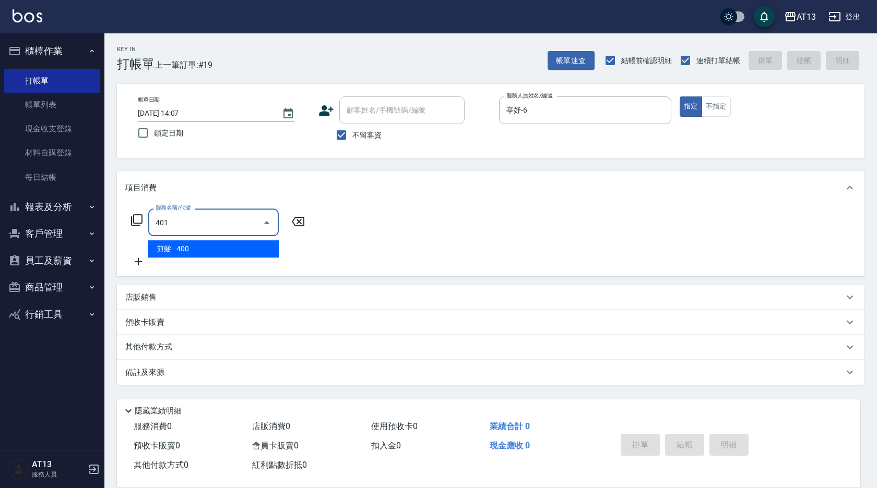
type input "剪髮(401)"
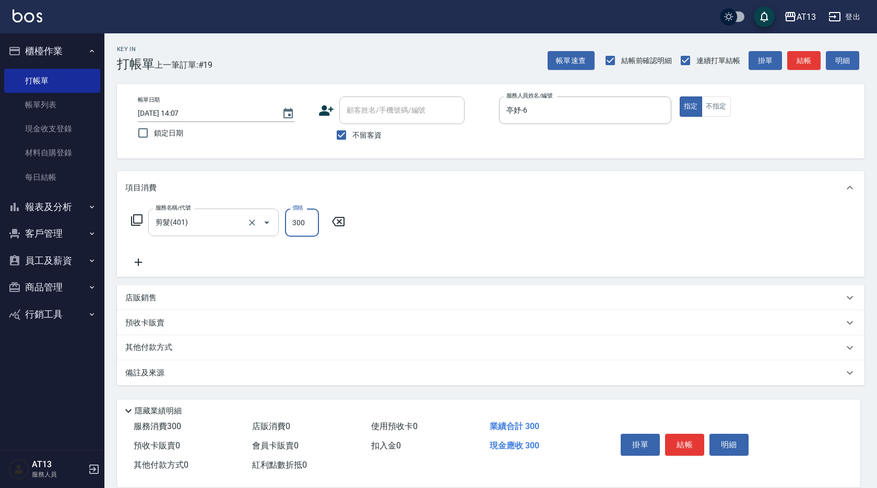
type input "300"
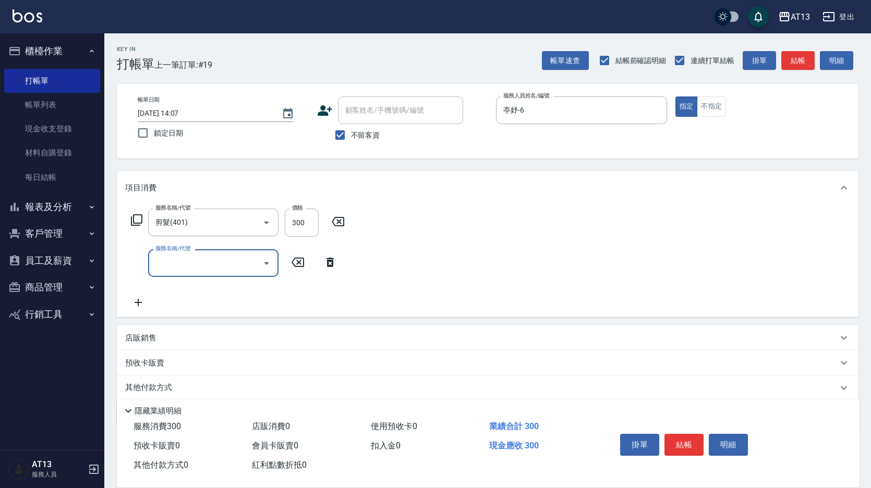
click at [458, 236] on div "服務名稱/代號 剪髮(401) 服務名稱/代號 價格 300 價格 服務名稱/代號 服務名稱/代號" at bounding box center [488, 261] width 742 height 113
click at [690, 442] on button "結帳" at bounding box center [684, 445] width 39 height 22
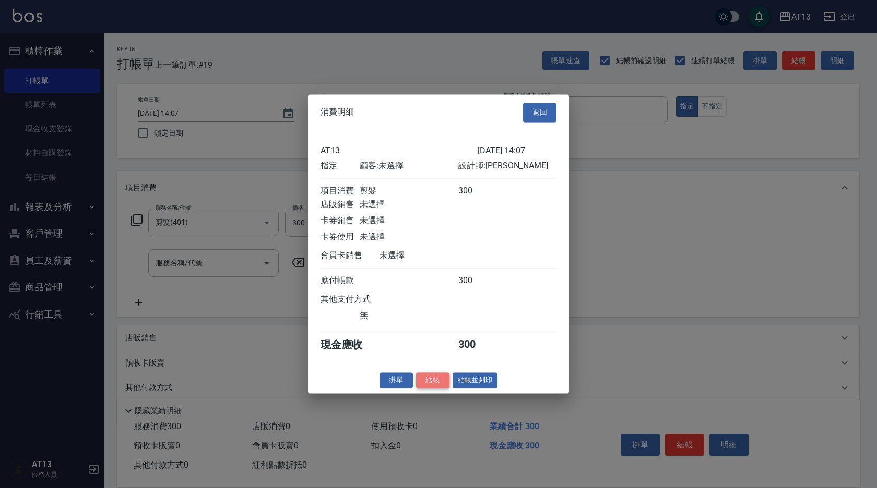
click at [440, 389] on button "結帳" at bounding box center [432, 381] width 33 height 16
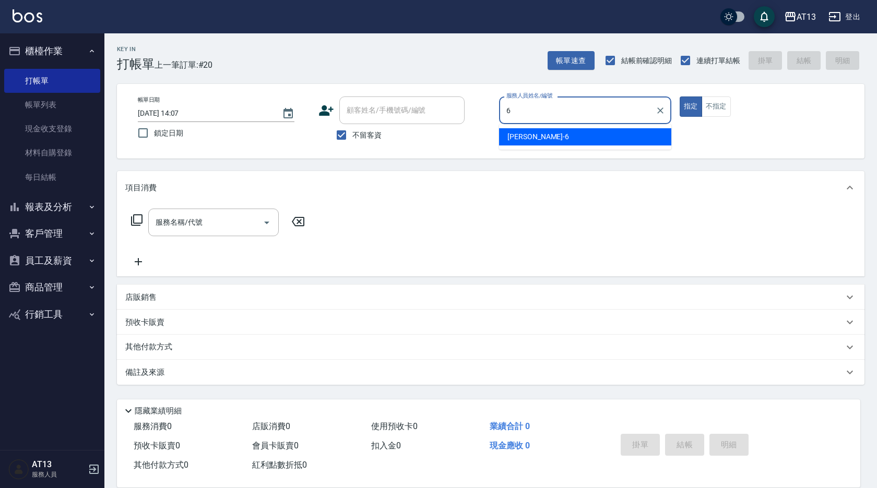
click at [575, 137] on div "亭妤 -6" at bounding box center [585, 136] width 172 height 17
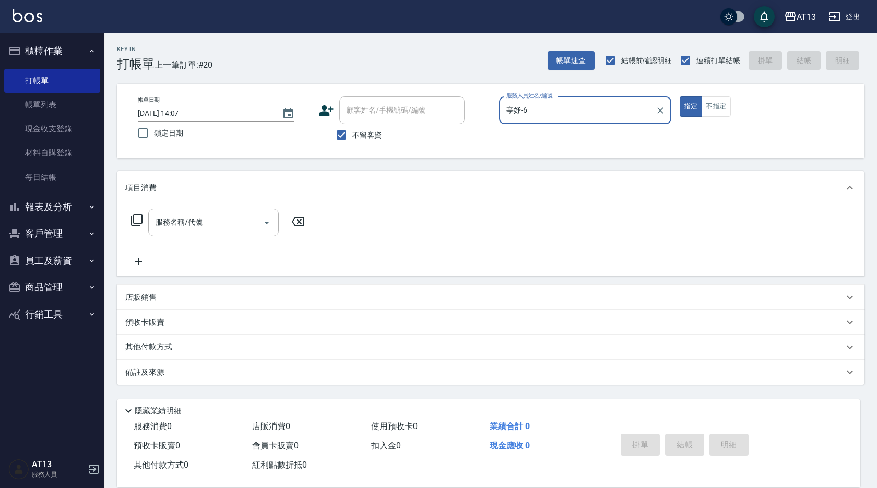
type input "亭妤-6"
click at [186, 222] on div "服務名稱/代號 服務名稱/代號" at bounding box center [213, 223] width 130 height 28
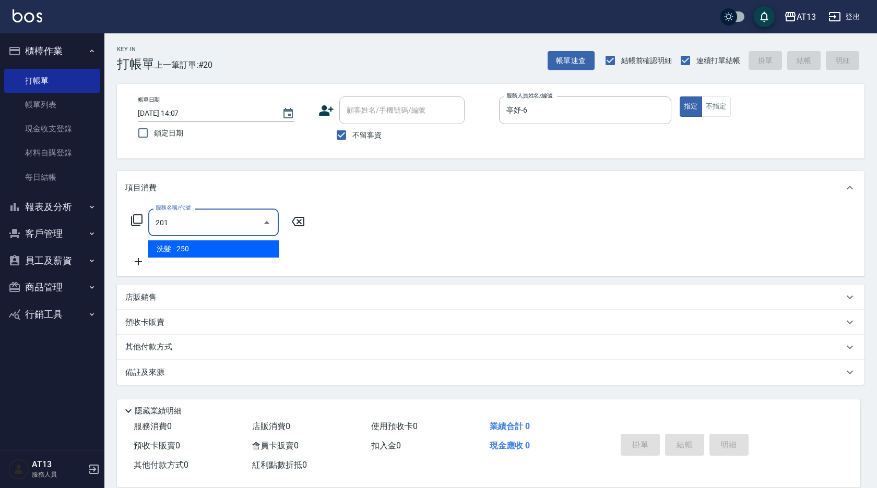
type input "洗髮(201)"
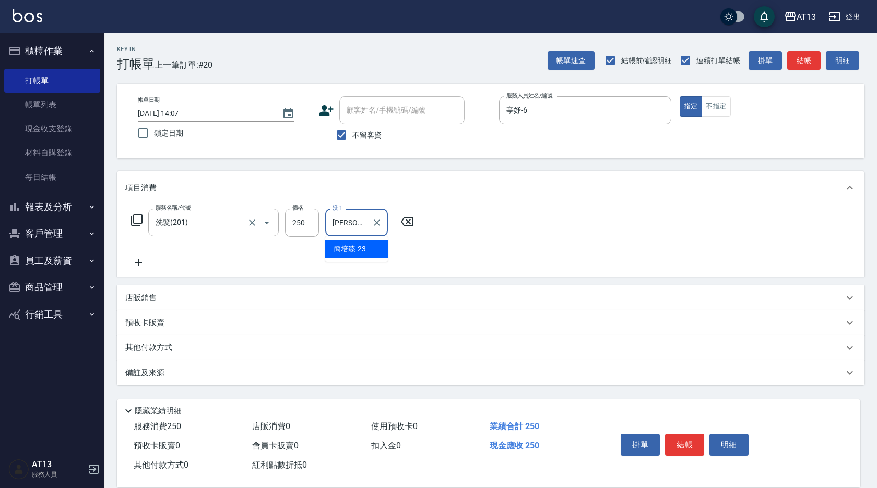
type input "[PERSON_NAME]-23"
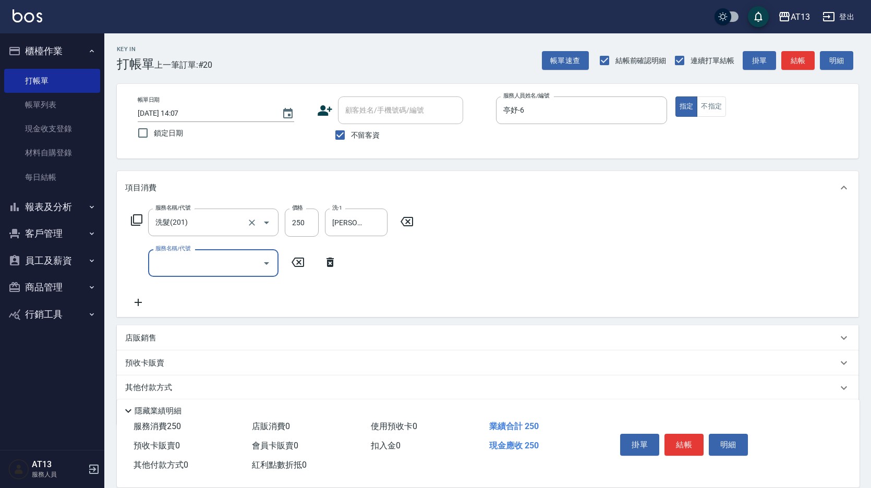
type input "5"
type input "剪髮(401)"
type input "250"
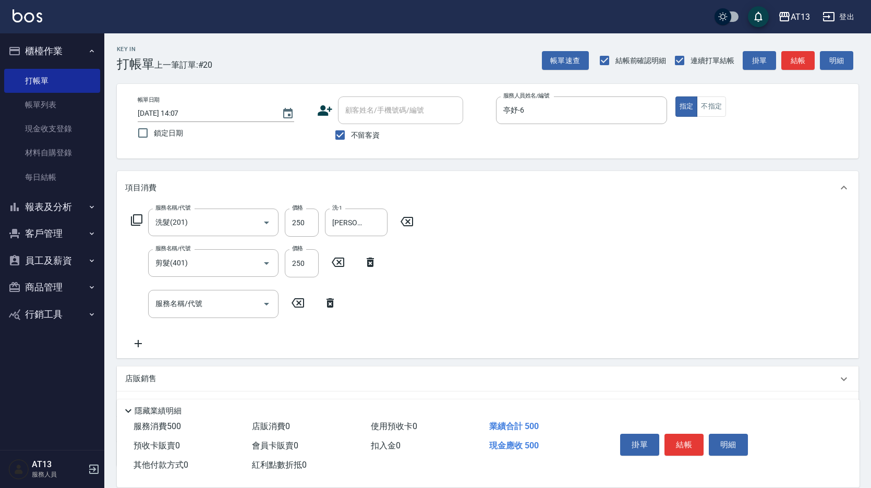
click at [478, 275] on div "服務名稱/代號 洗髮(201) 服務名稱/代號 價格 250 價格 洗-1 [PERSON_NAME]-23 洗-1 服務名稱/代號 剪髮(401) 服務名稱…" at bounding box center [488, 281] width 742 height 153
click at [678, 437] on button "結帳" at bounding box center [684, 445] width 39 height 22
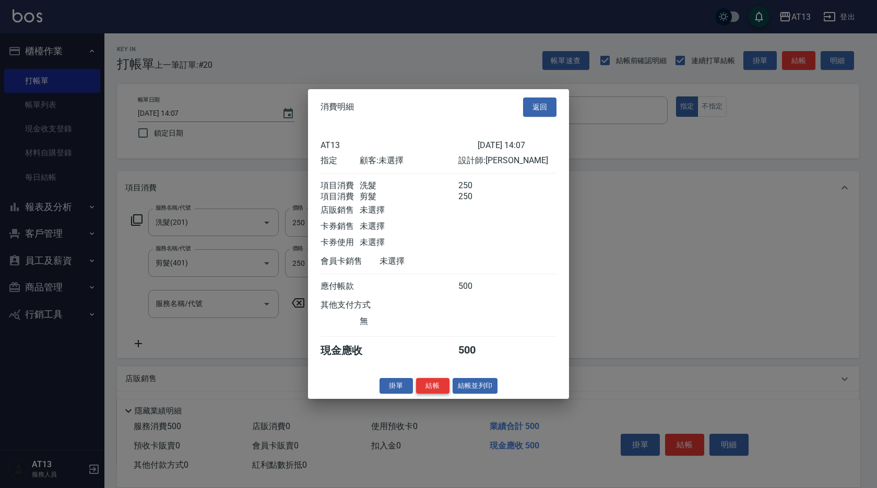
click at [427, 389] on button "結帳" at bounding box center [432, 386] width 33 height 16
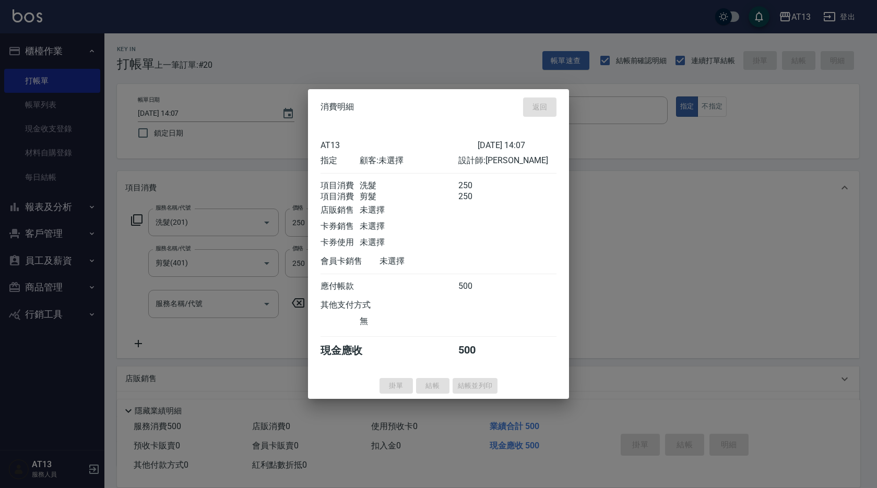
type input "[DATE] 15:21"
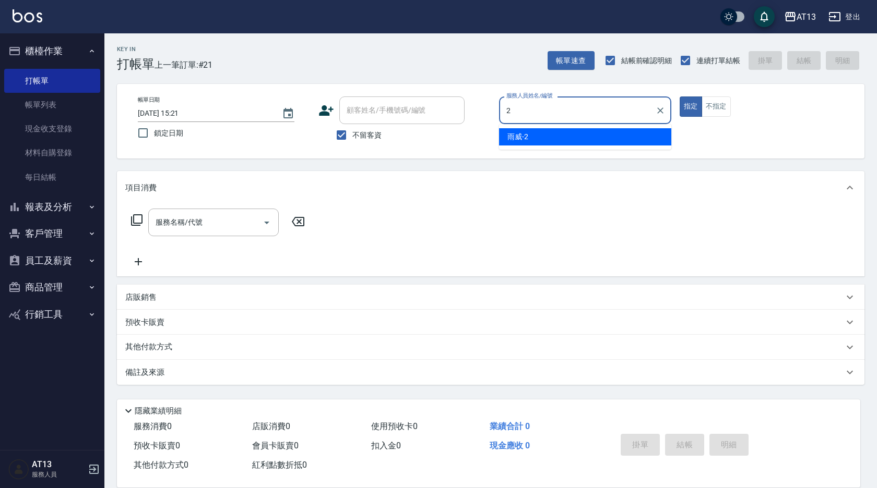
click at [540, 139] on div "雨威 -2" at bounding box center [585, 136] width 172 height 17
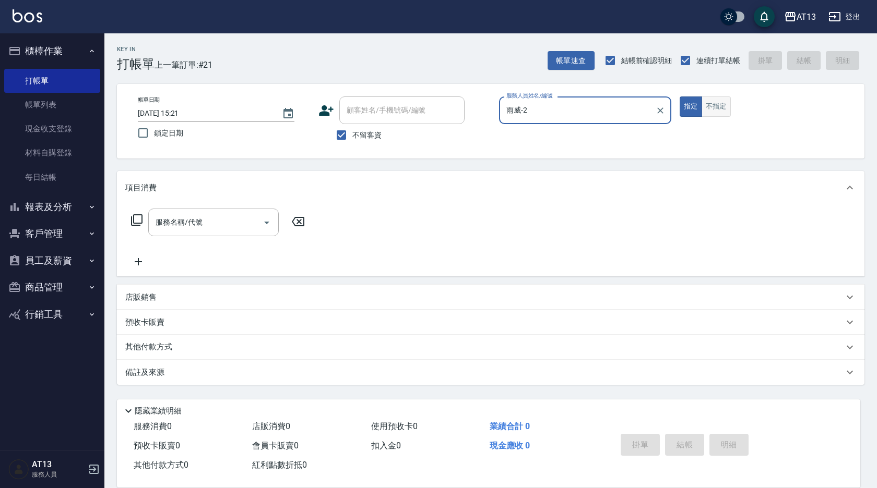
type input "雨威-2"
click at [727, 110] on button "不指定" at bounding box center [715, 107] width 29 height 20
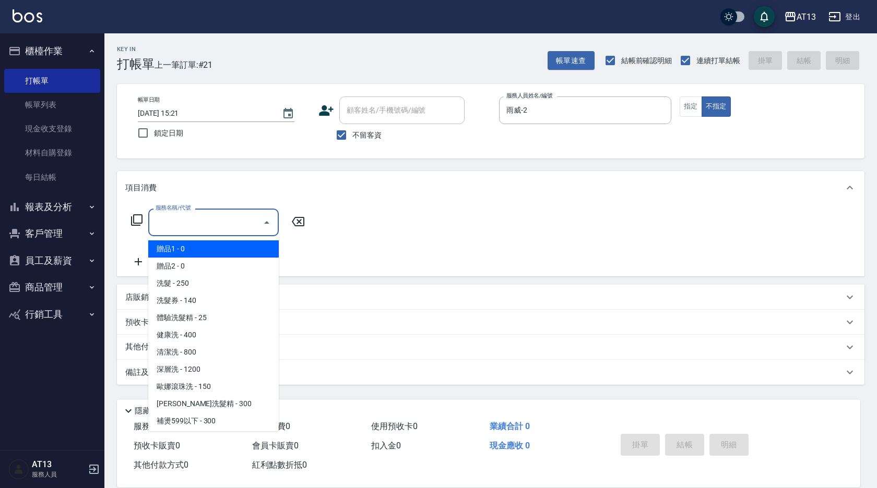
click at [219, 221] on input "服務名稱/代號" at bounding box center [205, 222] width 105 height 18
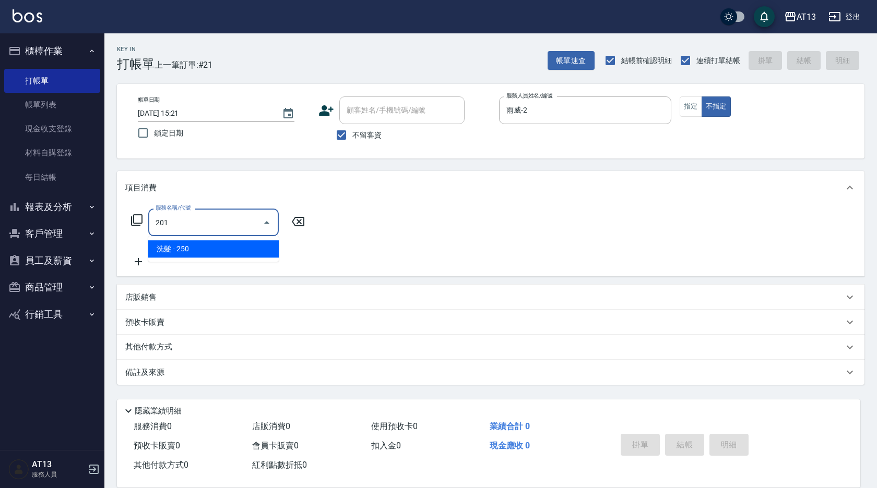
type input "洗髮(201)"
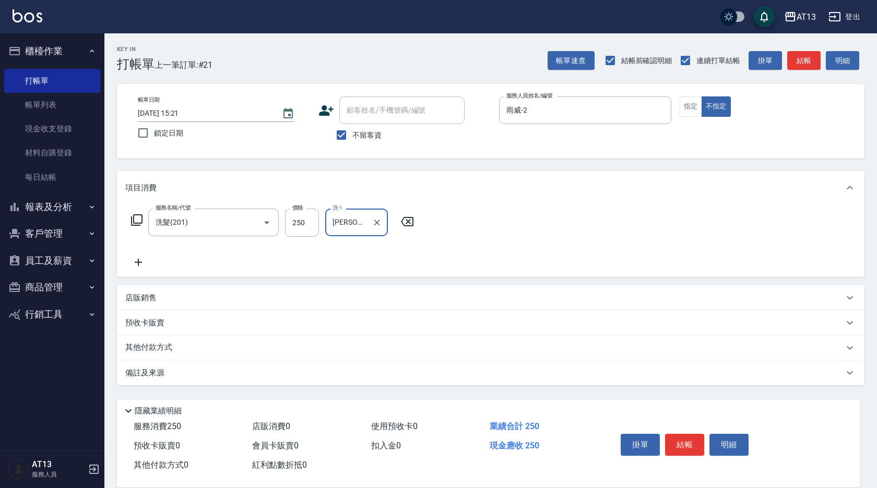
type input "[PERSON_NAME]妡-30"
click at [654, 228] on div "服務名稱/代號 洗髮(201) 服務名稱/代號 價格 250 價格 洗-1 [PERSON_NAME]妡-30 洗-1" at bounding box center [490, 241] width 747 height 73
click at [679, 434] on button "結帳" at bounding box center [684, 445] width 39 height 22
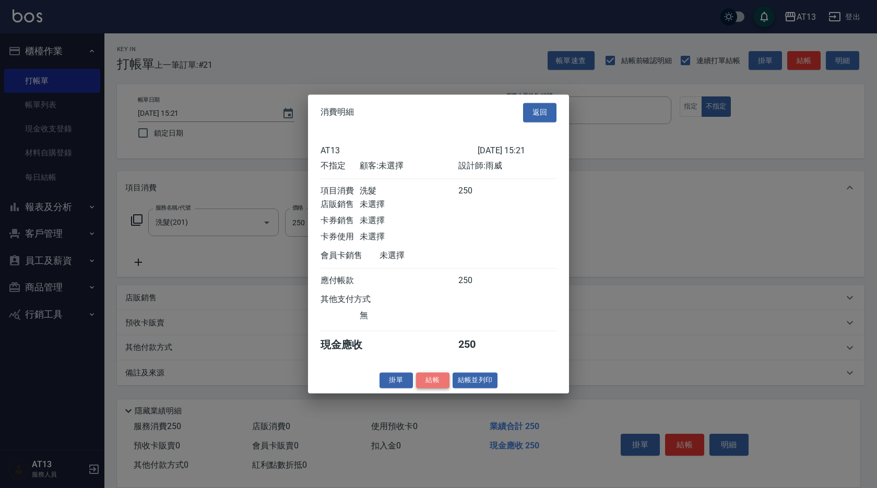
click at [441, 387] on button "結帳" at bounding box center [432, 381] width 33 height 16
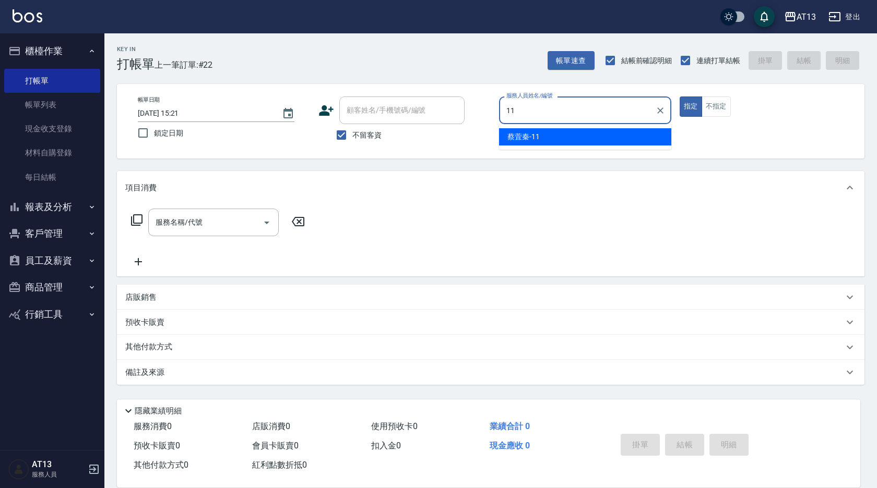
click at [512, 136] on span "[PERSON_NAME]-11" at bounding box center [523, 136] width 32 height 11
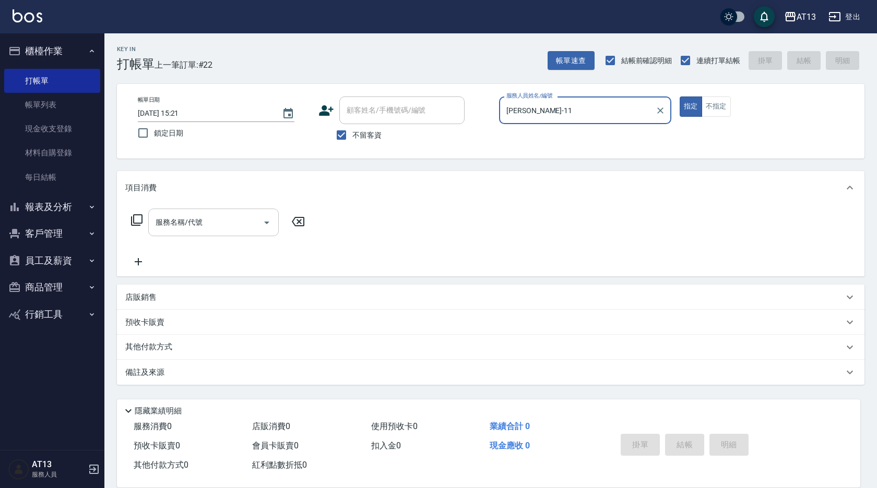
type input "[PERSON_NAME]-11"
click at [203, 221] on input "服務名稱/代號" at bounding box center [205, 222] width 105 height 18
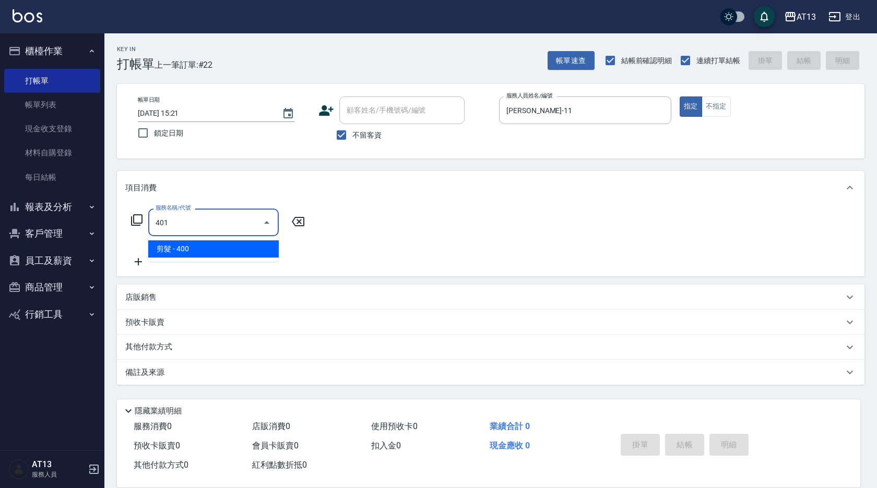
type input "剪髮(401)"
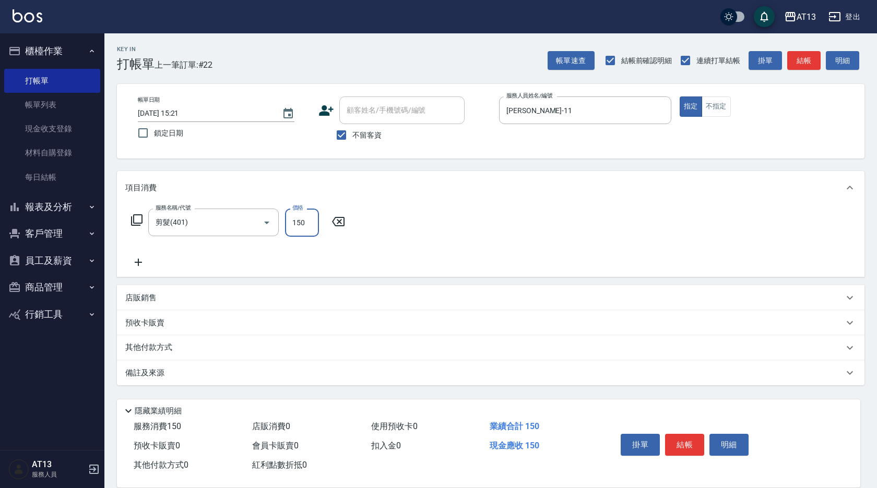
type input "150"
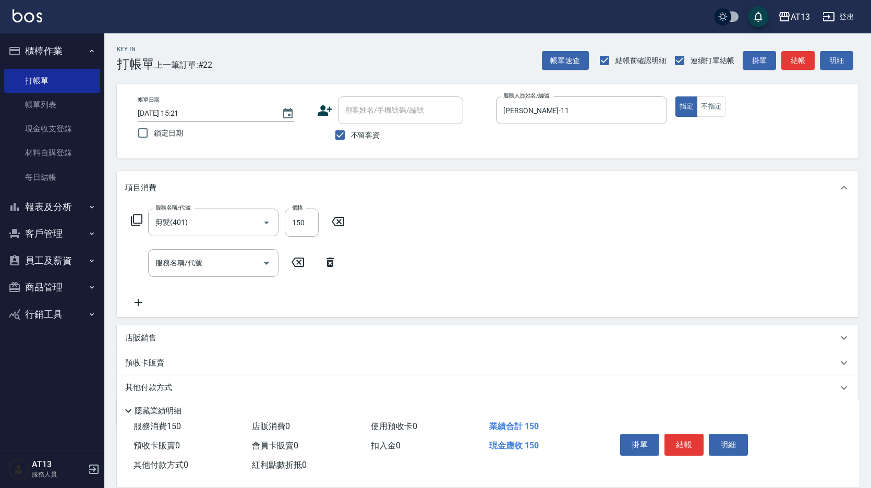
drag, startPoint x: 585, startPoint y: 267, endPoint x: 691, endPoint y: 412, distance: 179.7
click at [594, 274] on div "服務名稱/代號 剪髮(401) 服務名稱/代號 價格 150 價格 服務名稱/代號 服務名稱/代號" at bounding box center [488, 261] width 742 height 113
click at [685, 442] on button "結帳" at bounding box center [684, 445] width 39 height 22
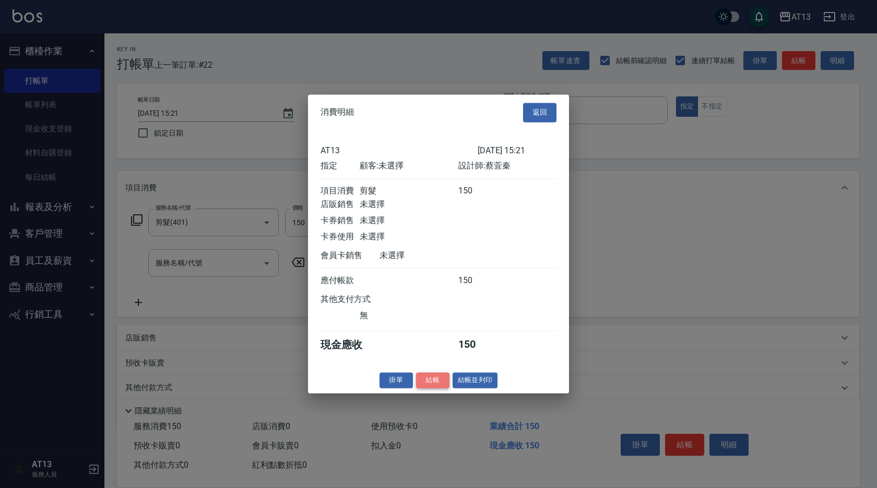
click at [432, 386] on button "結帳" at bounding box center [432, 381] width 33 height 16
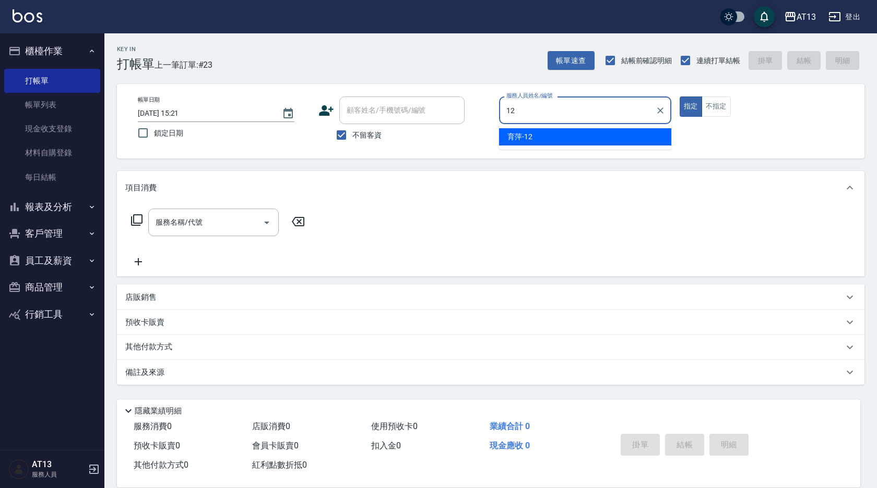
click at [525, 146] on ul "育萍 -12" at bounding box center [585, 137] width 172 height 26
click at [530, 137] on span "育萍 -12" at bounding box center [519, 136] width 25 height 11
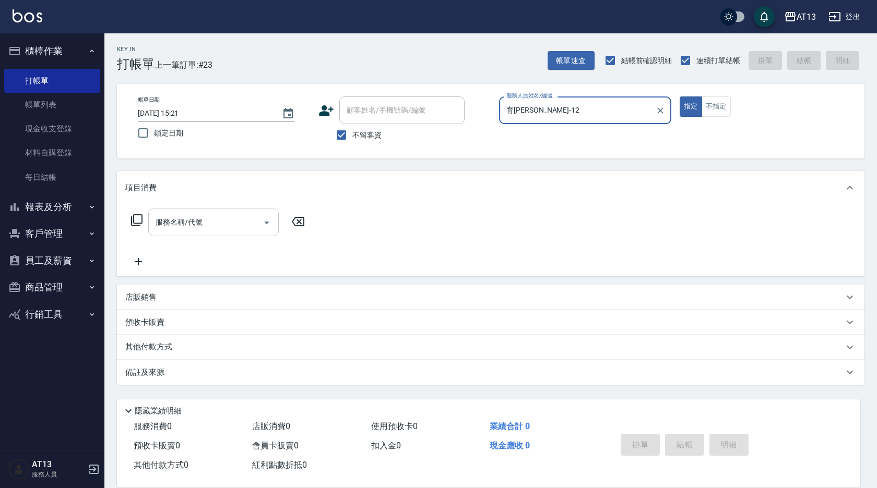
type input "育[PERSON_NAME]-12"
drag, startPoint x: 212, startPoint y: 229, endPoint x: 204, endPoint y: 235, distance: 10.1
click at [212, 230] on input "服務名稱/代號" at bounding box center [205, 222] width 105 height 18
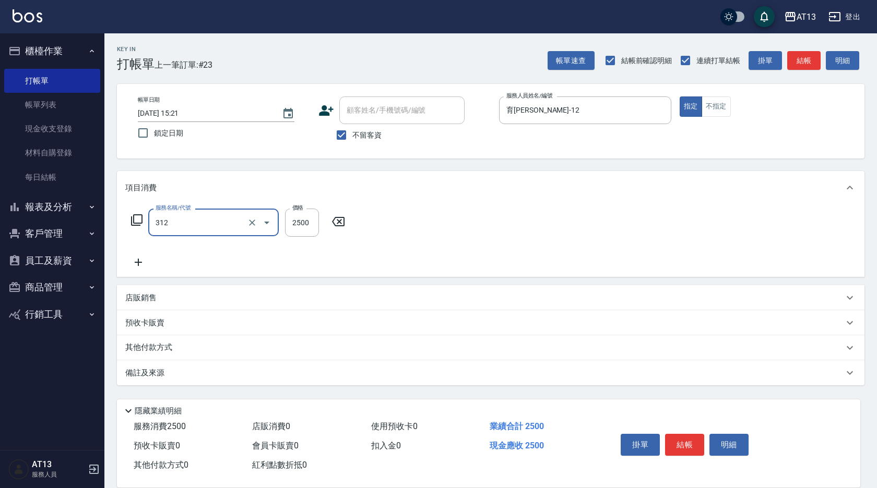
type input "有氧水離子燙2500(312)"
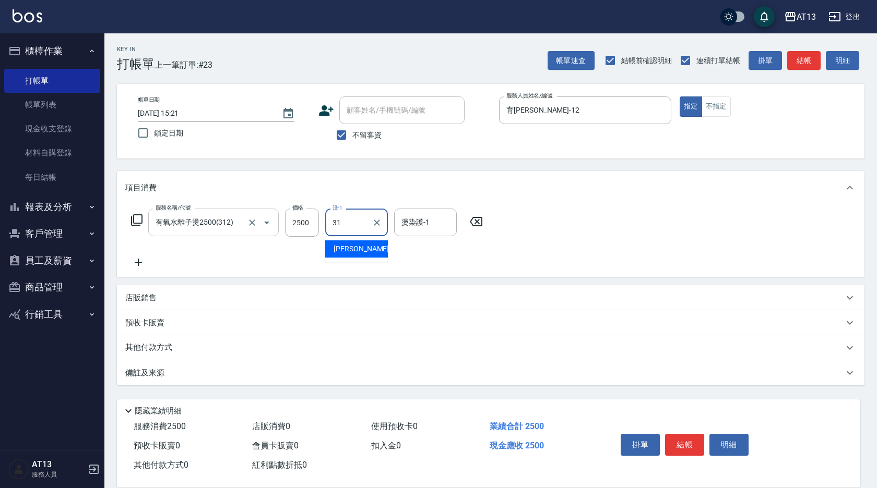
type input "[PERSON_NAME]-31"
click at [689, 444] on button "結帳" at bounding box center [684, 445] width 39 height 22
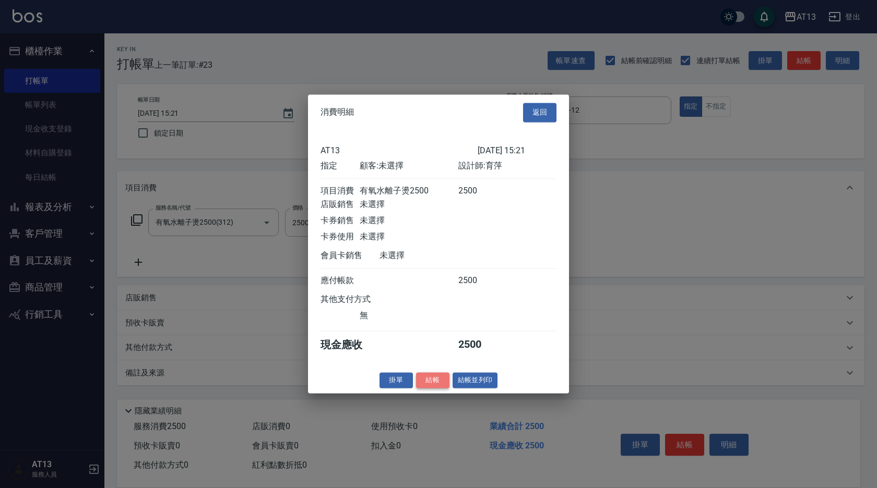
click at [443, 385] on button "結帳" at bounding box center [432, 381] width 33 height 16
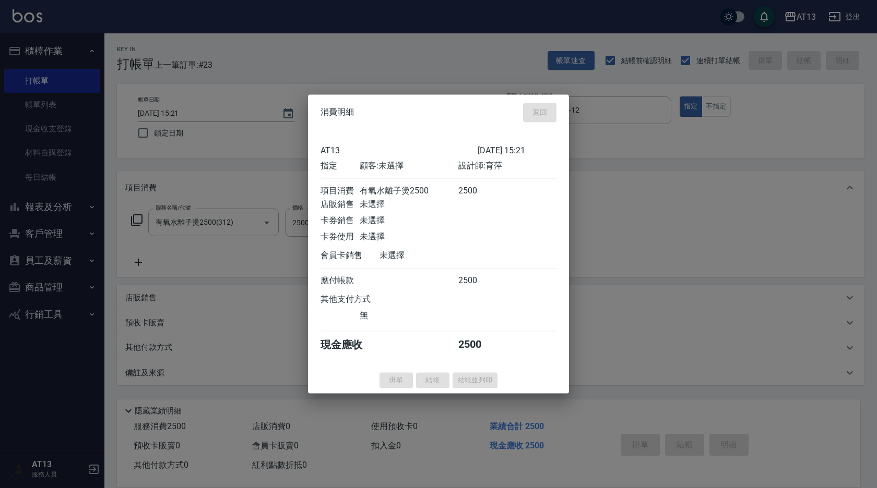
type input "[DATE] 15:22"
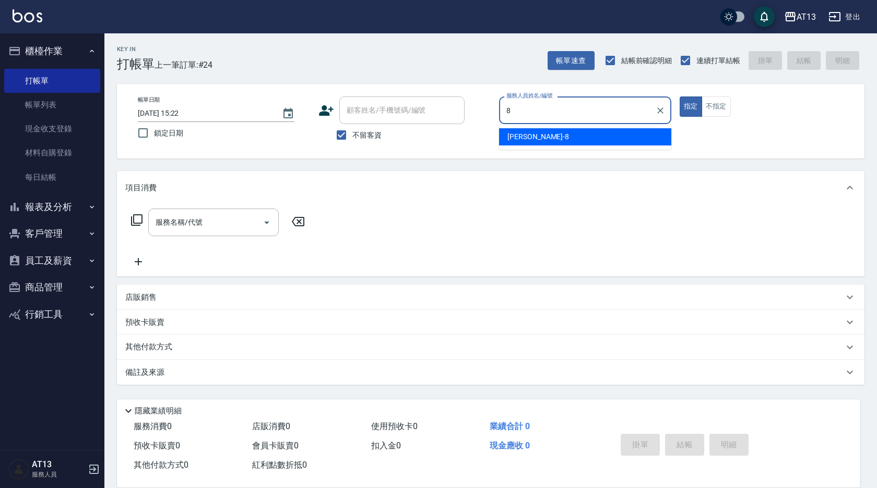
click at [512, 131] on div "[PERSON_NAME] -8" at bounding box center [585, 136] width 172 height 17
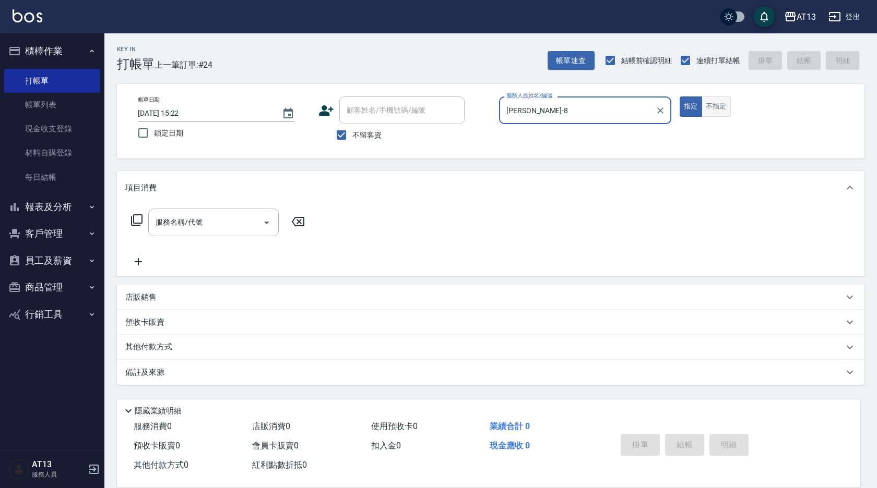
type input "[PERSON_NAME]-8"
click at [721, 107] on button "不指定" at bounding box center [715, 107] width 29 height 20
click at [235, 221] on input "服務名稱/代號" at bounding box center [205, 222] width 105 height 18
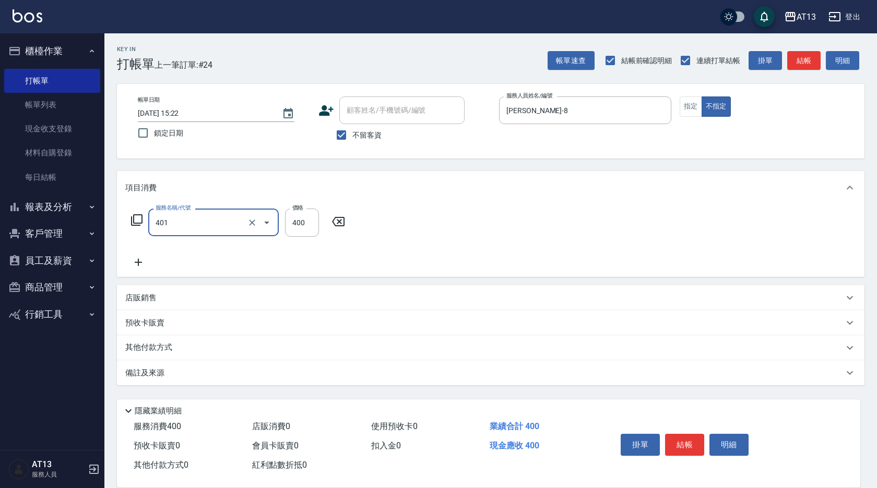
type input "剪髮(401)"
type input "200"
click at [399, 221] on div "服務名稱/代號 剪髮(401) 服務名稱/代號 價格 200 價格" at bounding box center [490, 241] width 747 height 73
click at [678, 434] on button "結帳" at bounding box center [684, 445] width 39 height 22
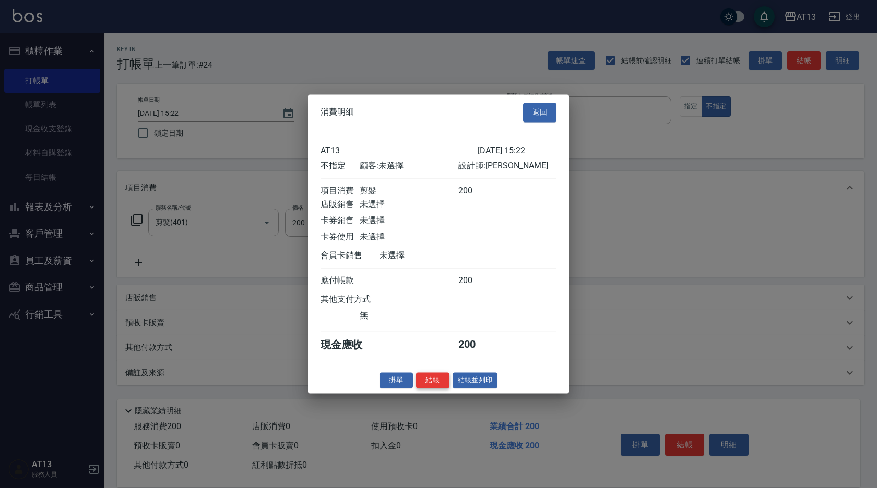
click at [439, 388] on button "結帳" at bounding box center [432, 381] width 33 height 16
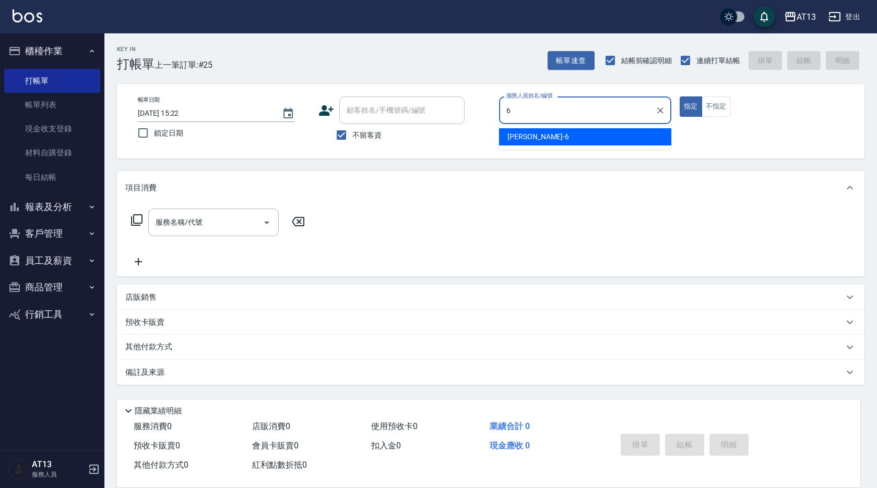
click at [573, 133] on div "亭妤 -6" at bounding box center [585, 136] width 172 height 17
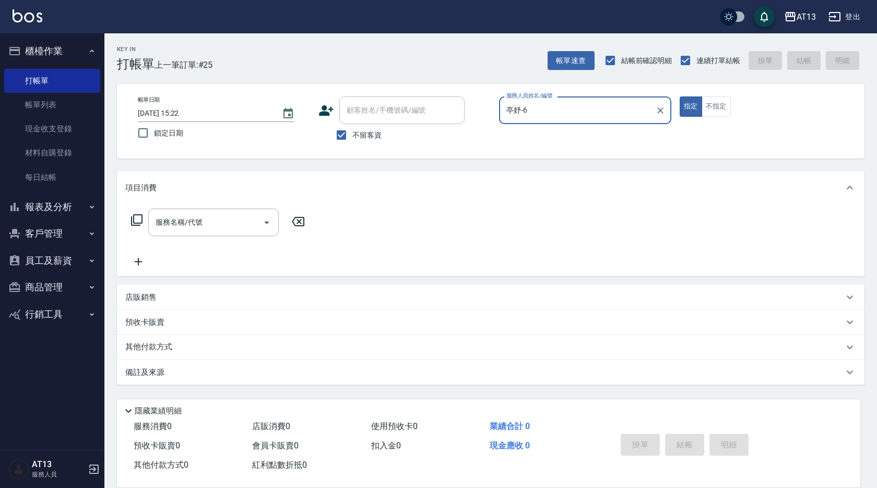
type input "亭妤-6"
click at [189, 220] on div "服務名稱/代號 服務名稱/代號" at bounding box center [213, 223] width 130 height 28
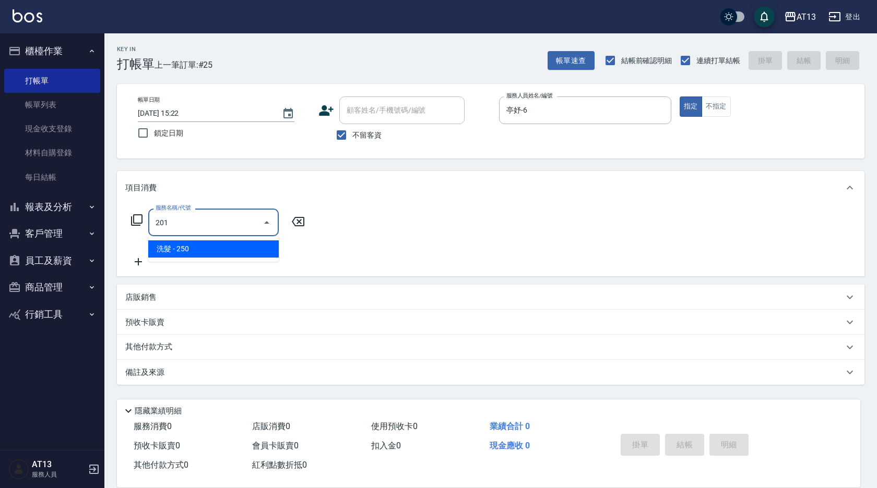
type input "洗髮(201)"
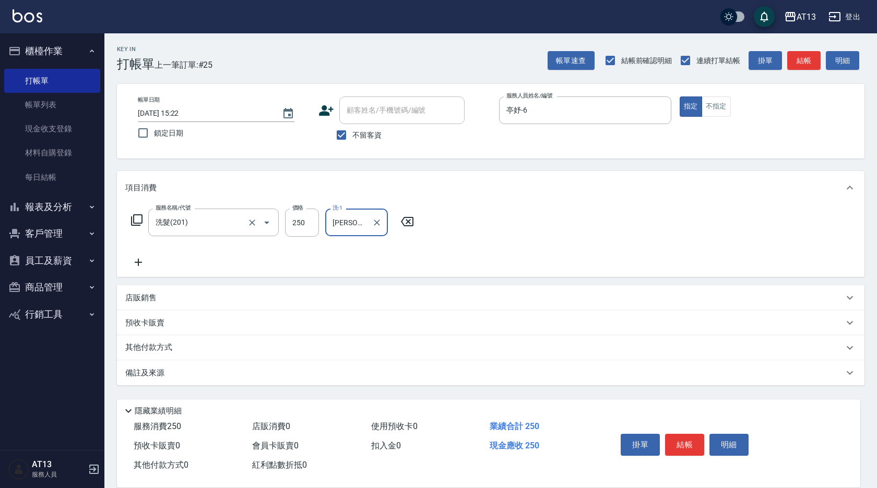
type input "[PERSON_NAME]-33"
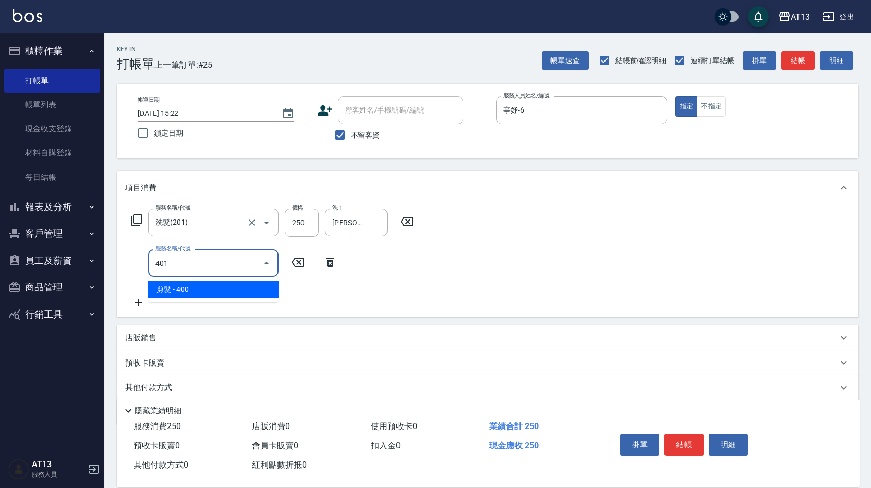
type input "剪髮(401)"
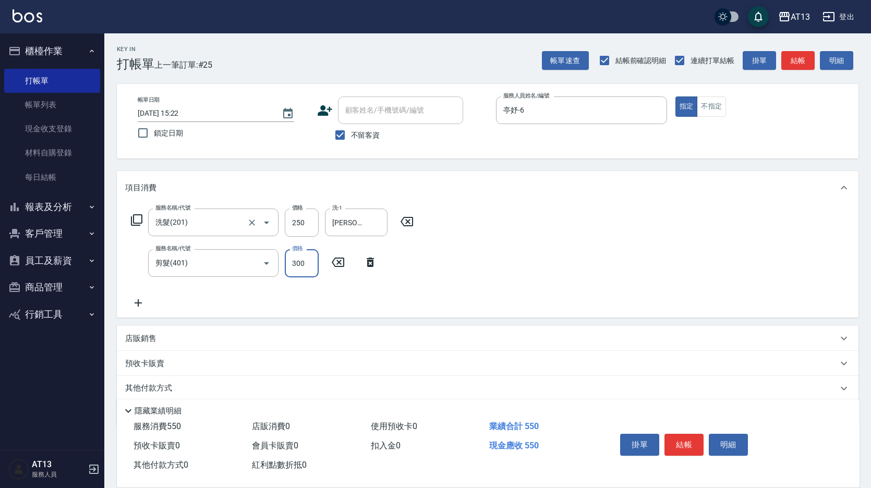
type input "300"
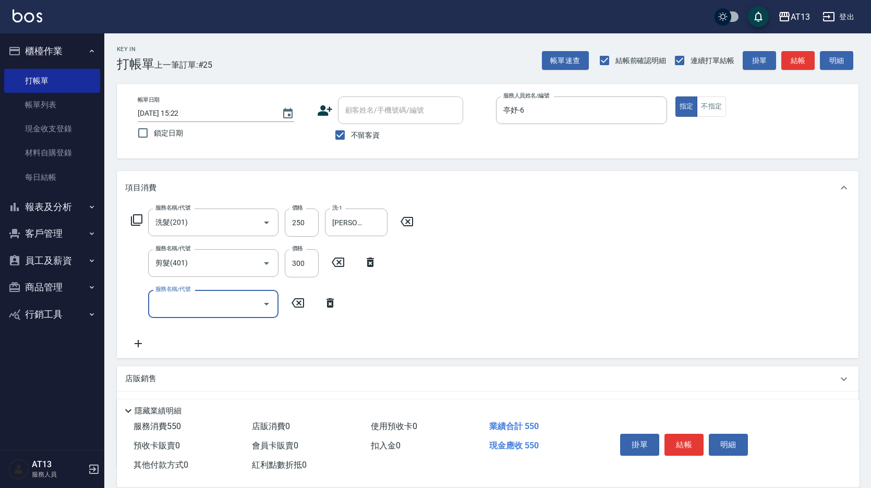
drag, startPoint x: 567, startPoint y: 224, endPoint x: 680, endPoint y: 378, distance: 190.7
click at [568, 224] on div "服務名稱/代號 洗髮(201) 服務名稱/代號 價格 250 價格 洗-1 [PERSON_NAME]-33 洗-1 服務名稱/代號 剪髮(401) 服務名稱…" at bounding box center [488, 281] width 742 height 153
click at [691, 440] on button "結帳" at bounding box center [684, 445] width 39 height 22
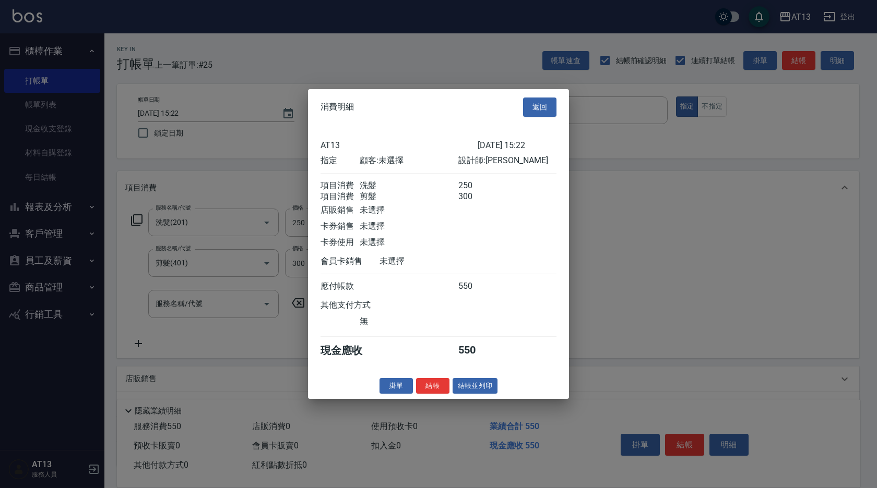
click at [430, 390] on button "結帳" at bounding box center [432, 386] width 33 height 16
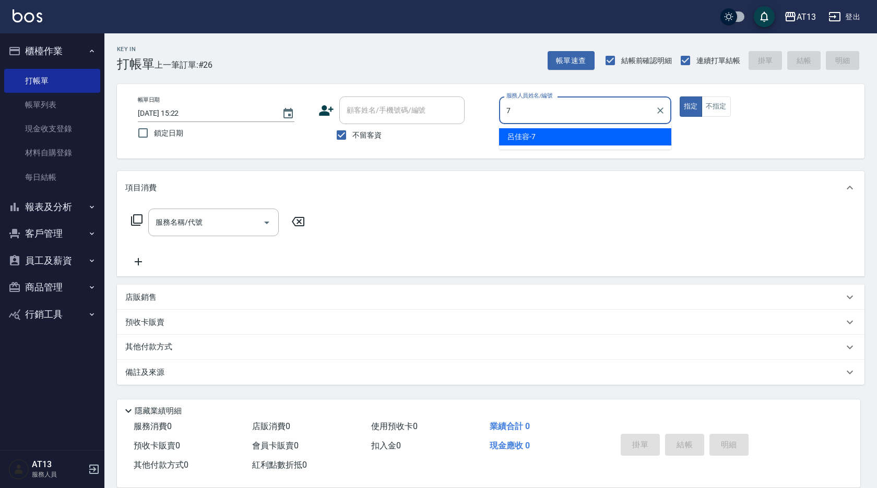
click at [508, 133] on span "呂佳容 -7" at bounding box center [521, 136] width 28 height 11
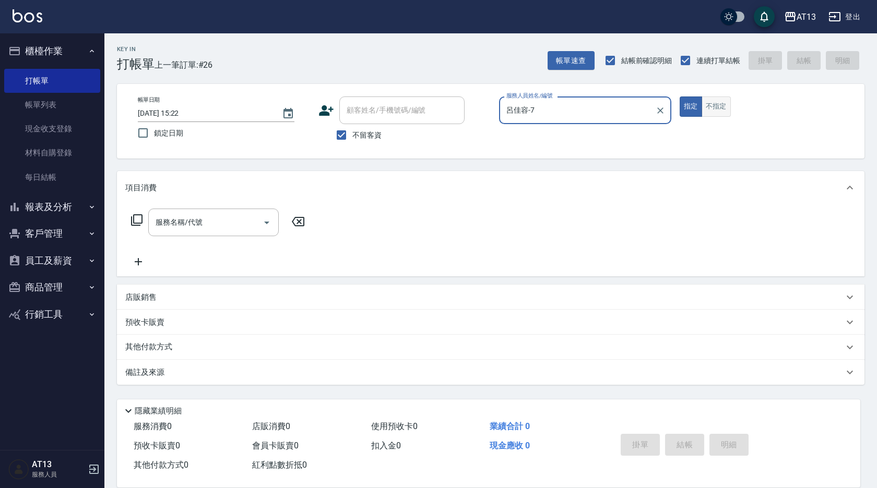
type input "呂佳容-7"
click at [717, 104] on button "不指定" at bounding box center [715, 107] width 29 height 20
click at [214, 221] on input "服務名稱/代號" at bounding box center [205, 222] width 105 height 18
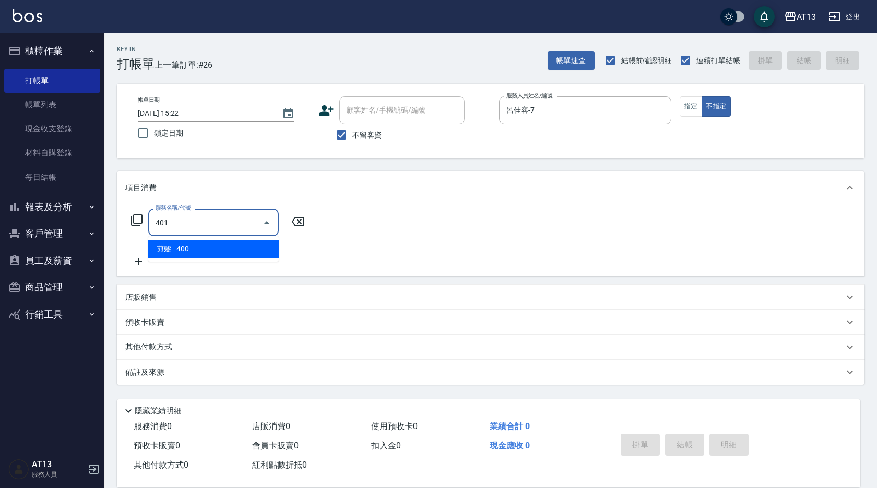
type input "剪髮(401)"
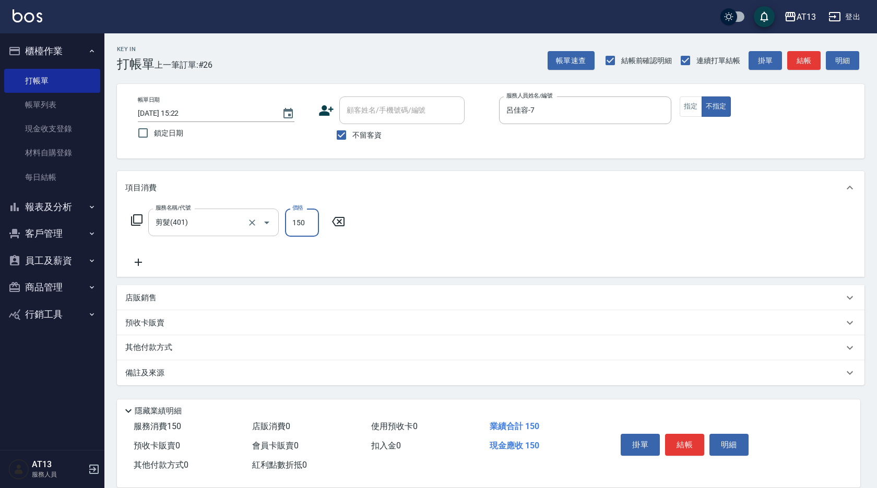
type input "150"
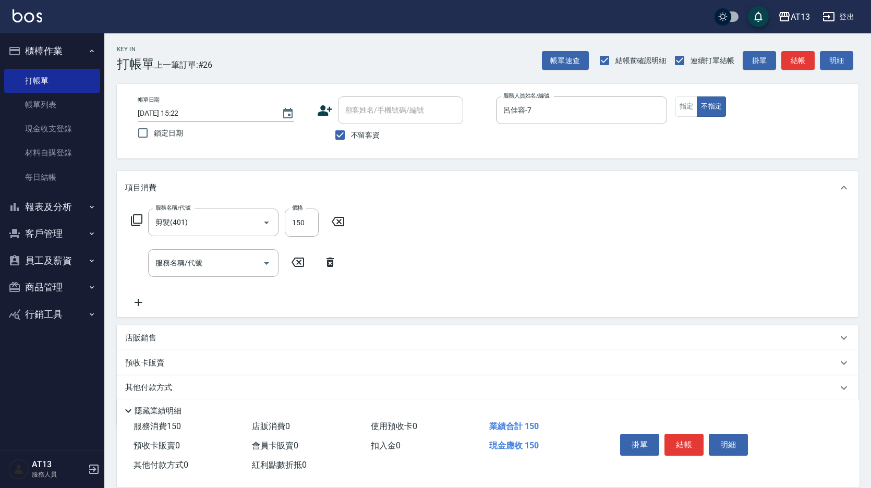
click at [484, 243] on div "服務名稱/代號 剪髮(401) 服務名稱/代號 價格 150 價格 服務名稱/代號 服務名稱/代號" at bounding box center [488, 261] width 742 height 113
click at [671, 445] on button "結帳" at bounding box center [684, 445] width 39 height 22
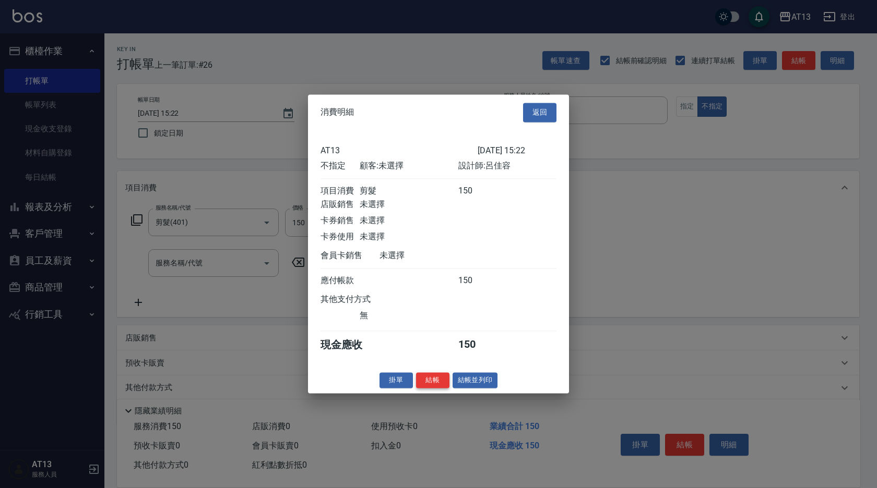
click at [438, 382] on button "結帳" at bounding box center [432, 381] width 33 height 16
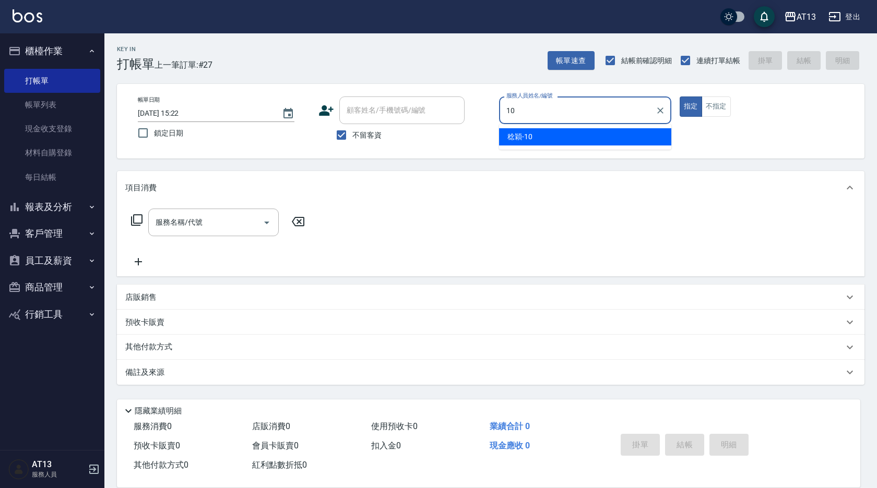
drag, startPoint x: 576, startPoint y: 136, endPoint x: 561, endPoint y: 139, distance: 15.5
click at [575, 136] on div "[PERSON_NAME] -10" at bounding box center [585, 136] width 172 height 17
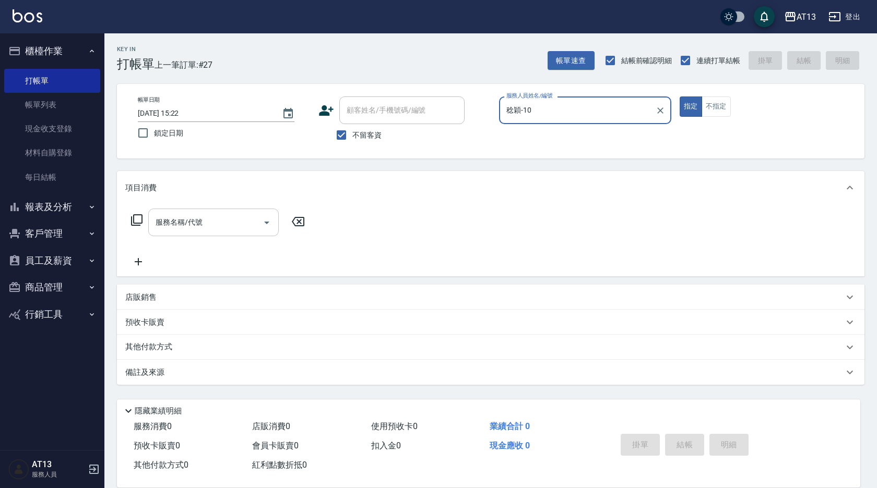
type input "稔穎-10"
drag, startPoint x: 224, startPoint y: 220, endPoint x: 210, endPoint y: 219, distance: 14.1
click at [224, 220] on input "服務名稱/代號" at bounding box center [205, 222] width 105 height 18
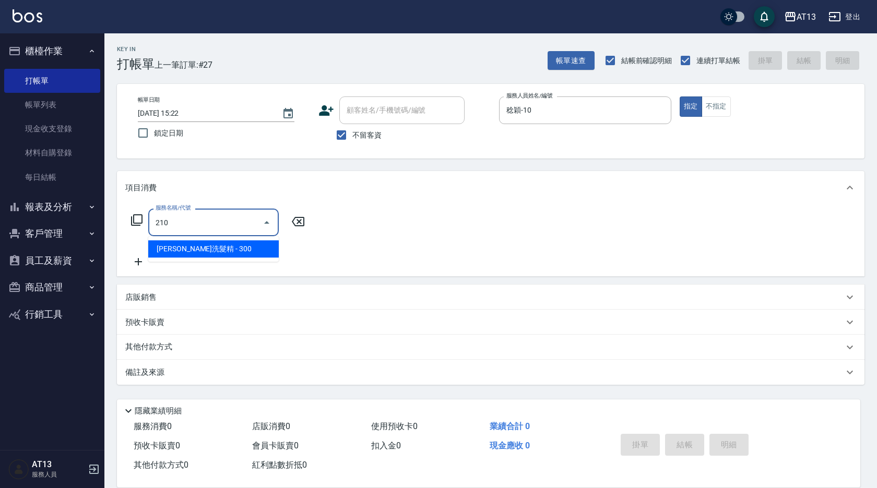
type input "歐娜洗髮精(210)"
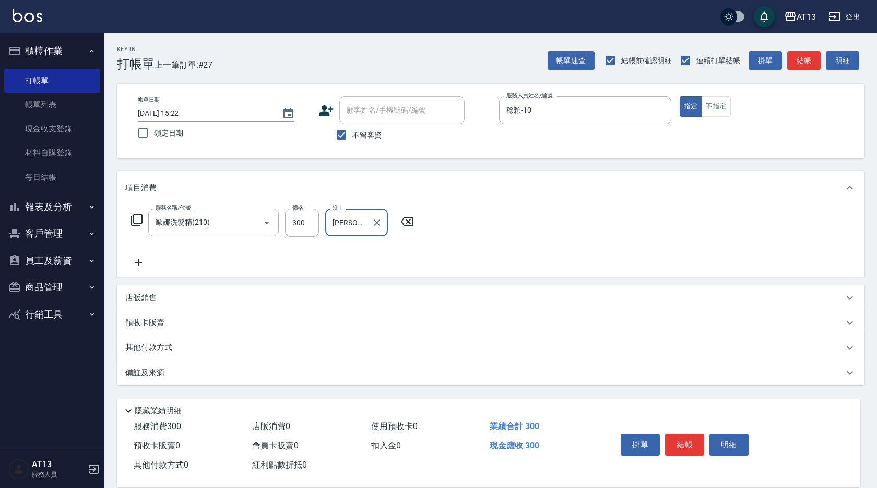
type input "[PERSON_NAME]-33"
click at [435, 218] on div "服務名稱/代號 [PERSON_NAME]洗髮精(210) 服務名稱/代號 價格 300 價格 洗-1 [PERSON_NAME]-33 洗-1" at bounding box center [490, 241] width 747 height 73
click at [686, 436] on button "結帳" at bounding box center [684, 445] width 39 height 22
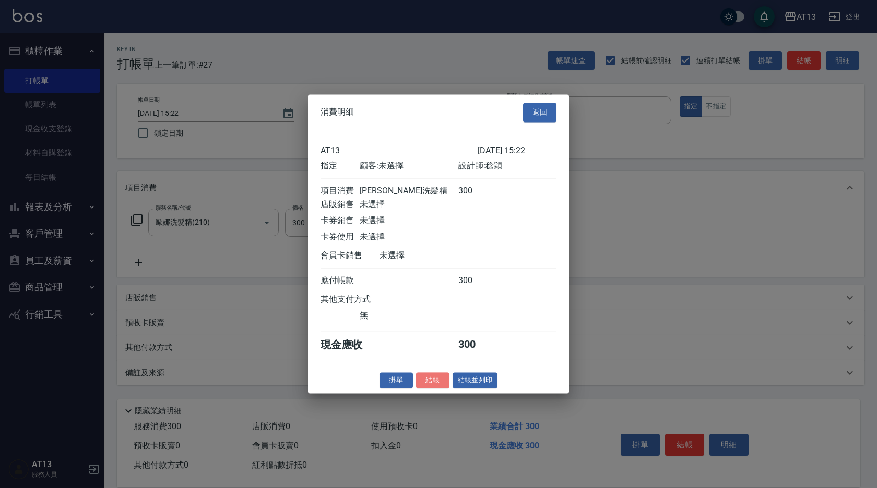
drag, startPoint x: 434, startPoint y: 389, endPoint x: 422, endPoint y: 381, distance: 14.0
click at [434, 388] on button "結帳" at bounding box center [432, 381] width 33 height 16
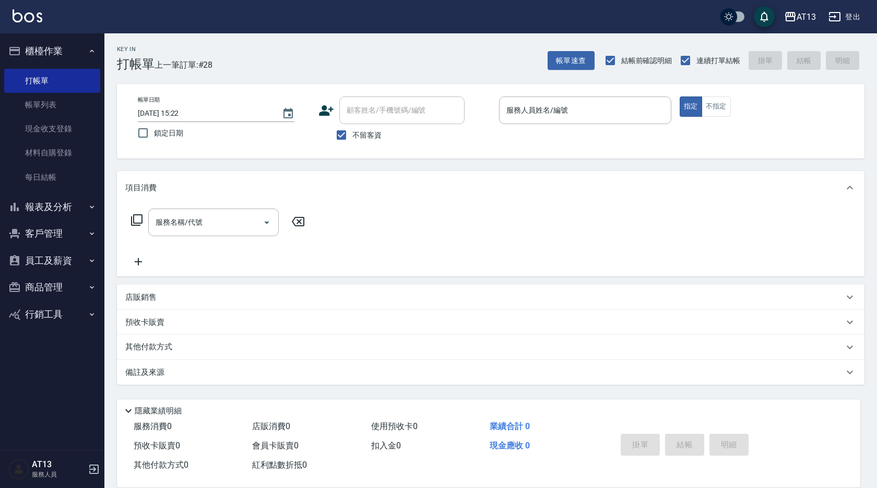
click at [489, 348] on div "其他付款方式" at bounding box center [484, 347] width 718 height 11
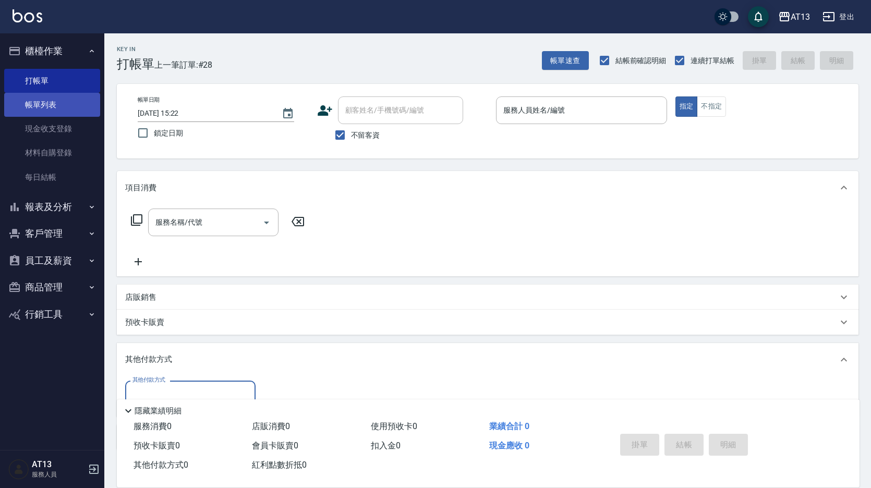
click at [55, 109] on link "帳單列表" at bounding box center [52, 105] width 96 height 24
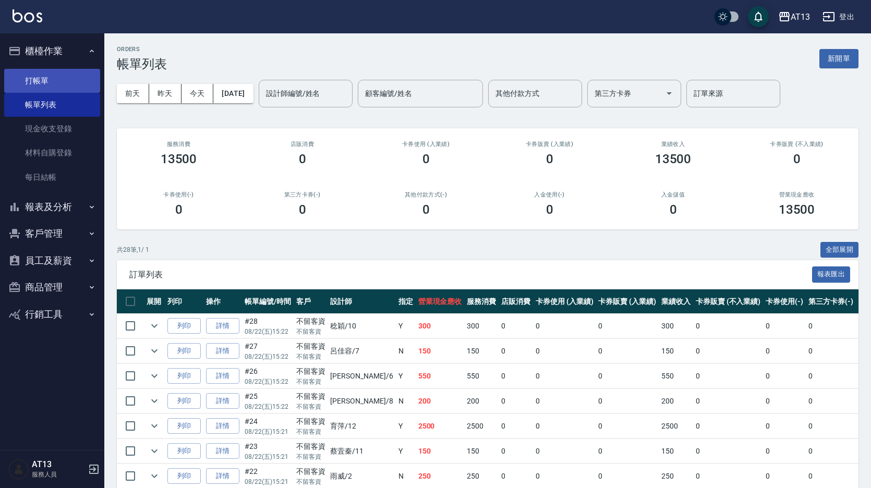
click at [34, 79] on link "打帳單" at bounding box center [52, 81] width 96 height 24
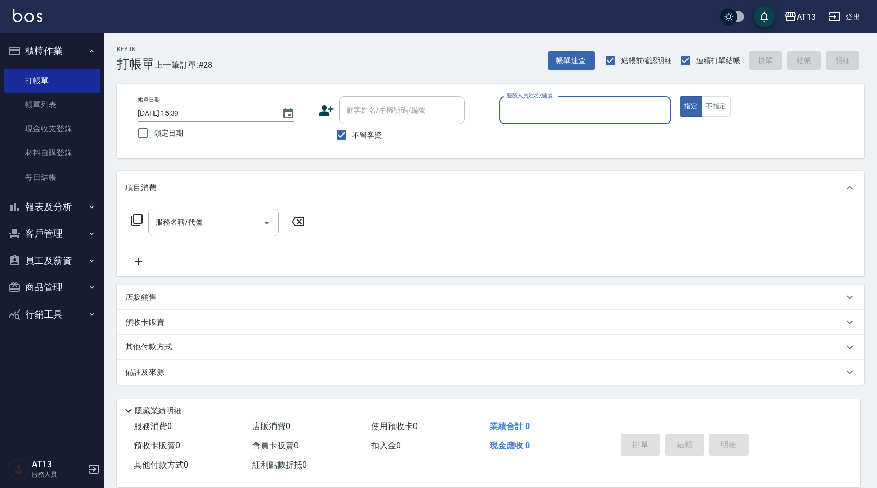
click at [874, 95] on div "Key In 打帳單 上一筆訂單:#28 帳單速查 結帳前確認明細 連續打單結帳 掛單 結帳 明細 帳單日期 [DATE] 15:39 鎖定日期 顧客姓名/手…" at bounding box center [490, 259] width 772 height 452
drag, startPoint x: 792, startPoint y: 69, endPoint x: 804, endPoint y: 55, distance: 18.9
